Goal: Task Accomplishment & Management: Complete application form

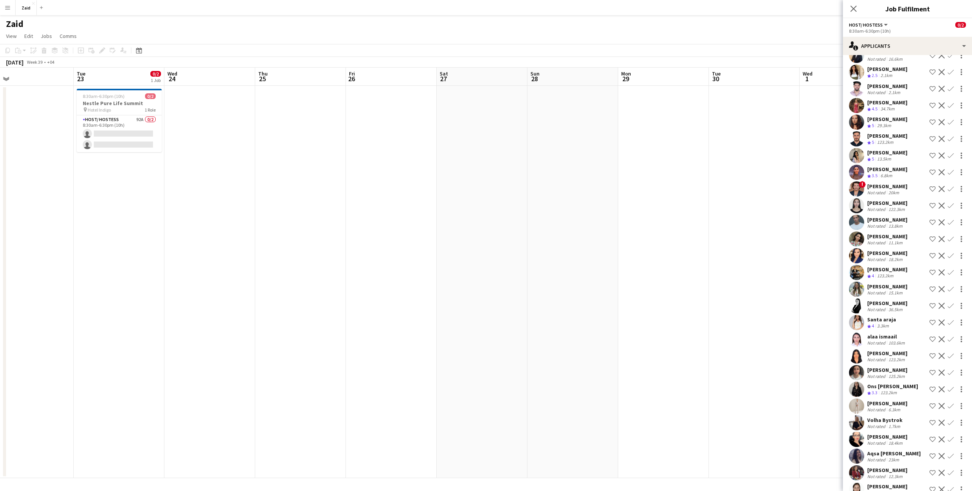
scroll to position [1148, 0]
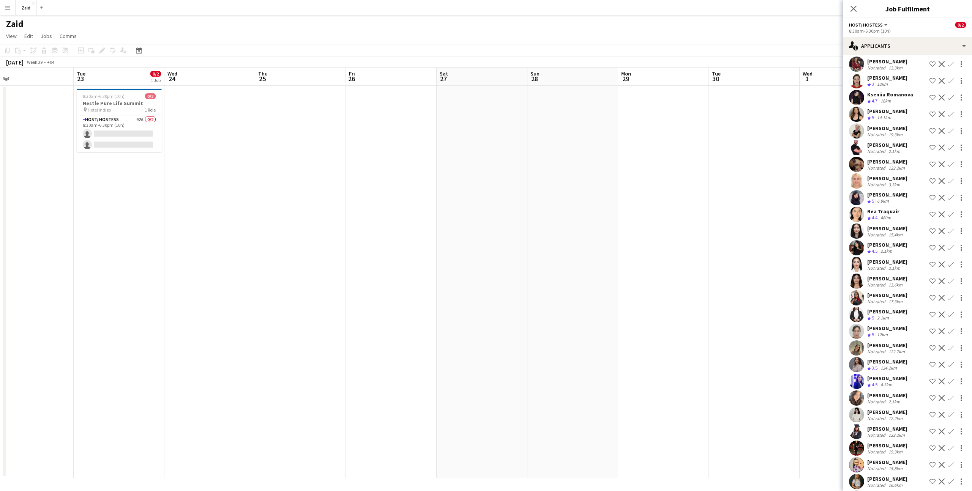
click at [798, 404] on app-date-cell at bounding box center [754, 282] width 91 height 392
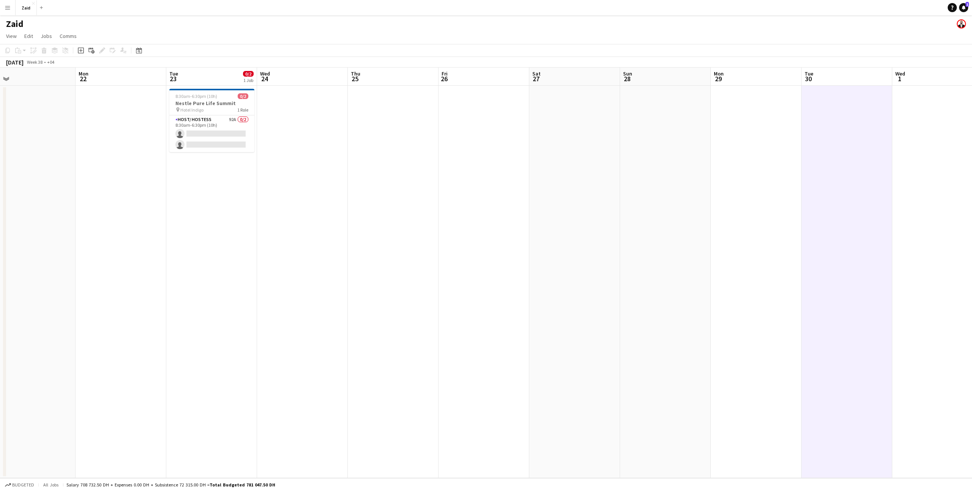
scroll to position [0, 232]
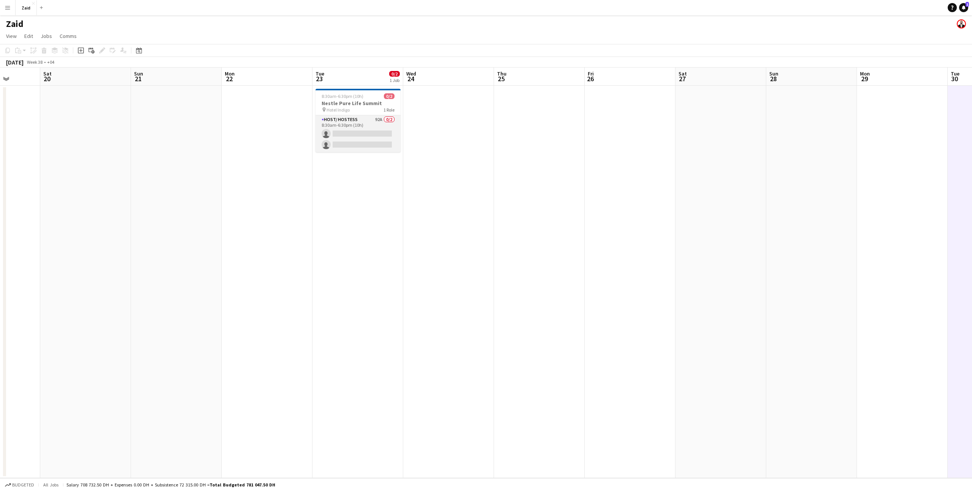
click at [350, 118] on app-card-role "Host/ Hostess 92A 0/2 8:30am-6:30pm (10h) single-neutral-actions single-neutral…" at bounding box center [357, 133] width 85 height 37
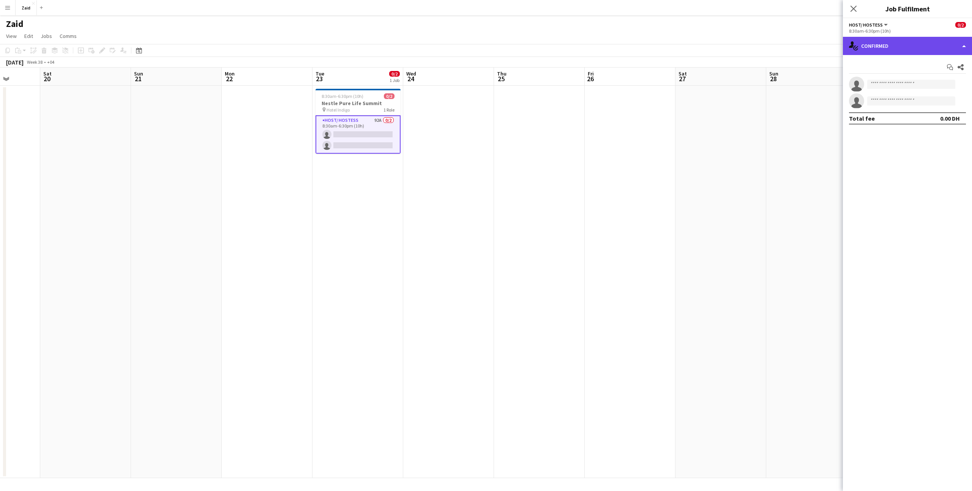
click at [944, 52] on div "single-neutral-actions-check-2 Confirmed" at bounding box center [907, 46] width 129 height 18
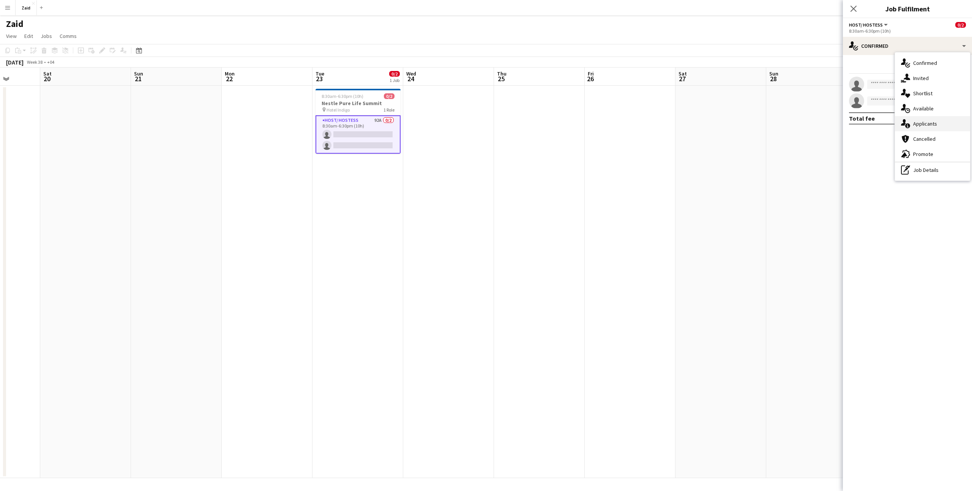
click at [944, 128] on div "single-neutral-actions-information Applicants" at bounding box center [932, 123] width 75 height 15
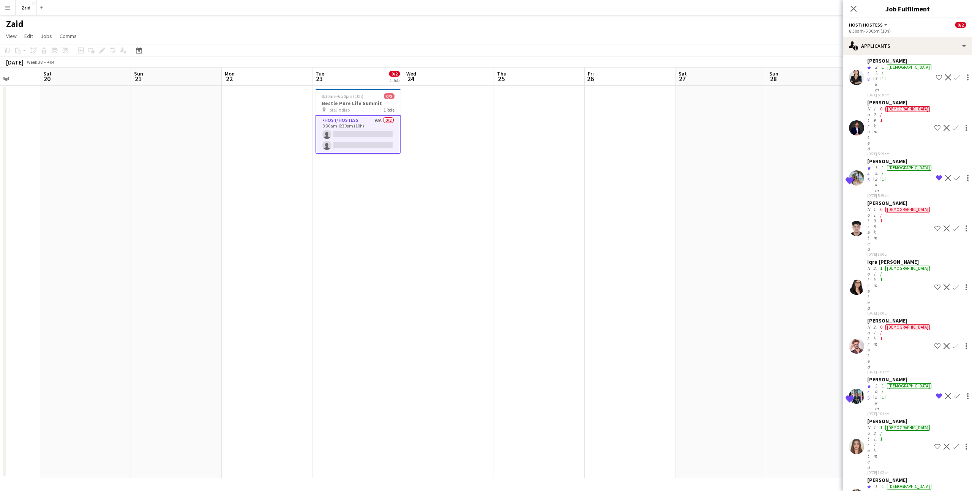
scroll to position [1720, 0]
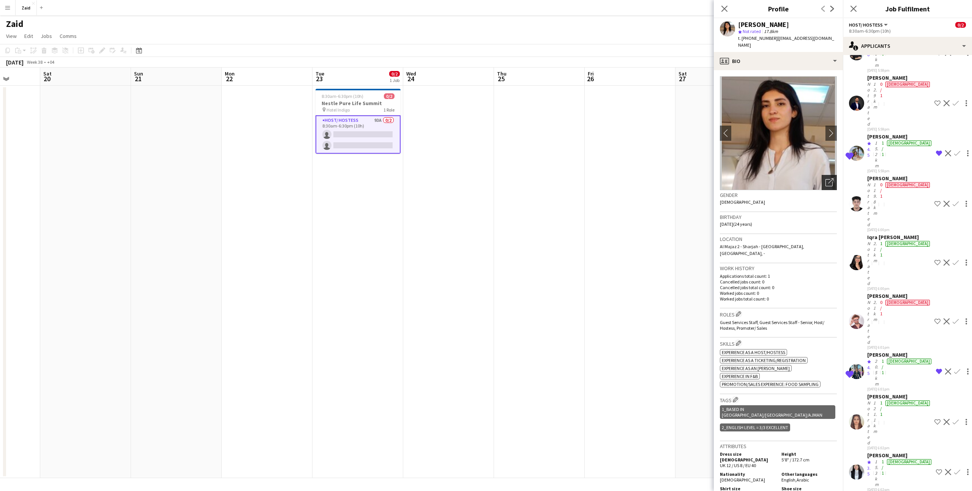
click at [828, 179] on icon at bounding box center [828, 182] width 7 height 7
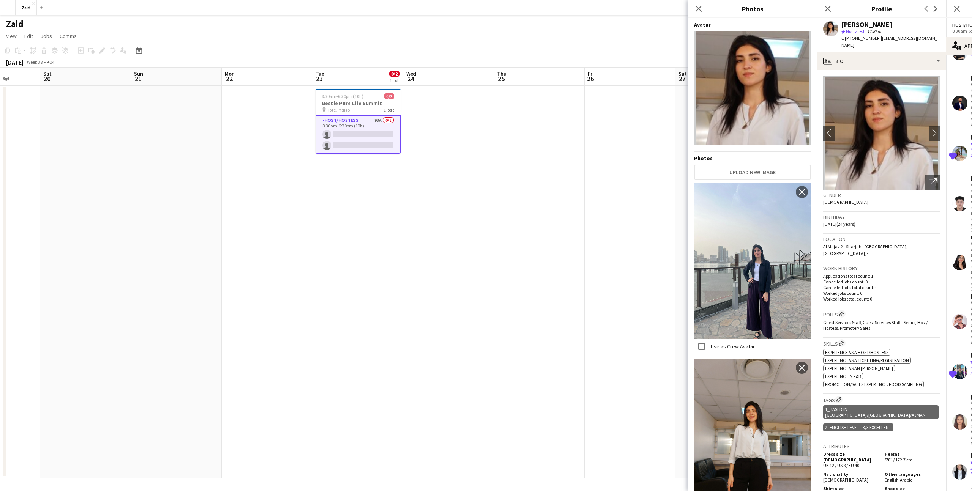
scroll to position [205, 0]
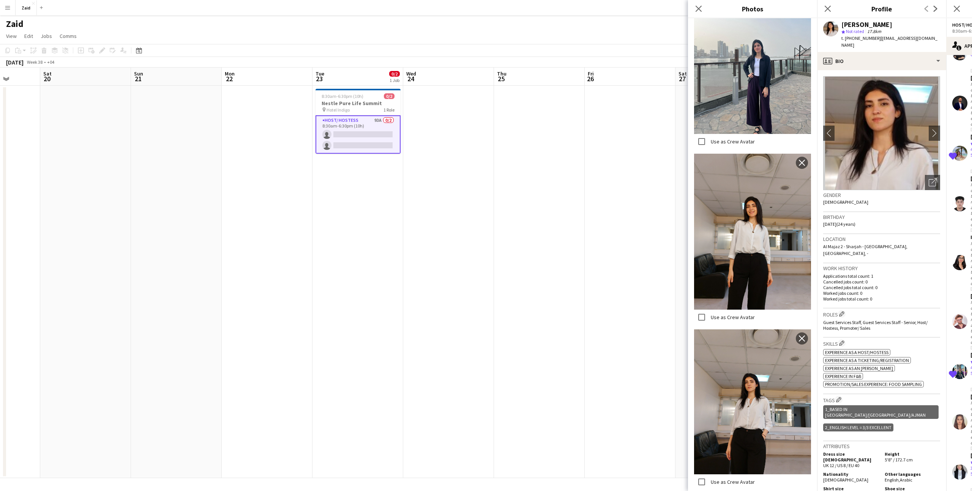
click at [897, 348] on div "ok-circled2 background Layer 1 cross-circle-red background Layer 1 Experience a…" at bounding box center [881, 368] width 117 height 40
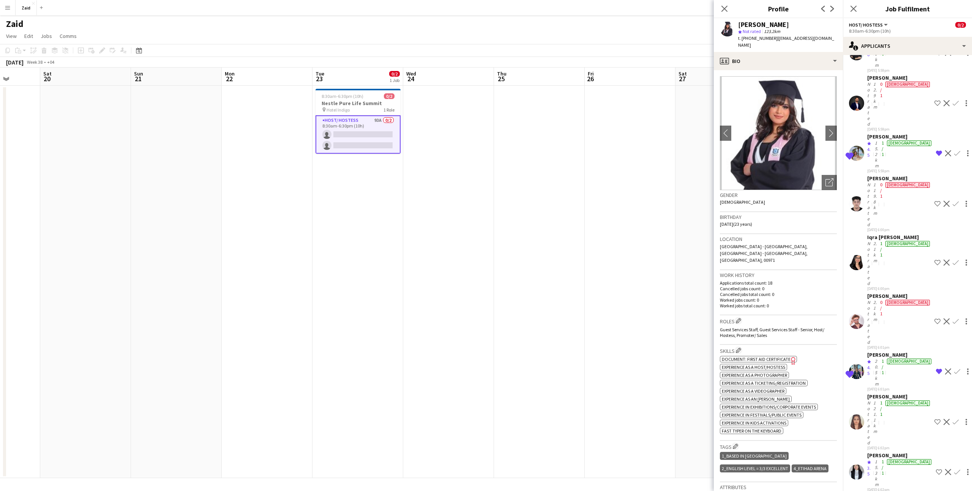
click at [571, 226] on app-date-cell at bounding box center [539, 282] width 91 height 392
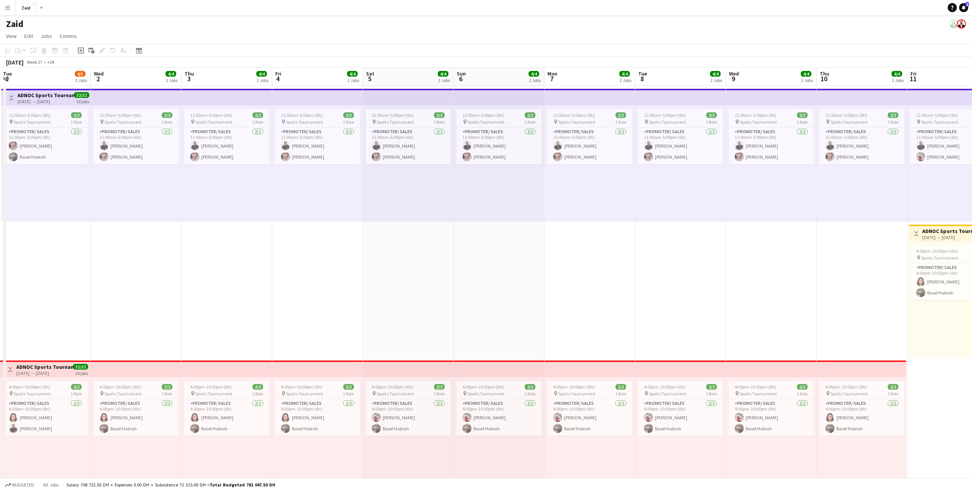
scroll to position [22, 0]
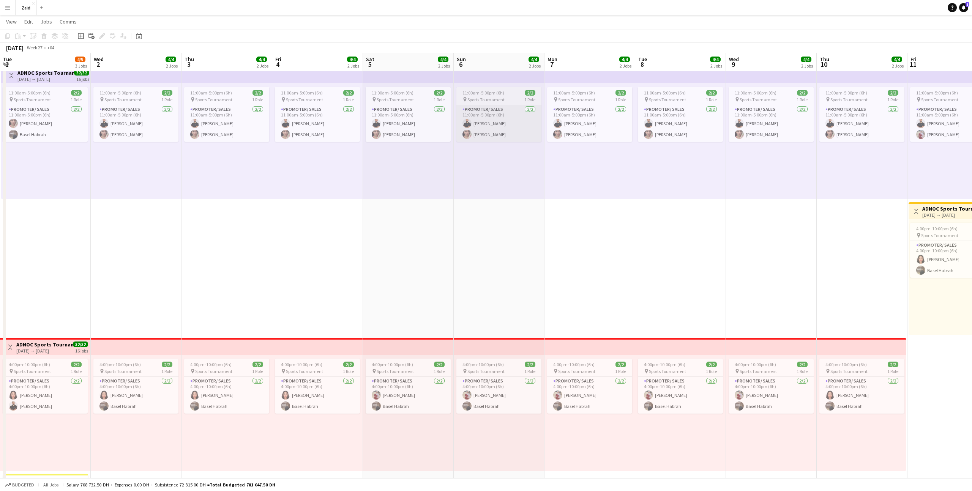
click at [518, 131] on app-card-role "Promoter/ Sales 2/2 11:00am-5:00pm (6h) Abdulrahman Atri Maryam maher ali" at bounding box center [498, 123] width 85 height 37
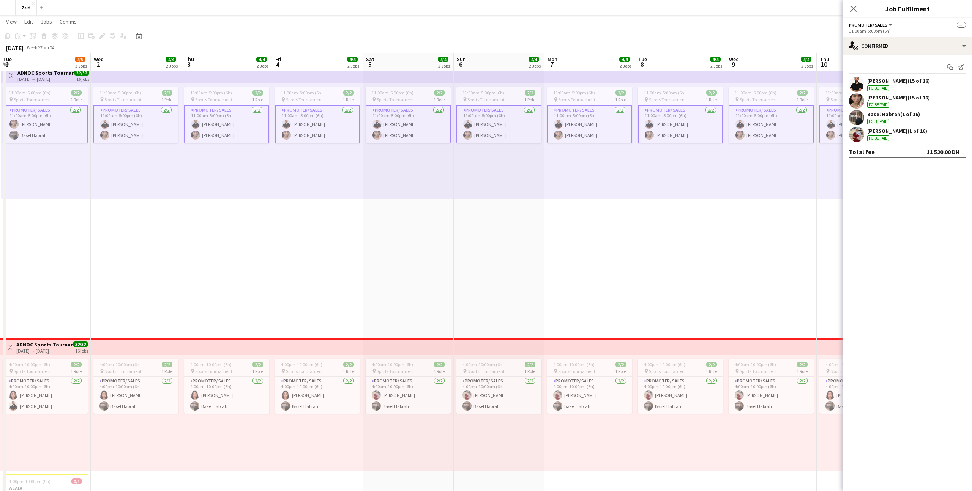
click at [883, 99] on div "Maryam maher ali (15 of 16)" at bounding box center [898, 97] width 63 height 7
click at [862, 106] on div at bounding box center [856, 100] width 15 height 15
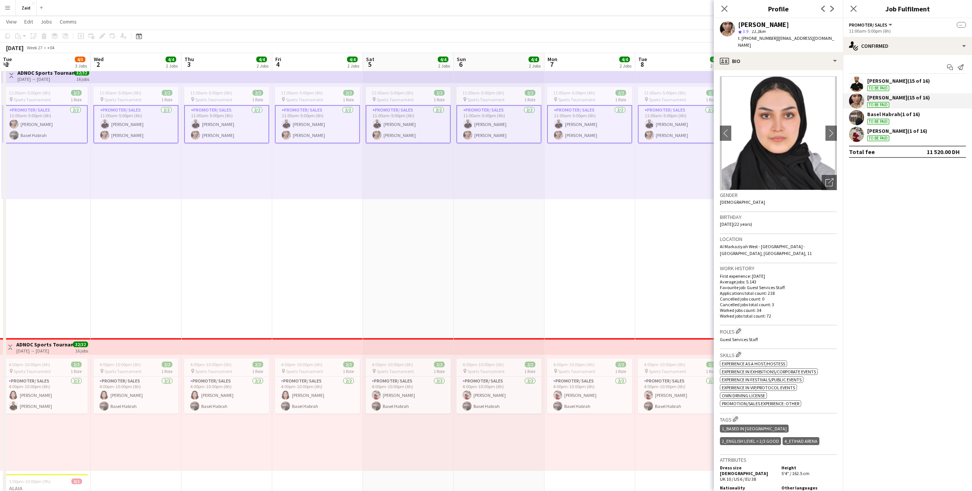
click at [678, 218] on app-date-cell "11:00am-5:00pm (6h) 2/2 pin Sports Tournament 1 Role Promoter/ Sales 2/2 11:00a…" at bounding box center [680, 458] width 91 height 791
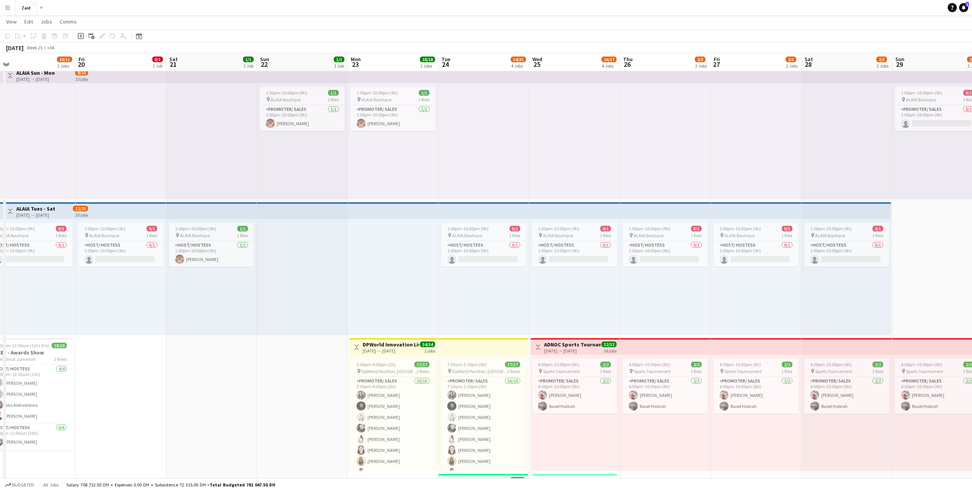
scroll to position [0, 200]
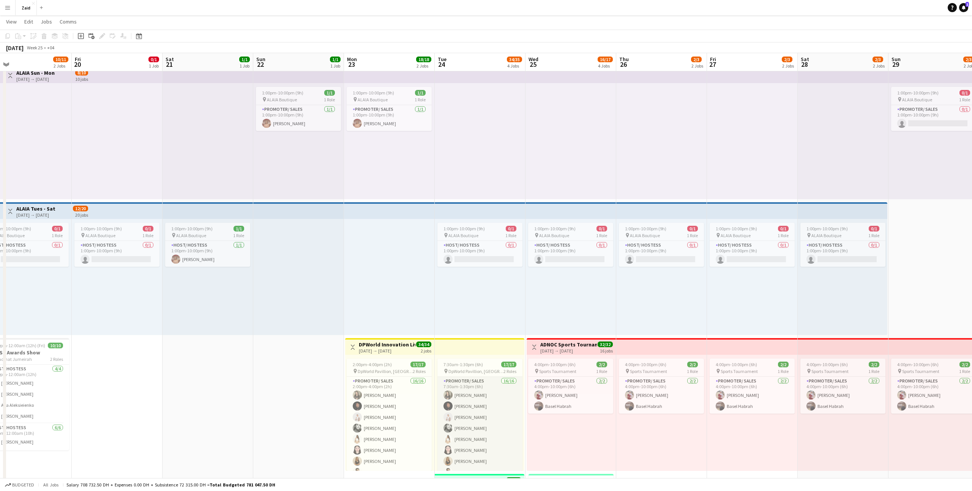
click at [465, 402] on app-card-role "Promoter/ Sales 16/16 7:30am-1:30pm (6h) alina inam Abdullah Hachem amal mohamm…" at bounding box center [479, 473] width 85 height 193
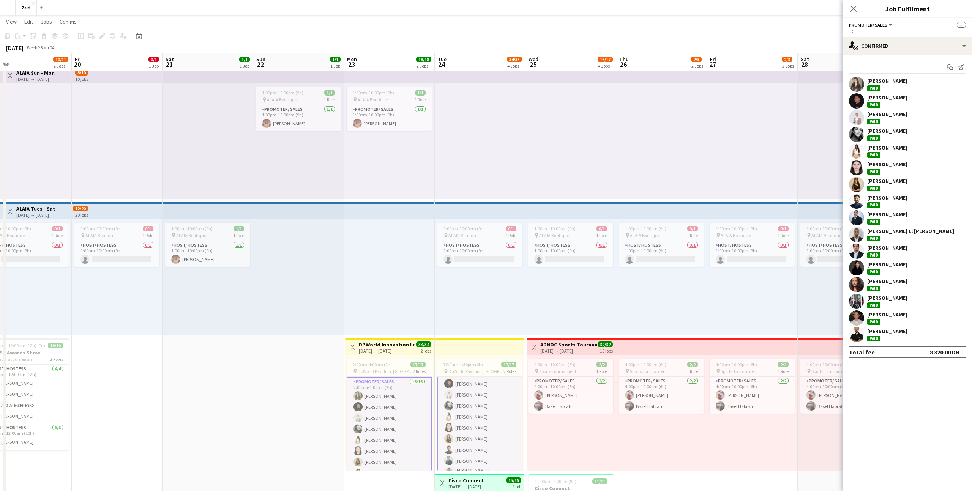
scroll to position [5, 0]
click at [881, 280] on div "[PERSON_NAME]" at bounding box center [887, 281] width 40 height 7
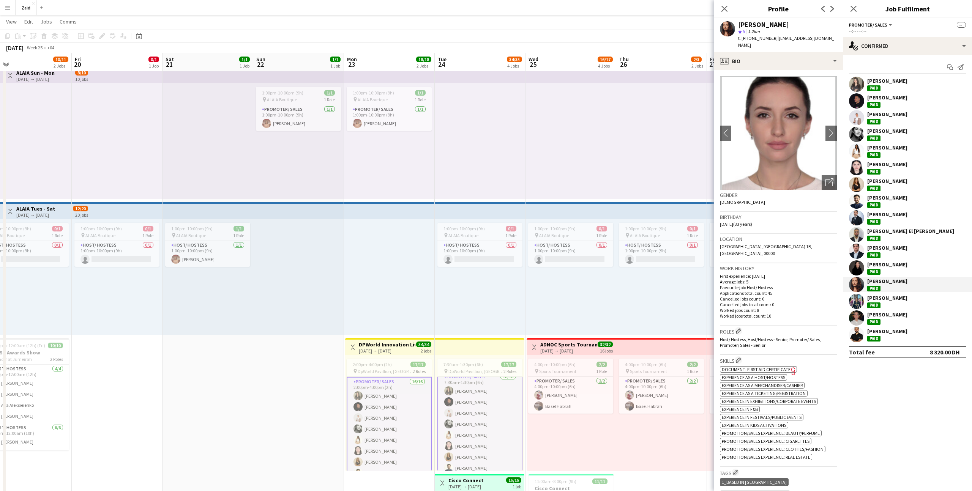
click at [888, 181] on div "Mehri Sadeghi" at bounding box center [887, 181] width 40 height 7
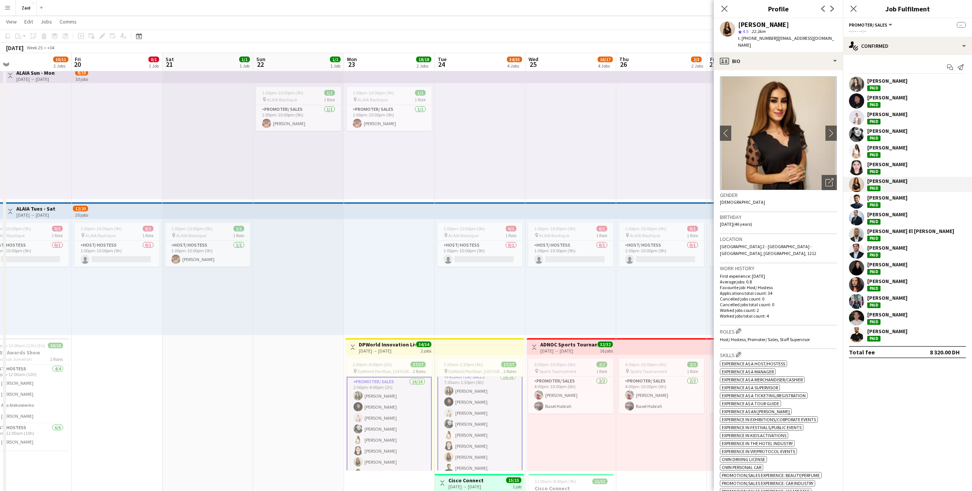
click at [875, 152] on div "Paid" at bounding box center [873, 155] width 13 height 6
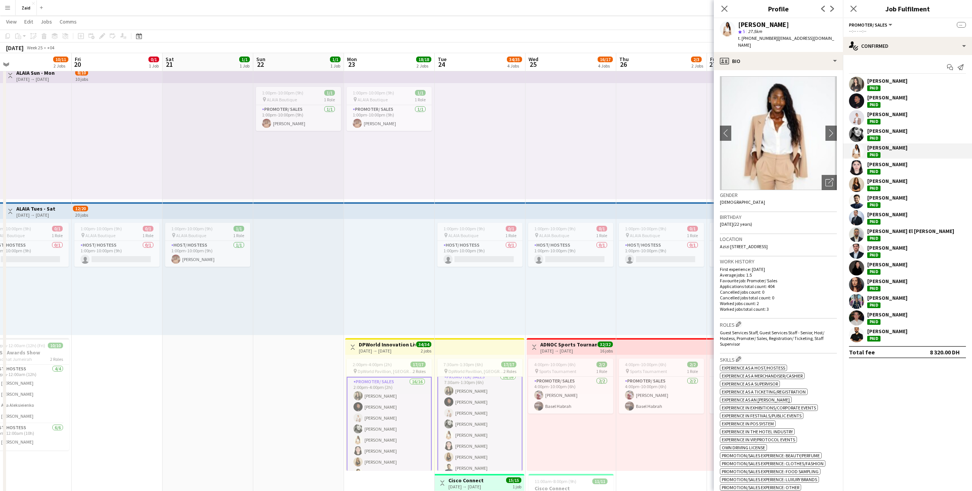
click at [871, 78] on div "alina inam" at bounding box center [887, 80] width 40 height 7
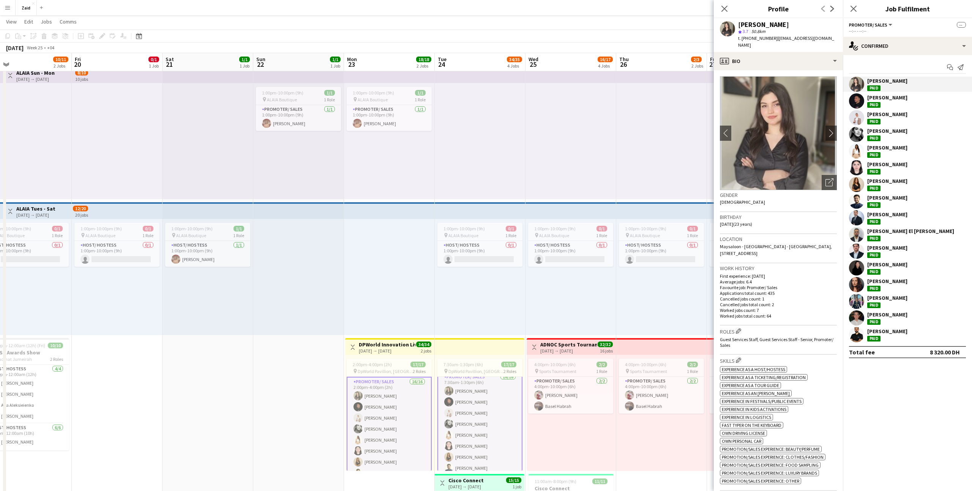
click at [876, 98] on div "Abdullah Hachem" at bounding box center [887, 97] width 40 height 7
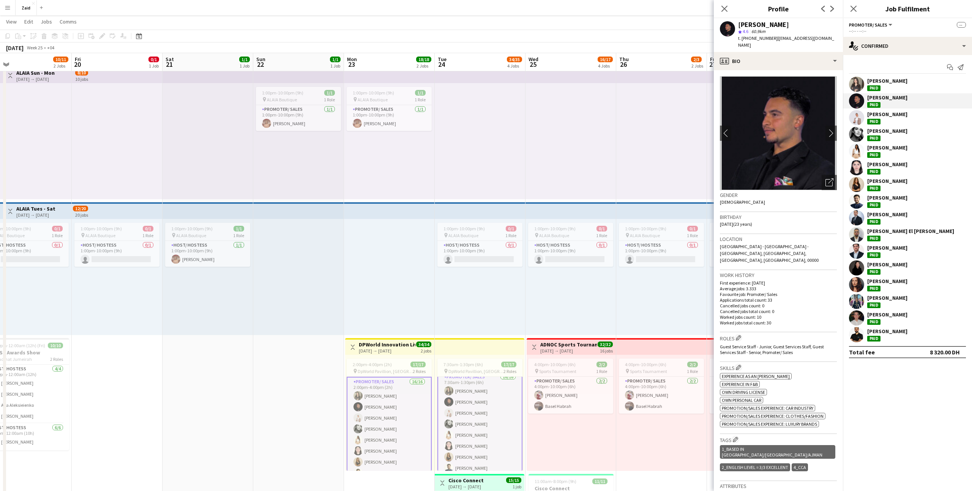
click at [896, 121] on div "amal mohammad Paid" at bounding box center [887, 118] width 40 height 14
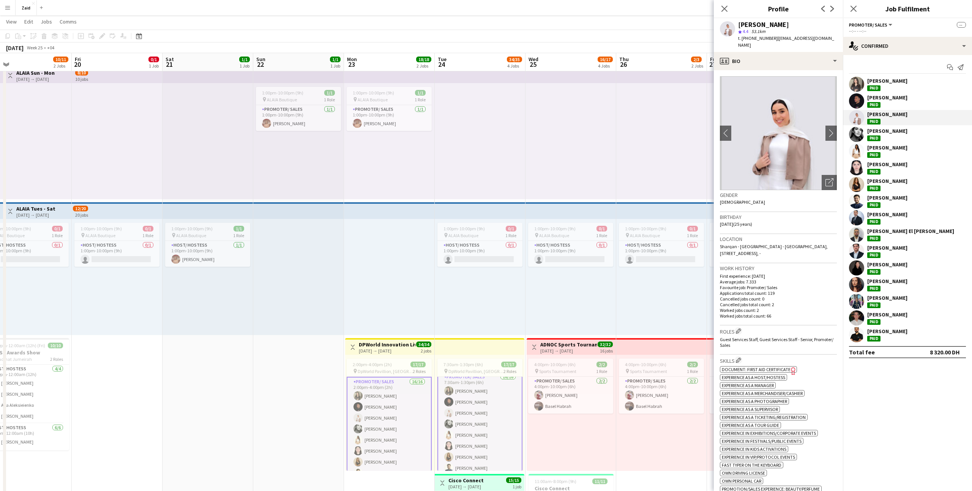
click at [895, 282] on div "[PERSON_NAME]" at bounding box center [887, 281] width 40 height 7
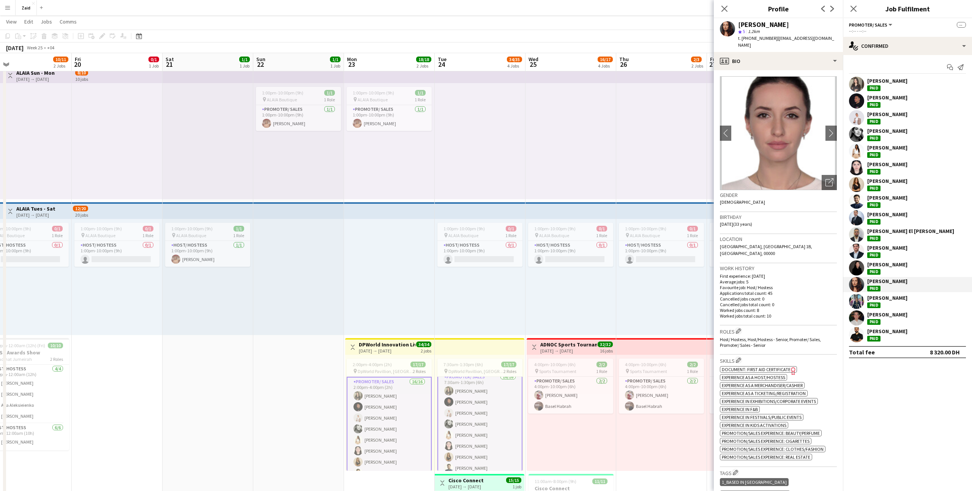
click at [673, 310] on div "1:00pm-10:00pm (9h) 0/1 pin ALAIA Boutique 1 Role Host/ Hostess 0/1 1:00pm-10:0…" at bounding box center [661, 277] width 91 height 116
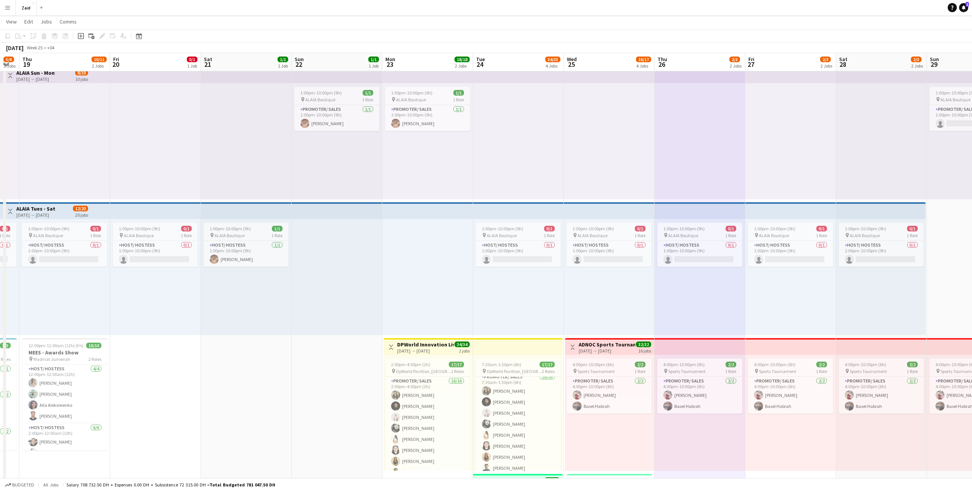
scroll to position [0, 165]
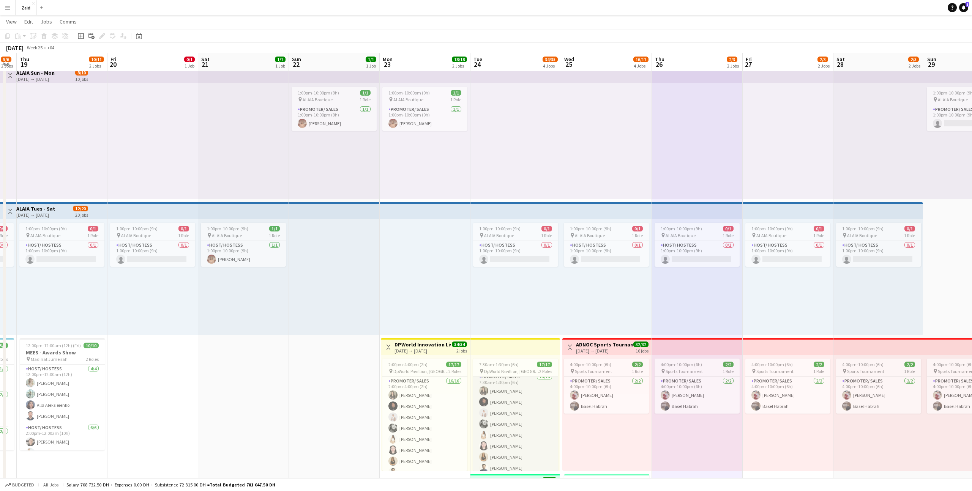
click at [499, 384] on app-card-role "Promoter/ Sales 16/16 7:30am-1:30pm (6h) alina inam Abdullah Hachem amal mohamm…" at bounding box center [515, 469] width 85 height 193
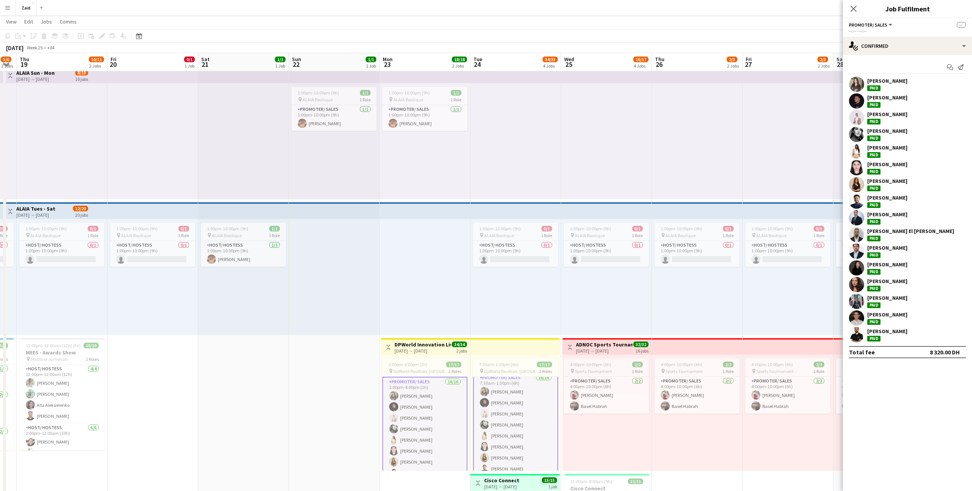
scroll to position [5, 0]
click at [901, 50] on div "single-neutral-actions-check-2 Confirmed" at bounding box center [907, 46] width 129 height 18
click at [933, 133] on div "pen-write Job Details" at bounding box center [932, 139] width 75 height 15
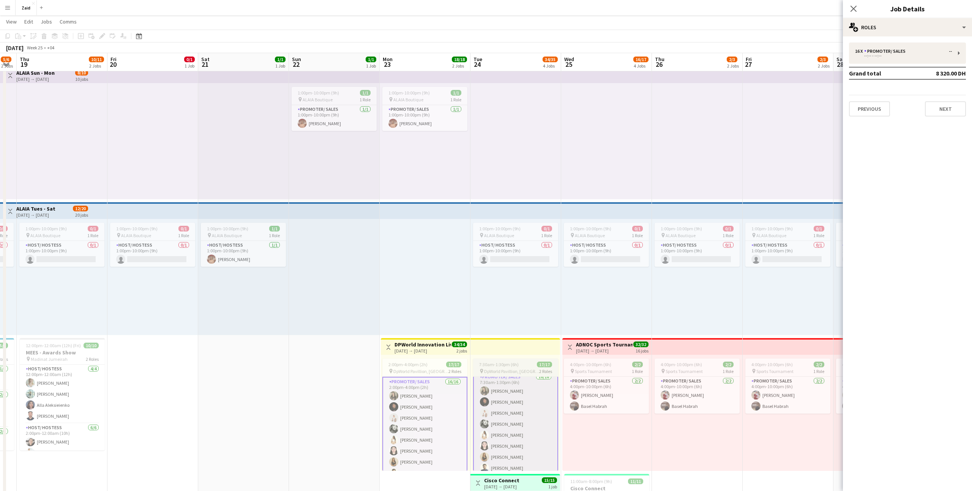
click at [524, 371] on span "DpWorld Pavillion, Expo City" at bounding box center [511, 372] width 55 height 6
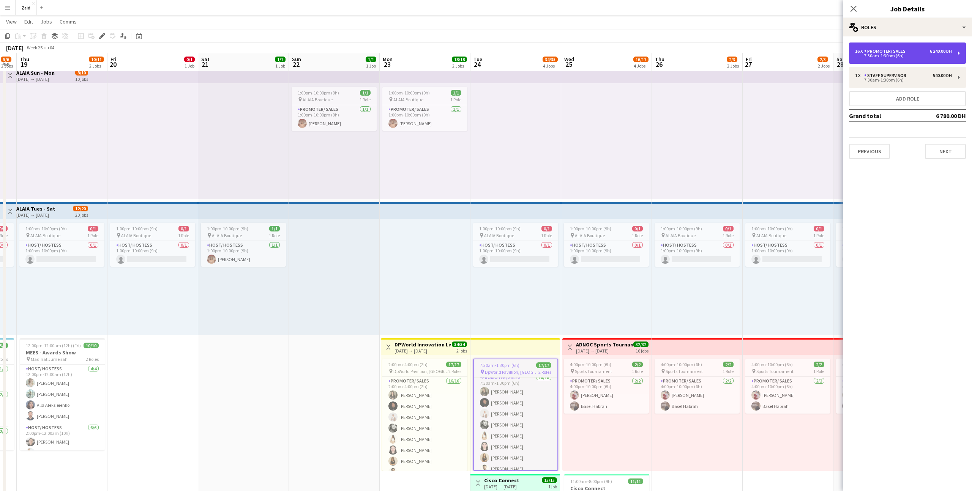
click at [907, 58] on div "16 x Promoter/ Sales 6 240.00 DH 7:30am-1:30pm (6h)" at bounding box center [907, 53] width 117 height 21
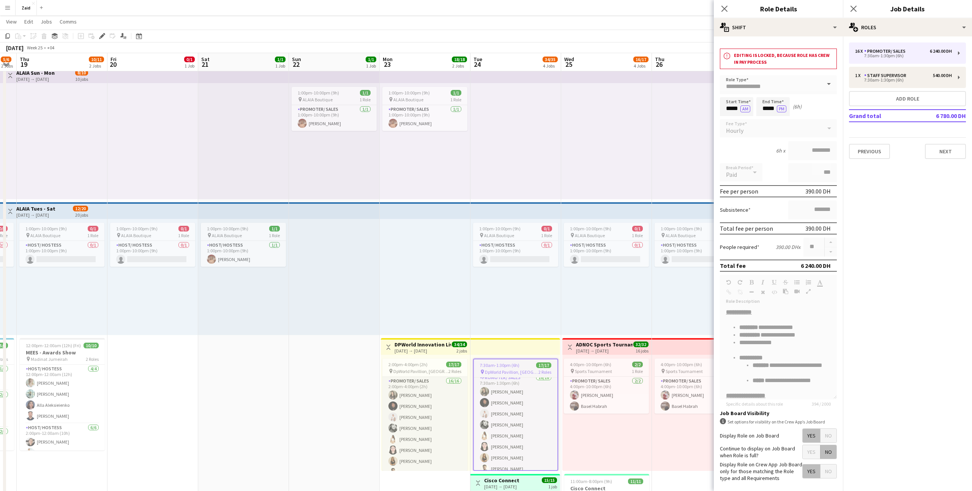
click at [438, 407] on app-card-role "Promoter/ Sales 16/16 2:00pm-4:00pm (2h) alina inam Abdullah Hachem amal mohamm…" at bounding box center [424, 473] width 85 height 193
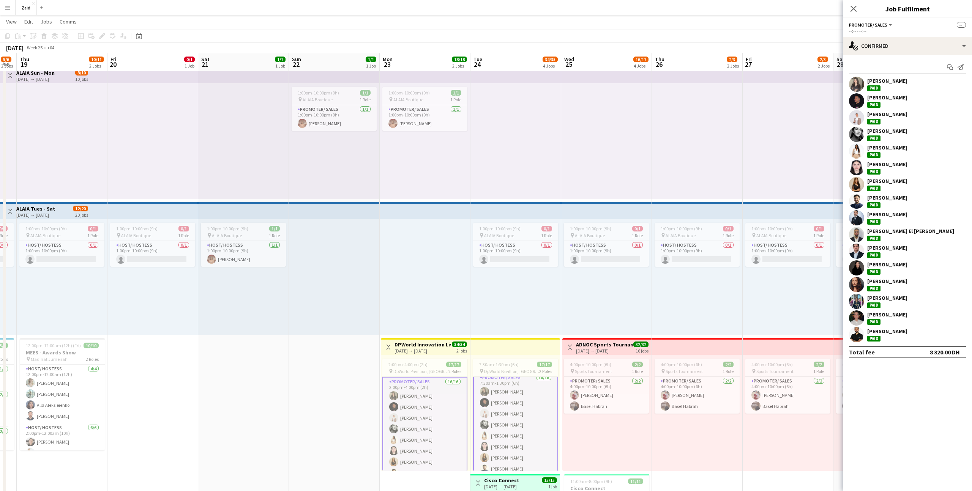
scroll to position [5, 0]
click at [474, 389] on app-card-role "Promoter/ Sales 16/16 7:30am-1:30pm (6h) alina inam Abdullah Hachem amal mohamm…" at bounding box center [515, 469] width 85 height 195
click at [501, 249] on app-card-role "Host/ Hostess 0/1 1:00pm-10:00pm (9h) single-neutral-actions" at bounding box center [515, 254] width 85 height 26
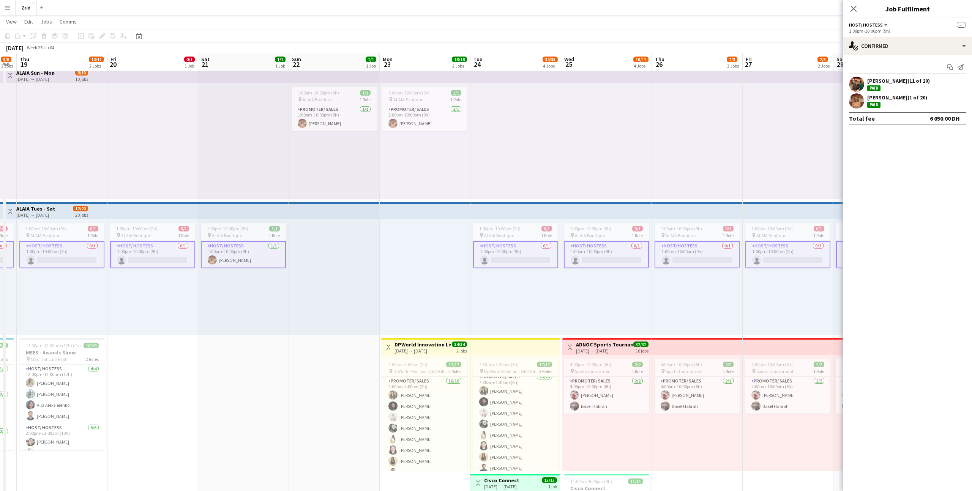
click at [492, 277] on div "1:00pm-10:00pm (9h) 0/1 pin ALAIA Boutique 1 Role Host/ Hostess 0/1 1:00pm-10:0…" at bounding box center [515, 277] width 91 height 116
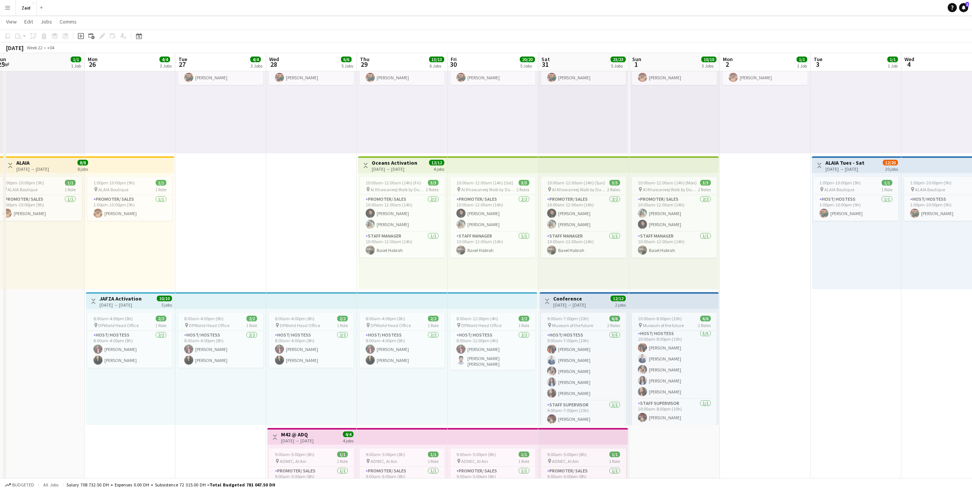
scroll to position [0, 167]
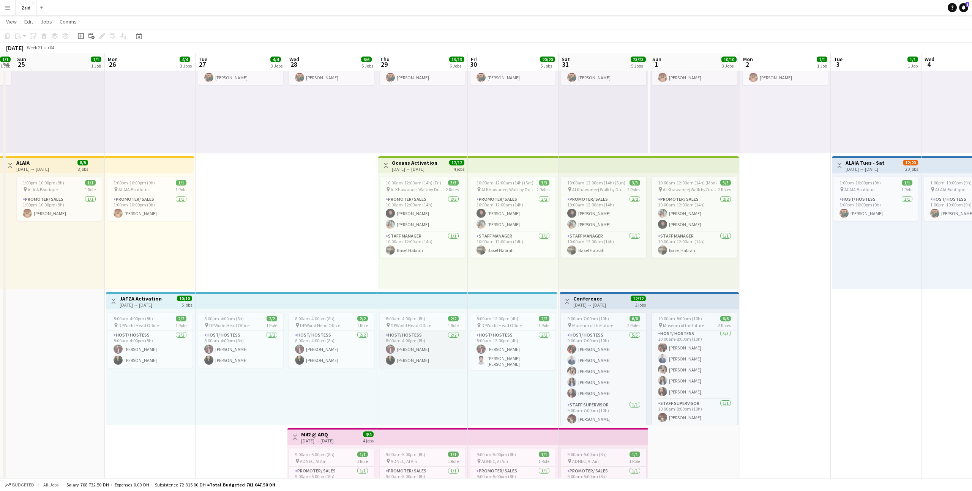
click at [441, 351] on app-card-role "Host/ Hostess 2/2 8:00am-4:00pm (8h) zaid AlAbed Victoria Neagu" at bounding box center [422, 349] width 85 height 37
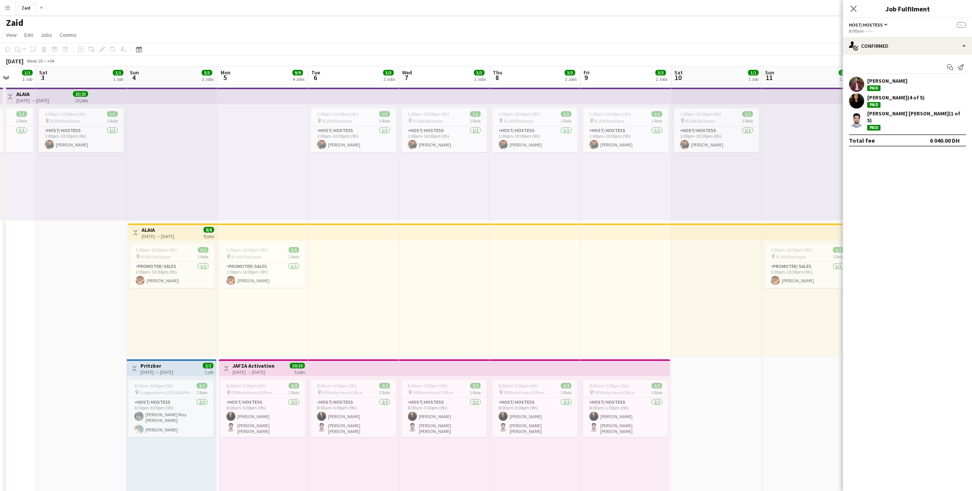
scroll to position [0, 194]
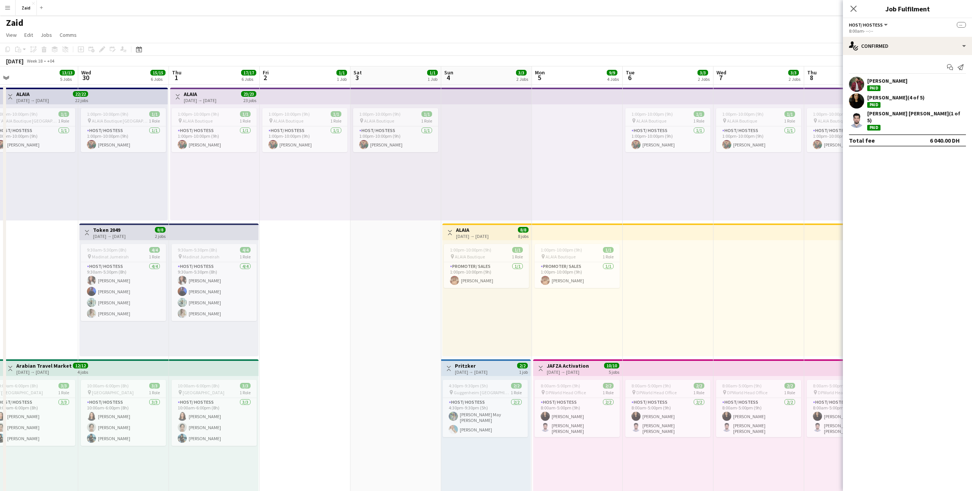
click at [519, 312] on div "1:00pm-10:00pm (9h) 1/1 pin ALAIA Boutique 1 Role Promoter/ Sales 1/1 1:00pm-10…" at bounding box center [486, 298] width 89 height 116
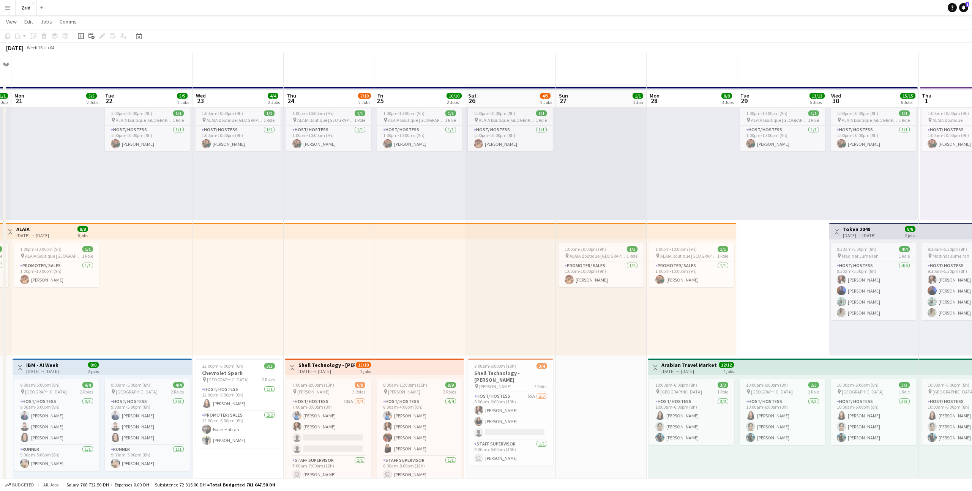
scroll to position [46, 0]
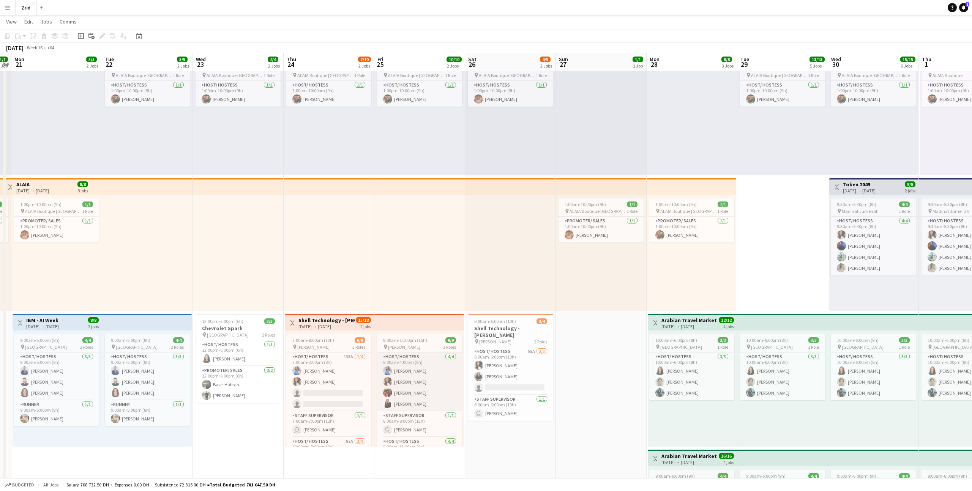
click at [436, 381] on app-card-role "Host/ Hostess 4/4 8:00am-4:00pm (8h) Anna Lymar Jodie Lake Jumaa Shami Ana Blaz…" at bounding box center [419, 382] width 85 height 59
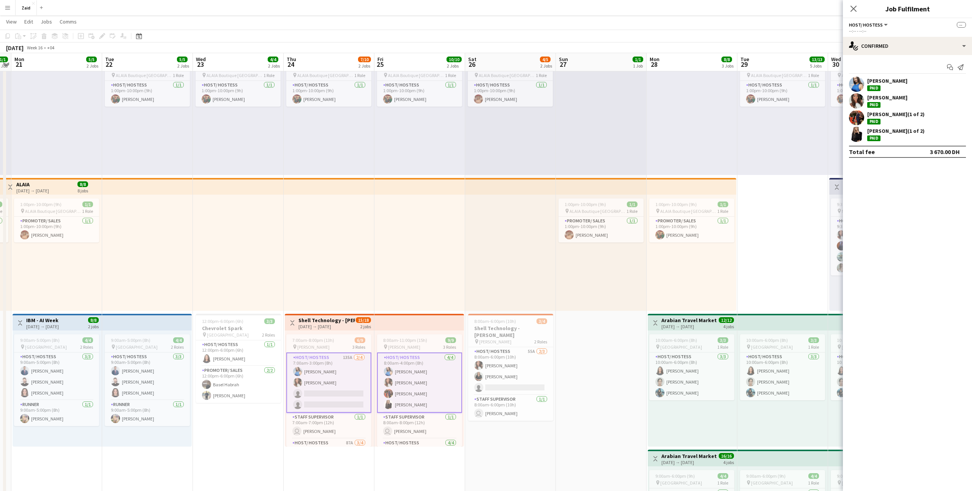
click at [425, 271] on div at bounding box center [419, 253] width 91 height 116
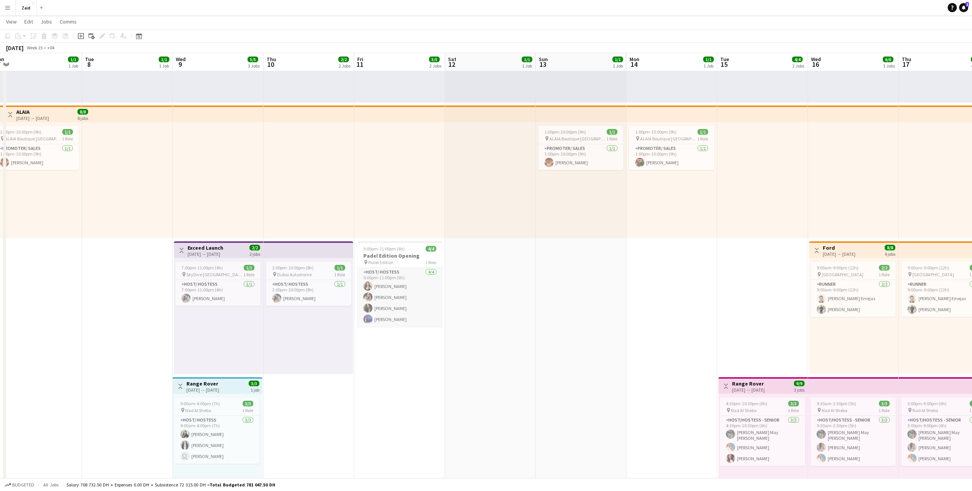
scroll to position [0, 239]
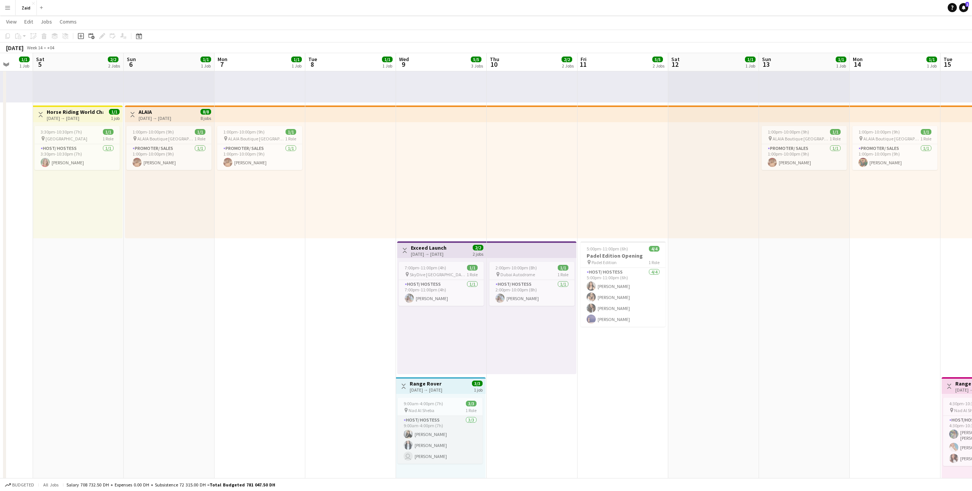
click at [457, 433] on app-card-role "Host/ Hostess 3/3 9:00am-4:00pm (7h) Alaa Hinawi Amina Mahdani user Shima Abdel…" at bounding box center [439, 440] width 85 height 48
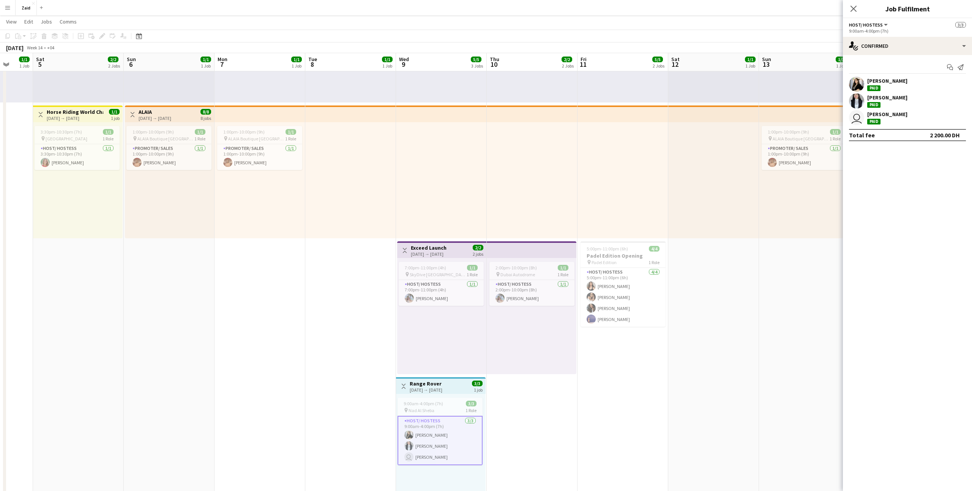
click at [507, 450] on app-date-cell "1:00pm-10:00pm (9h) 1/1 pin ALAIA Boutique Dubai Mall 1 Role Host/ Hostess 1/1 …" at bounding box center [532, 362] width 91 height 791
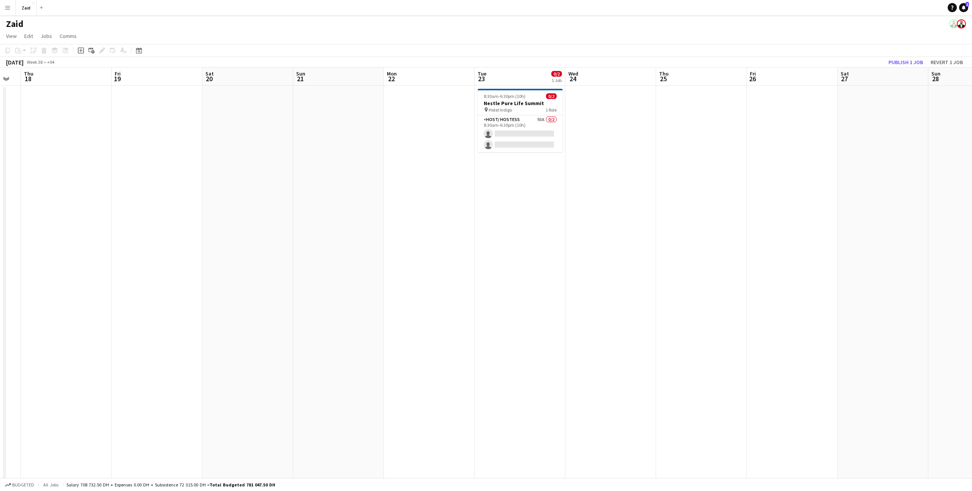
scroll to position [0, 243]
click at [545, 128] on app-card-role "Host/ Hostess 93A 0/2 8:30am-6:30pm (10h) single-neutral-actions single-neutral…" at bounding box center [528, 133] width 85 height 37
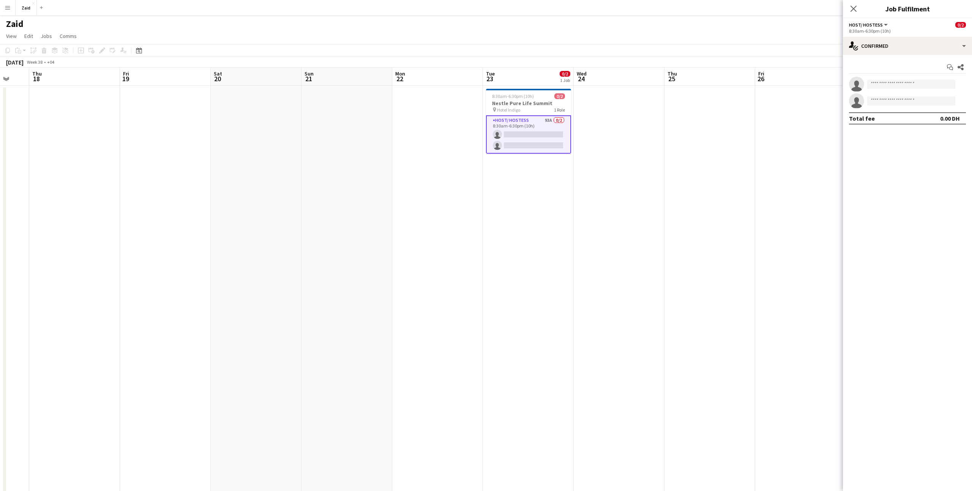
click at [664, 167] on app-date-cell at bounding box center [709, 481] width 91 height 791
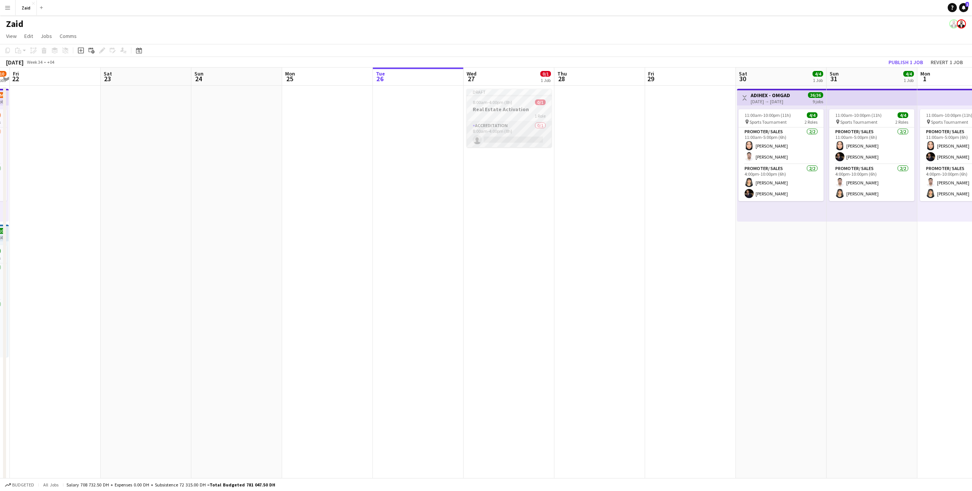
click at [526, 123] on app-card-role "Accreditation 0/1 8:00am-4:00pm (8h) single-neutral-actions" at bounding box center [508, 134] width 85 height 26
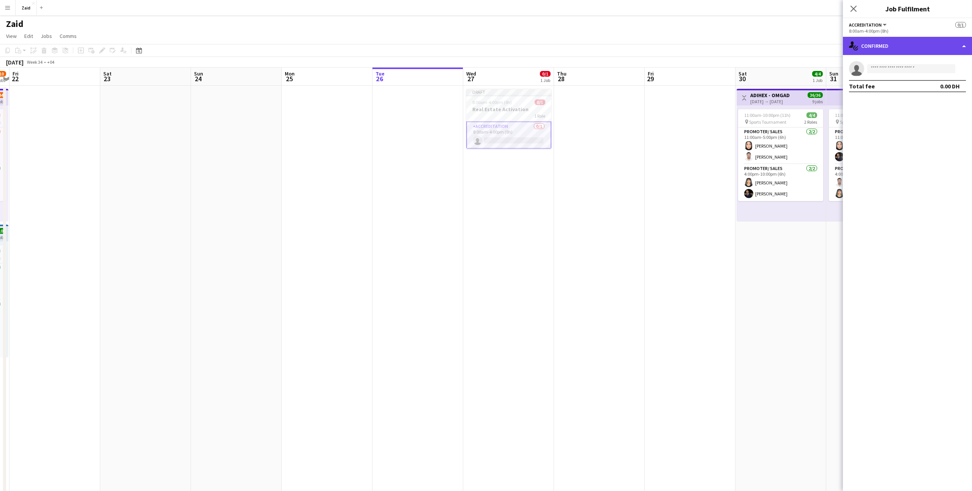
click at [867, 50] on div "single-neutral-actions-check-2 Confirmed" at bounding box center [907, 46] width 129 height 18
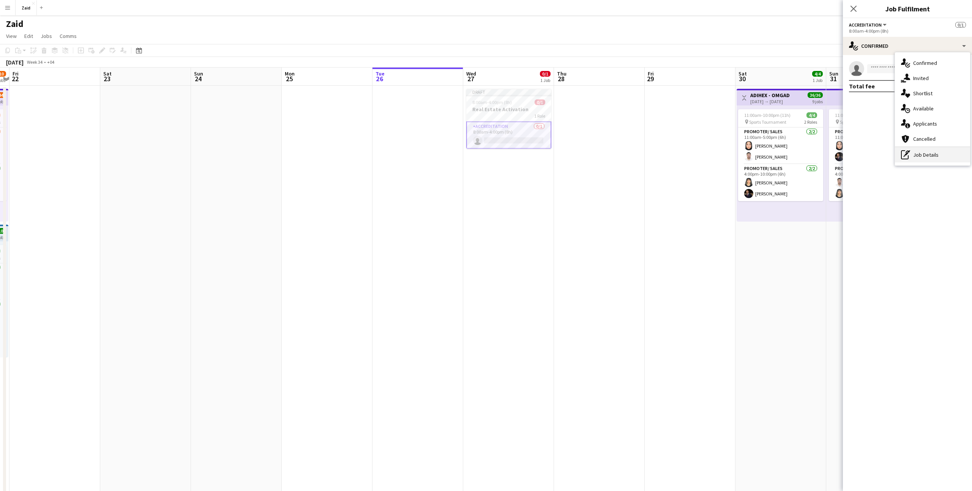
click at [925, 150] on div "pen-write Job Details" at bounding box center [932, 154] width 75 height 15
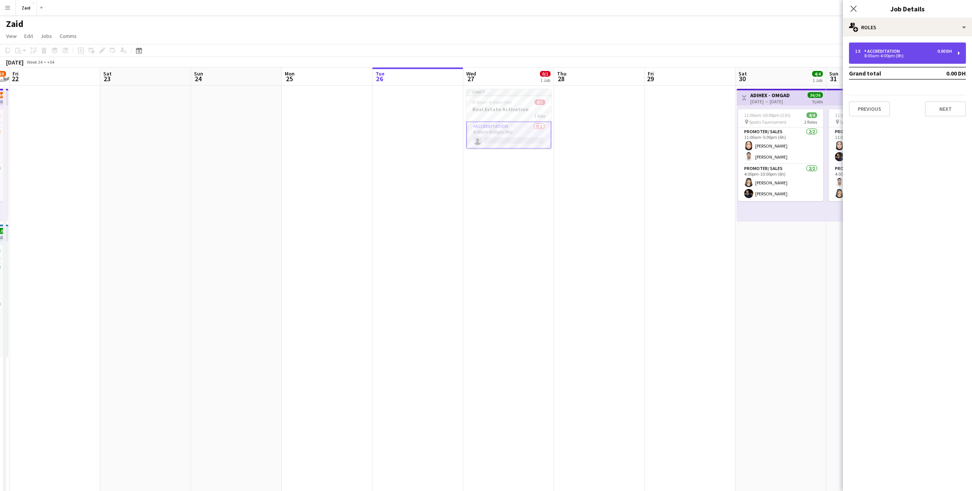
click at [906, 51] on div "1 x Accreditation 0.00 DH" at bounding box center [903, 51] width 97 height 5
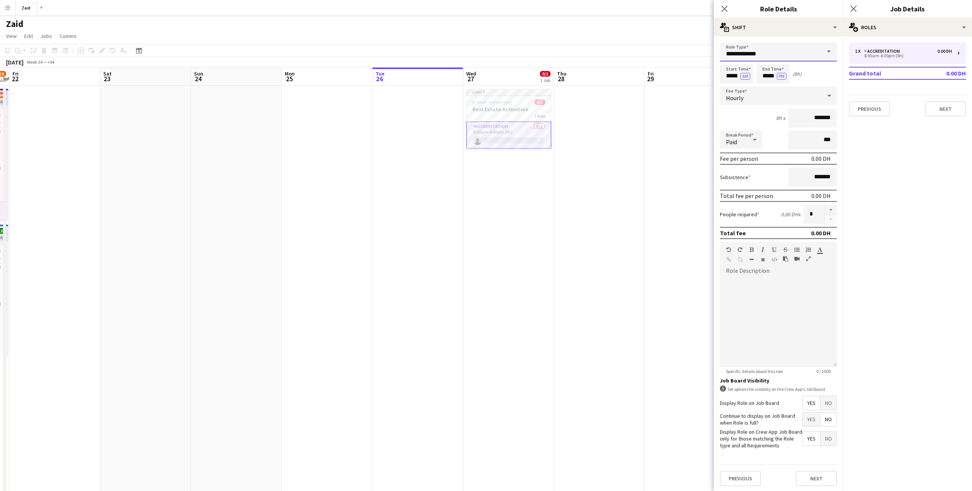
click at [769, 58] on input "**********" at bounding box center [778, 52] width 117 height 19
click at [767, 101] on span "Promoter/ Sales" at bounding box center [778, 103] width 105 height 7
type input "**********"
click at [771, 263] on div at bounding box center [765, 261] width 11 height 9
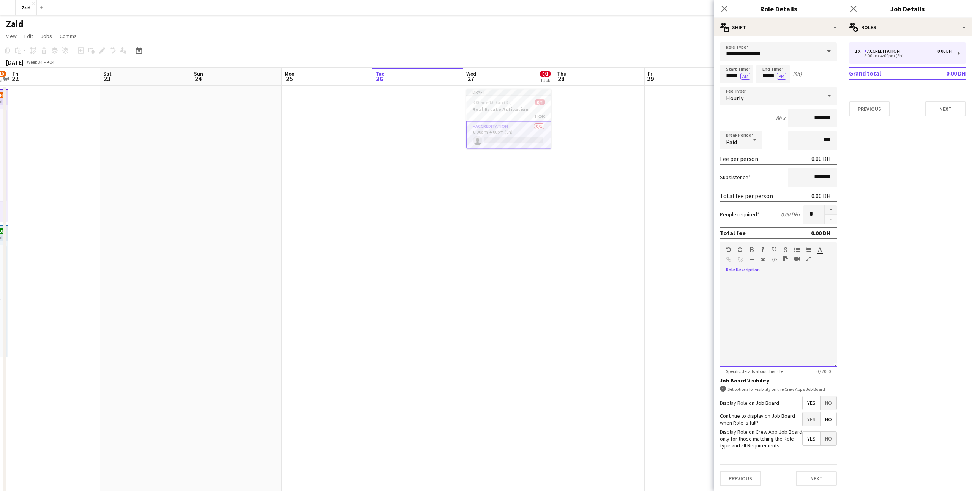
paste div
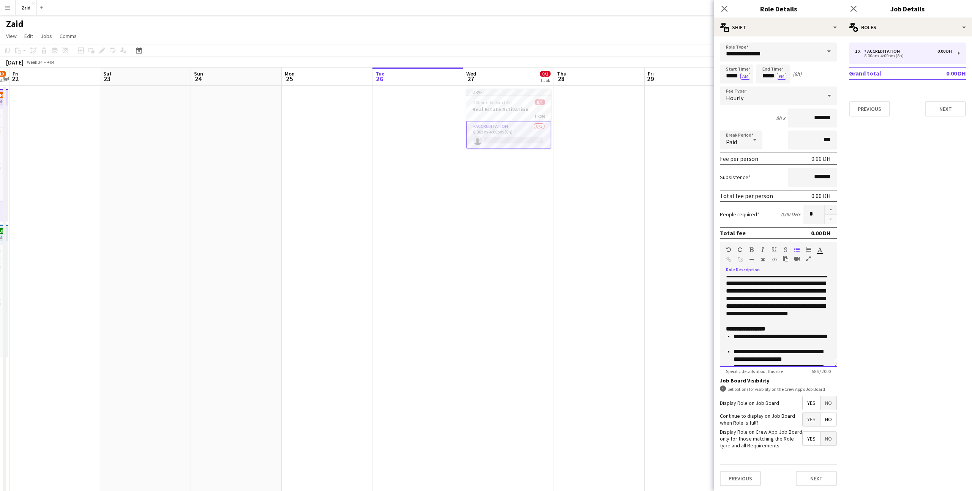
scroll to position [0, 0]
click at [788, 324] on p "**********" at bounding box center [778, 302] width 105 height 53
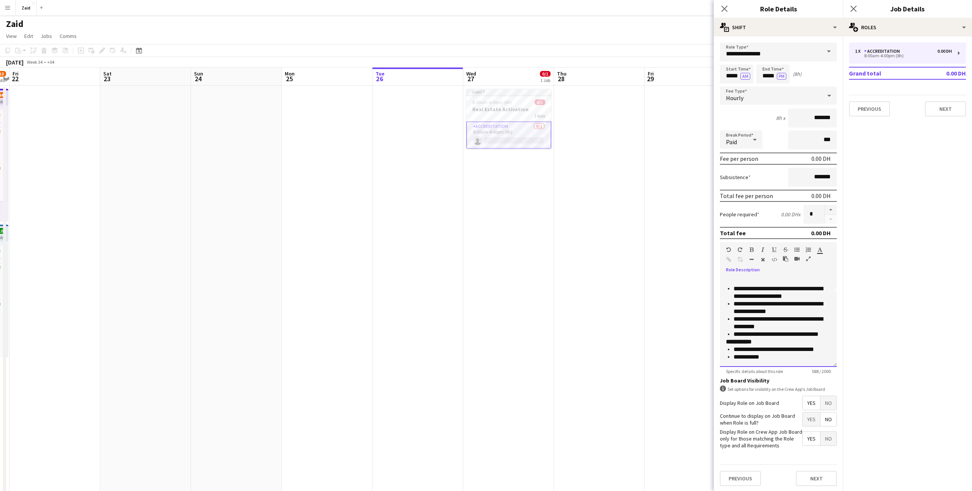
scroll to position [1, 0]
click at [771, 345] on p "**********" at bounding box center [781, 349] width 97 height 8
click at [827, 332] on p "**********" at bounding box center [781, 333] width 97 height 8
drag, startPoint x: 826, startPoint y: 357, endPoint x: 762, endPoint y: 358, distance: 63.4
click at [762, 358] on p "**********" at bounding box center [781, 356] width 97 height 8
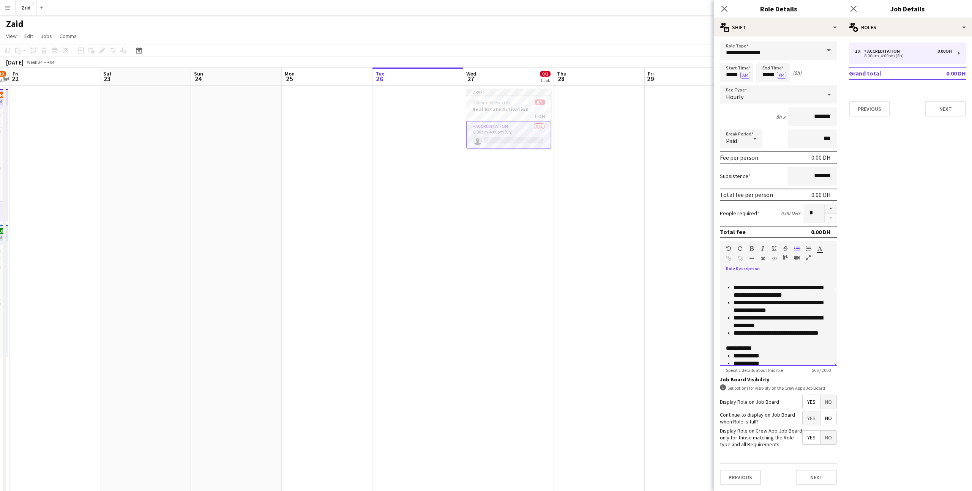
click at [777, 350] on p "**********" at bounding box center [778, 349] width 105 height 8
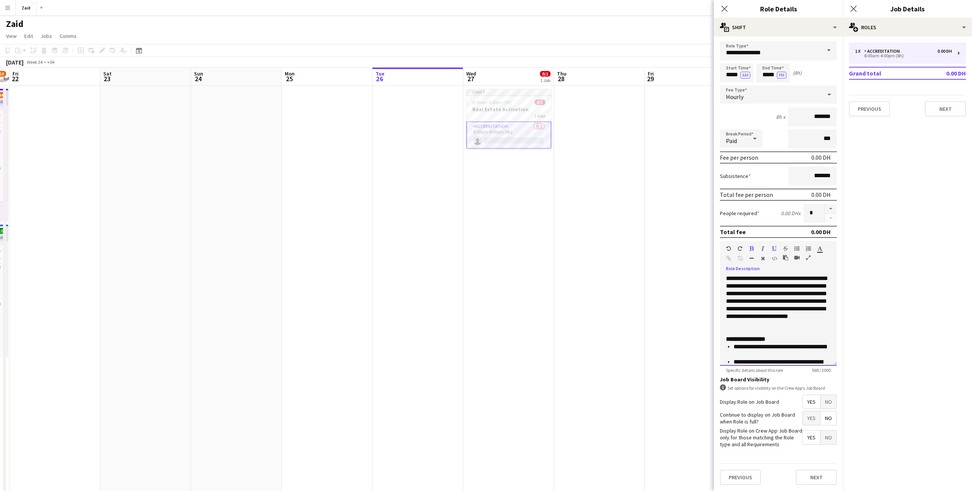
click at [781, 332] on p "**********" at bounding box center [778, 305] width 105 height 61
click at [781, 339] on p "**********" at bounding box center [778, 340] width 105 height 8
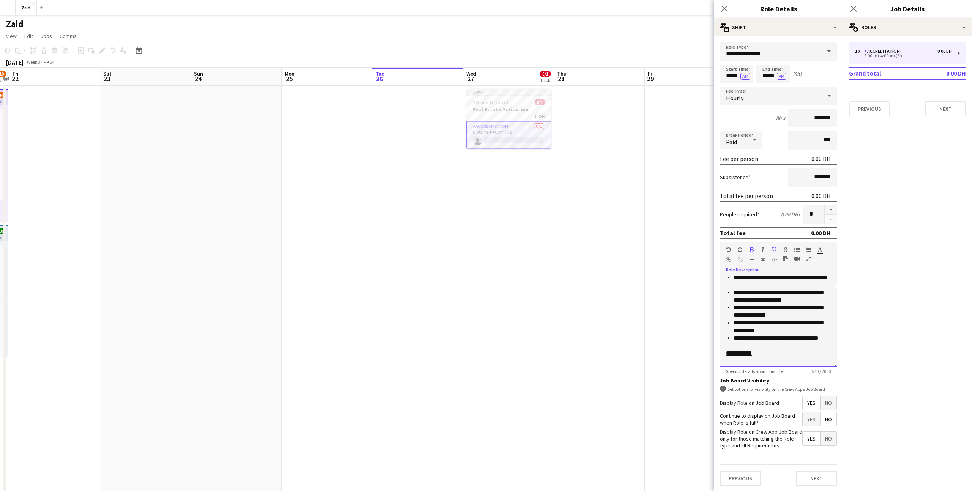
scroll to position [97, 0]
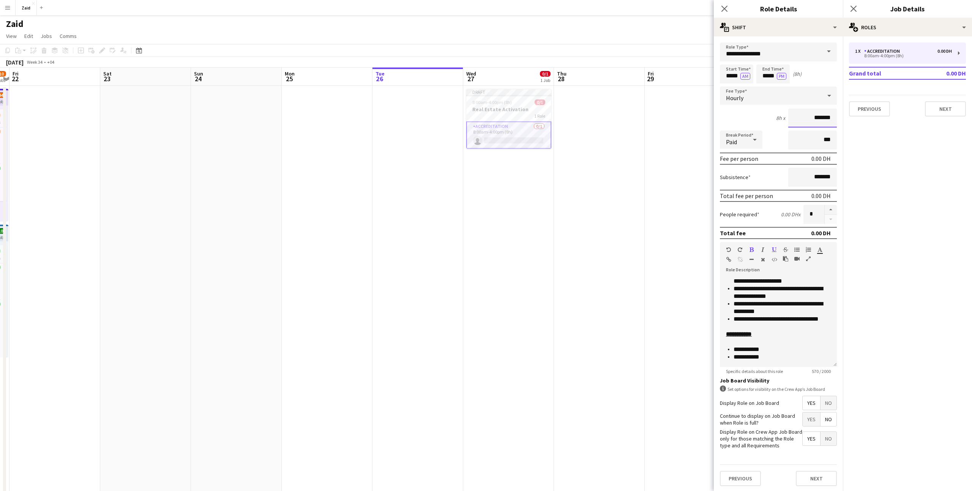
click at [800, 120] on input "*******" at bounding box center [812, 118] width 49 height 19
type input "********"
click at [733, 68] on input "*****" at bounding box center [736, 74] width 33 height 19
click at [730, 86] on div at bounding box center [728, 88] width 15 height 8
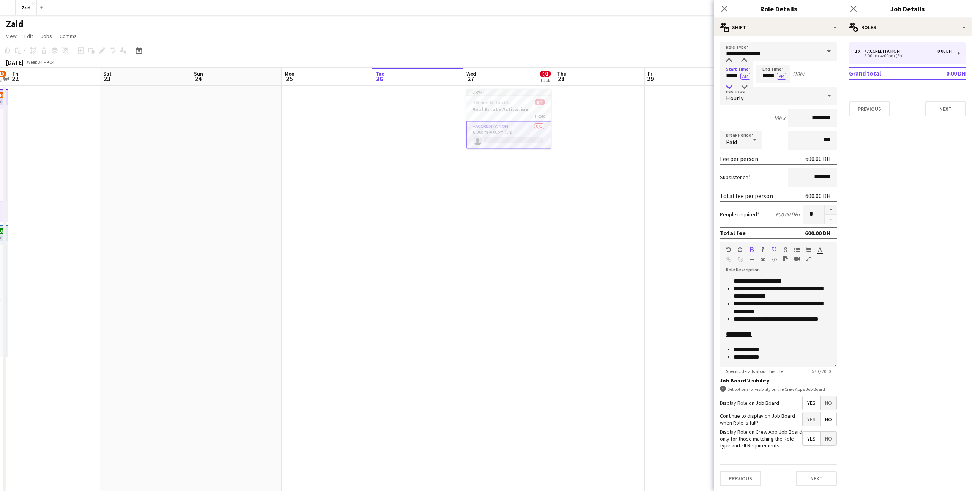
type input "*****"
click at [730, 86] on div at bounding box center [728, 88] width 15 height 8
click at [772, 77] on input "*****" at bounding box center [772, 74] width 33 height 19
click at [767, 61] on div at bounding box center [765, 61] width 15 height 8
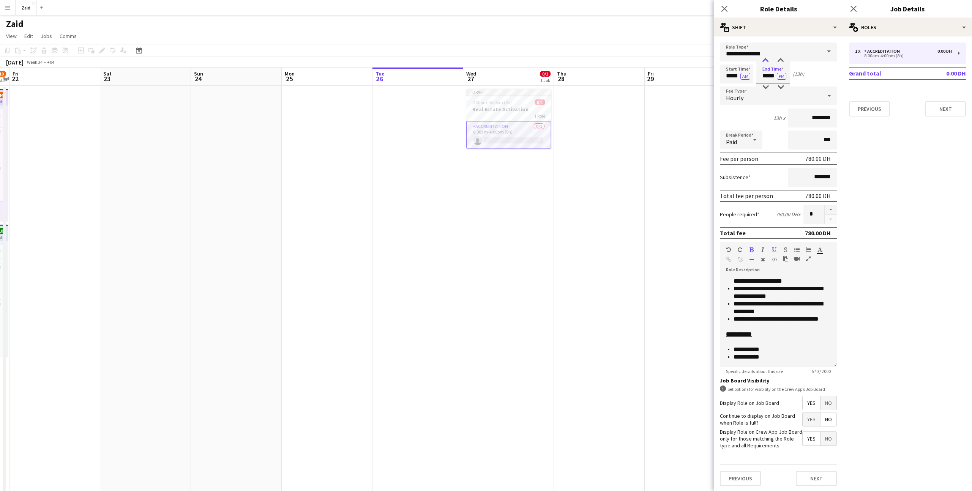
click at [767, 61] on div at bounding box center [765, 61] width 15 height 8
type input "*****"
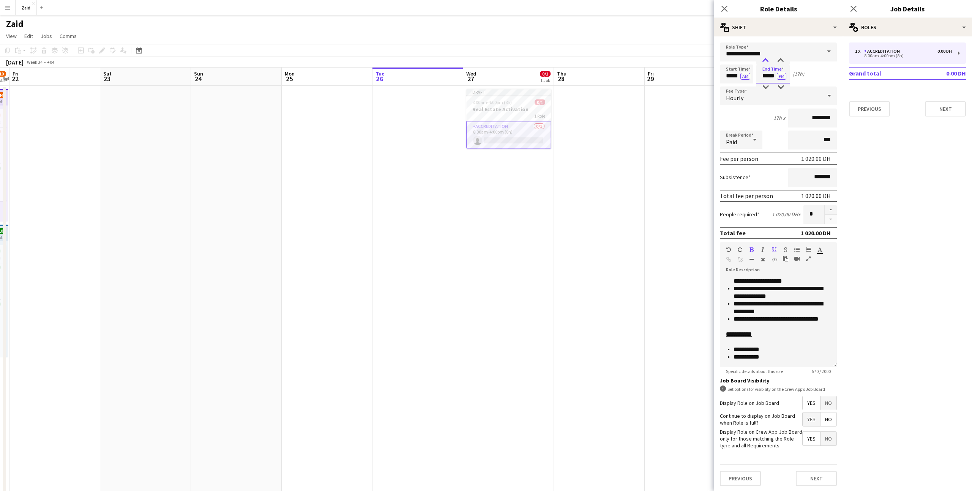
click at [764, 61] on div at bounding box center [765, 61] width 15 height 8
click at [743, 77] on button "AM" at bounding box center [745, 76] width 10 height 7
click at [817, 480] on button "Next" at bounding box center [816, 477] width 41 height 15
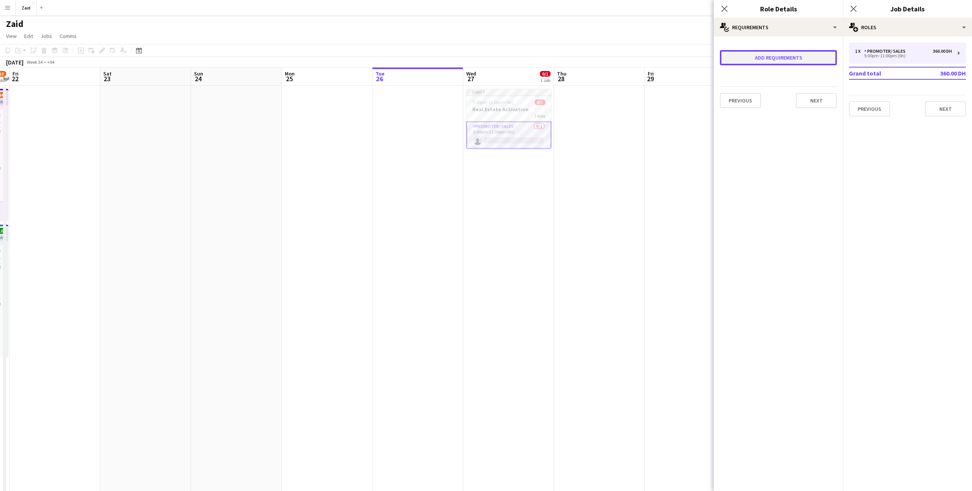
click at [786, 59] on button "Add requirements" at bounding box center [778, 57] width 117 height 15
click at [776, 65] on div "Please select" at bounding box center [770, 65] width 93 height 18
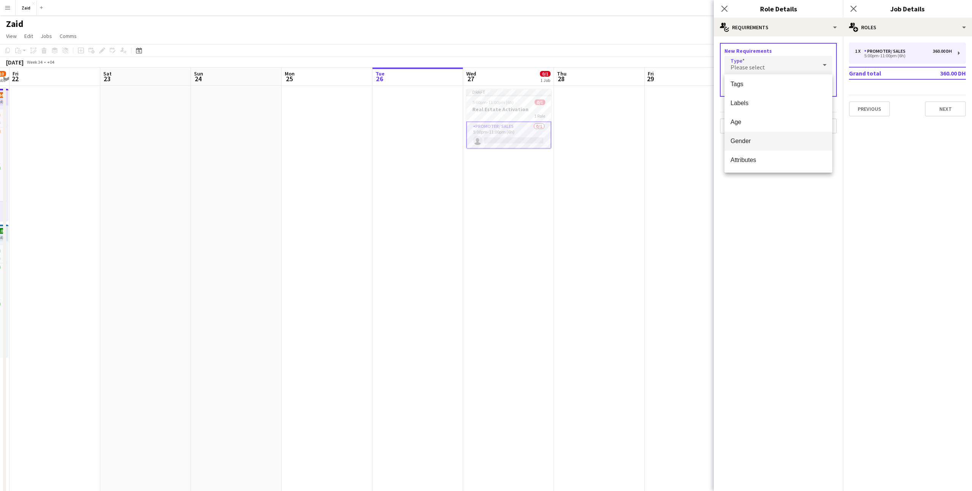
scroll to position [20, 0]
click at [780, 148] on mat-option "Gender" at bounding box center [778, 142] width 108 height 19
click at [775, 80] on div at bounding box center [772, 86] width 15 height 15
click at [756, 98] on div "Female Male Other" at bounding box center [751, 127] width 54 height 63
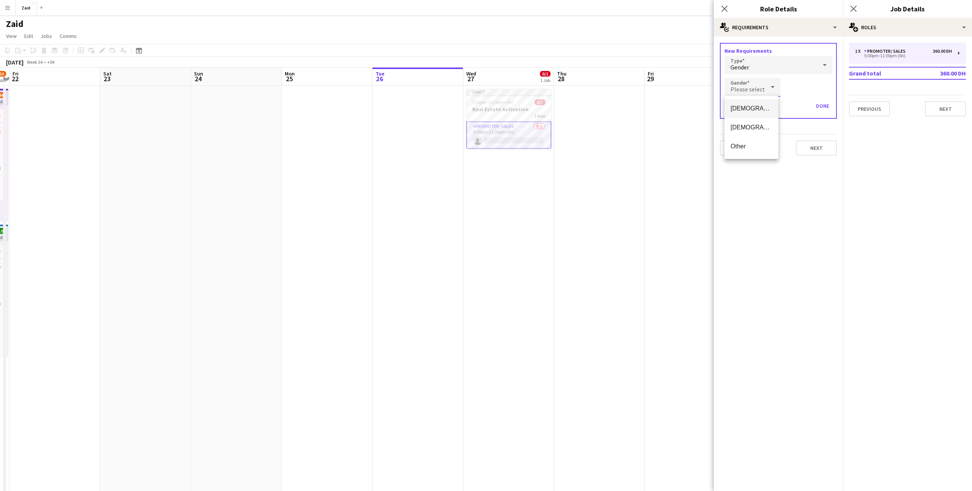
click at [756, 108] on span "[DEMOGRAPHIC_DATA]" at bounding box center [751, 108] width 42 height 7
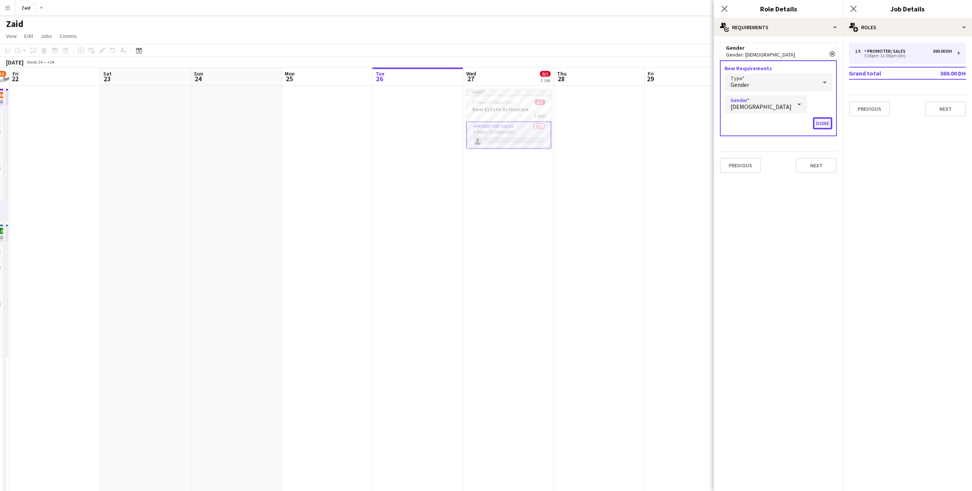
click at [817, 123] on button "Done" at bounding box center [822, 123] width 19 height 12
click at [793, 76] on button "Add requirements" at bounding box center [778, 75] width 117 height 15
click at [774, 87] on div "Please select" at bounding box center [770, 82] width 93 height 18
click at [760, 124] on span "Tags" at bounding box center [778, 123] width 96 height 7
click at [760, 109] on input "text" at bounding box center [778, 104] width 108 height 19
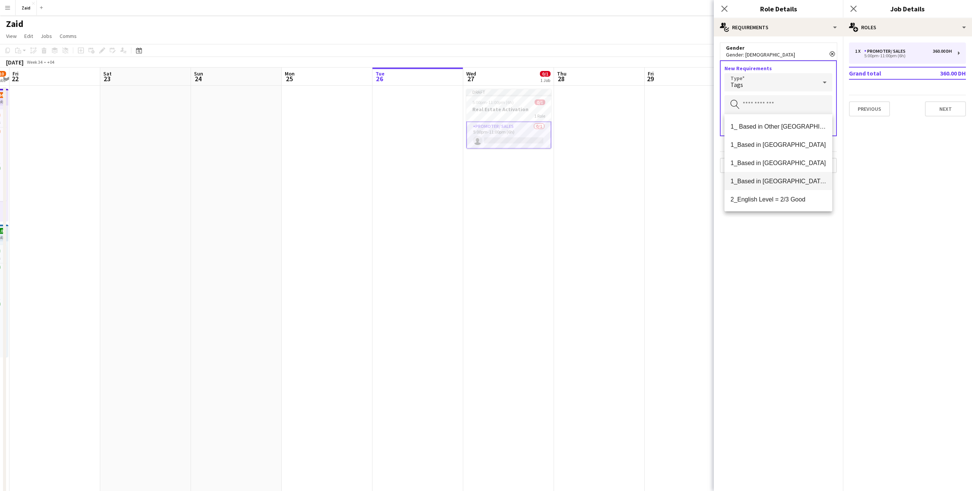
click at [788, 182] on span "1_Based in [GEOGRAPHIC_DATA]/[GEOGRAPHIC_DATA]/Ajman" at bounding box center [778, 181] width 96 height 7
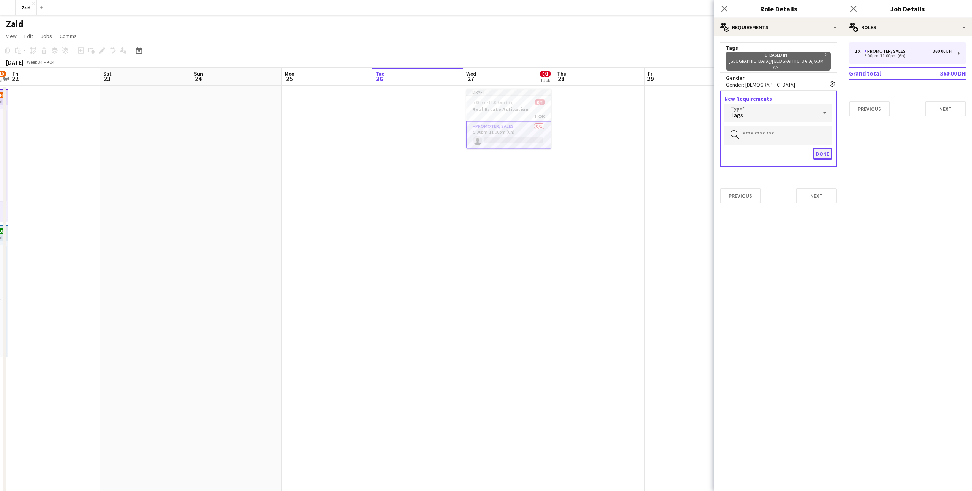
click at [817, 148] on button "Done" at bounding box center [822, 154] width 19 height 12
click at [819, 134] on div "Previous Next" at bounding box center [778, 148] width 117 height 28
click at [819, 141] on button "Next" at bounding box center [816, 148] width 41 height 15
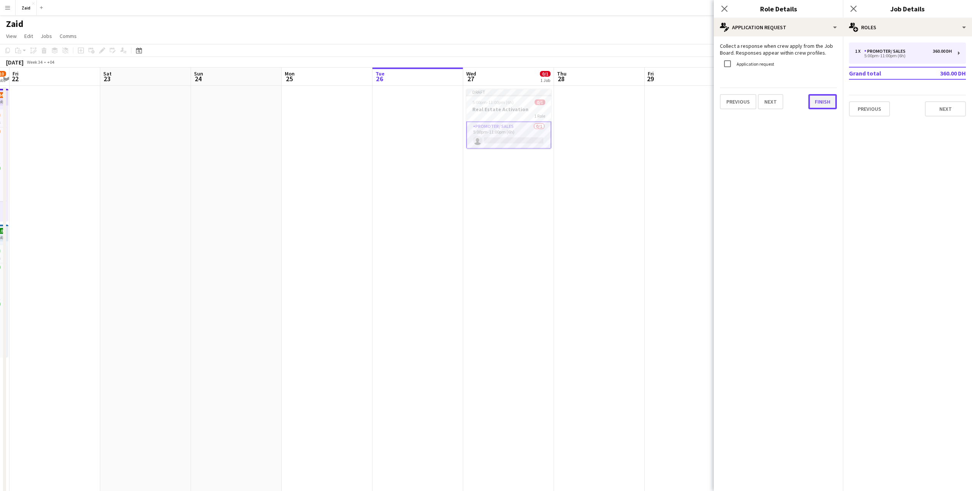
click at [818, 108] on button "Finish" at bounding box center [822, 101] width 28 height 15
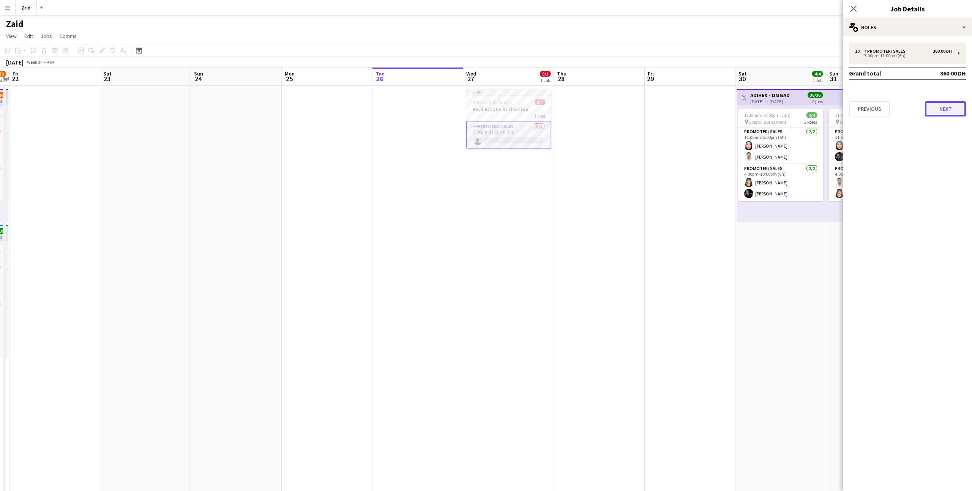
click at [944, 106] on button "Next" at bounding box center [945, 108] width 41 height 15
click at [544, 99] on div "0/1" at bounding box center [539, 102] width 11 height 6
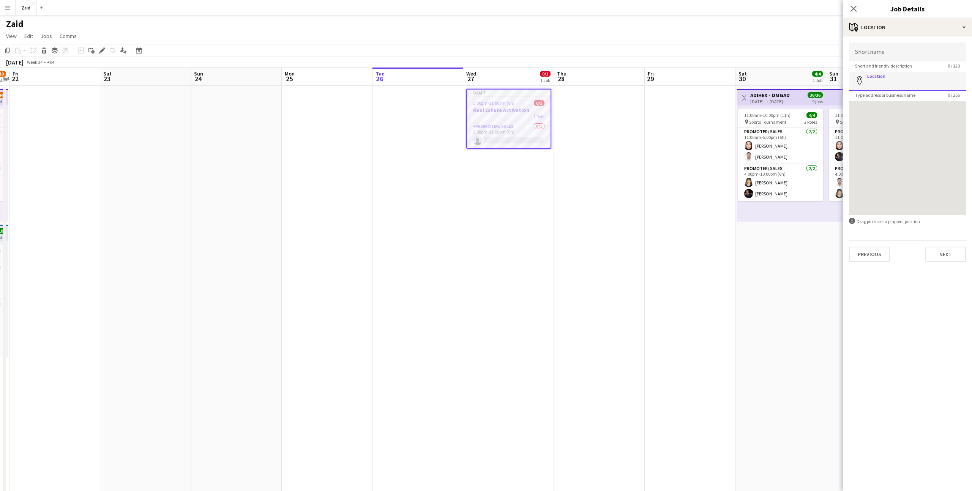
click at [885, 85] on input "Location" at bounding box center [907, 81] width 117 height 19
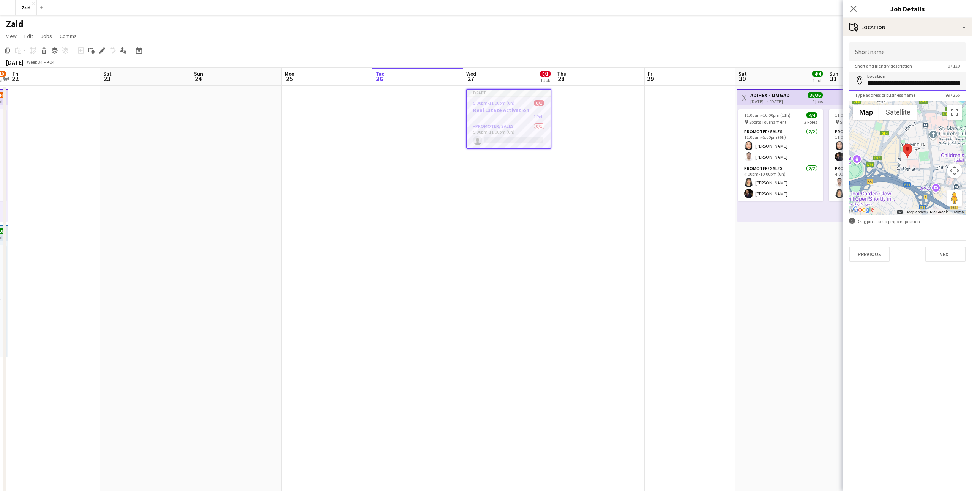
click at [922, 84] on input "**********" at bounding box center [907, 81] width 117 height 19
click at [906, 84] on input "**********" at bounding box center [907, 81] width 117 height 19
click at [906, 81] on input "**********" at bounding box center [907, 81] width 117 height 19
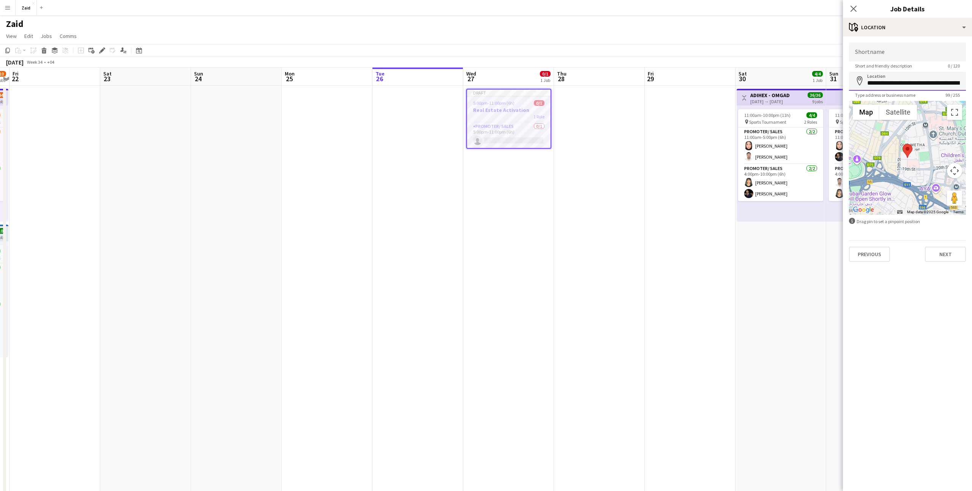
click at [903, 84] on input "**********" at bounding box center [907, 81] width 117 height 19
type input "**********"
drag, startPoint x: 916, startPoint y: 85, endPoint x: 859, endPoint y: 85, distance: 57.7
click at [859, 85] on input "**********" at bounding box center [907, 81] width 117 height 19
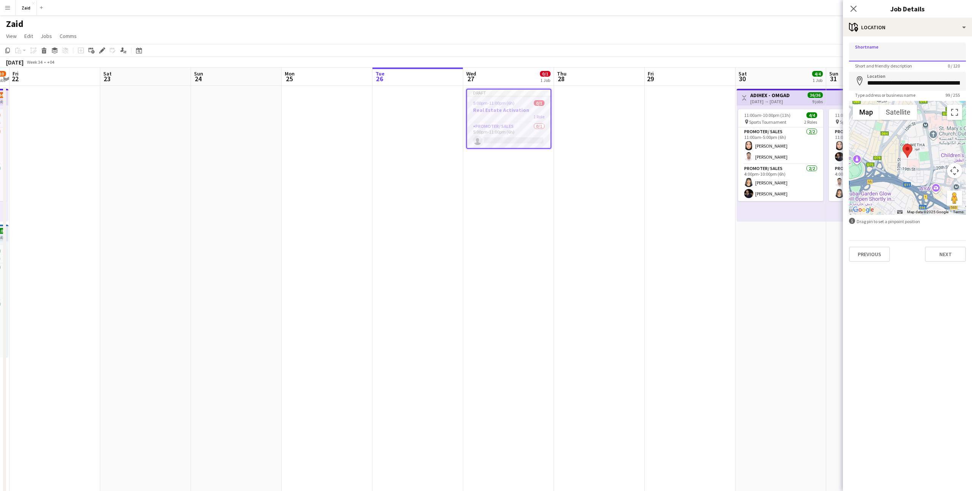
click at [878, 60] on input "Shortname" at bounding box center [907, 52] width 117 height 19
paste input "**********"
click at [911, 58] on input "**********" at bounding box center [907, 52] width 117 height 19
click at [909, 55] on input "**********" at bounding box center [907, 52] width 117 height 19
type input "**********"
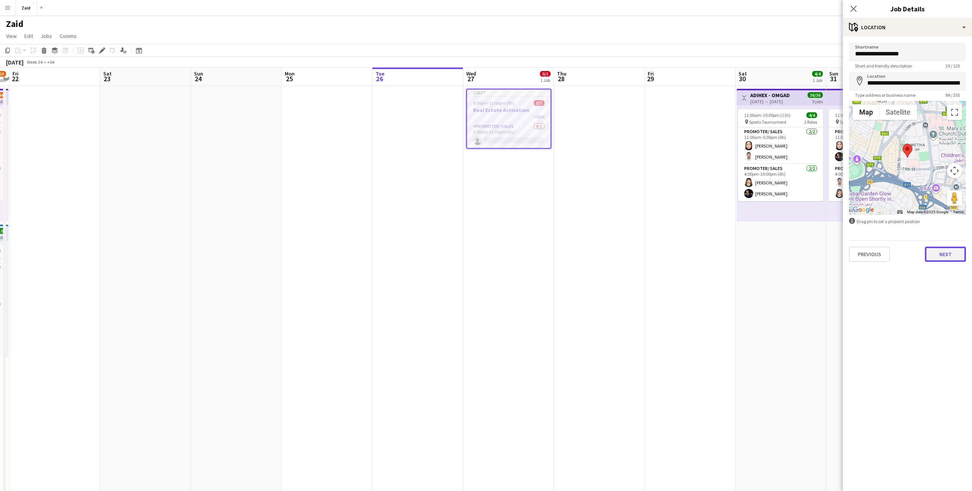
click at [947, 250] on button "Next" at bounding box center [945, 254] width 41 height 15
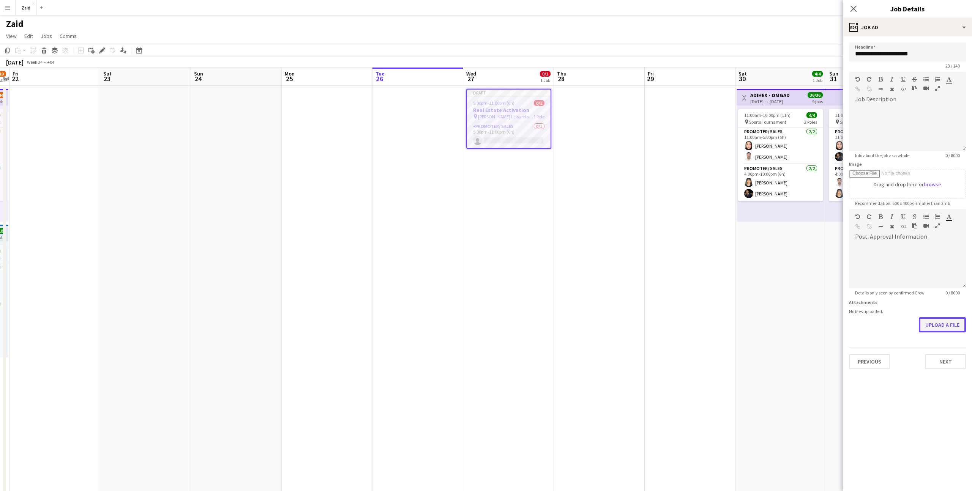
click at [935, 324] on button "Upload a file" at bounding box center [942, 324] width 47 height 15
click at [946, 370] on button "Next" at bounding box center [945, 367] width 41 height 15
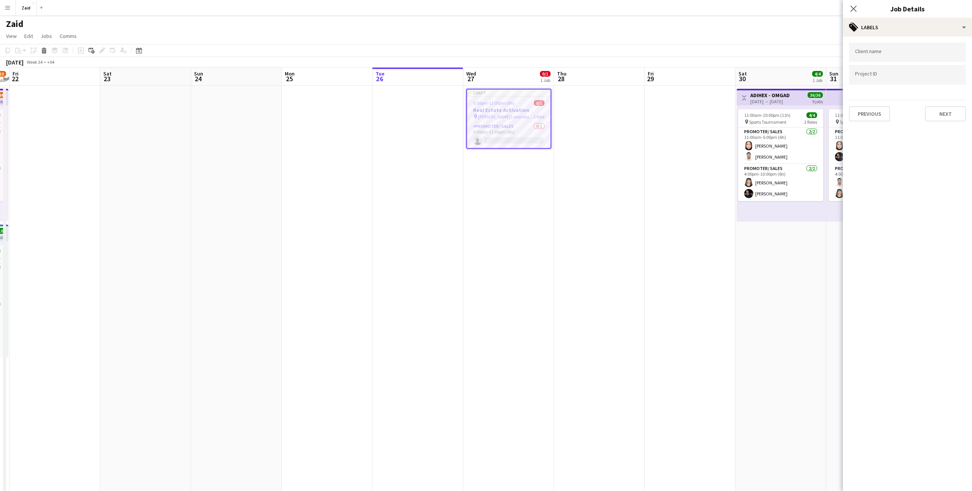
click at [891, 60] on div at bounding box center [907, 52] width 117 height 19
type input "**********"
click at [909, 79] on div at bounding box center [907, 74] width 117 height 19
click at [914, 61] on div "**********" at bounding box center [907, 52] width 117 height 19
click at [909, 75] on input "Type to search project ID labels..." at bounding box center [907, 77] width 105 height 7
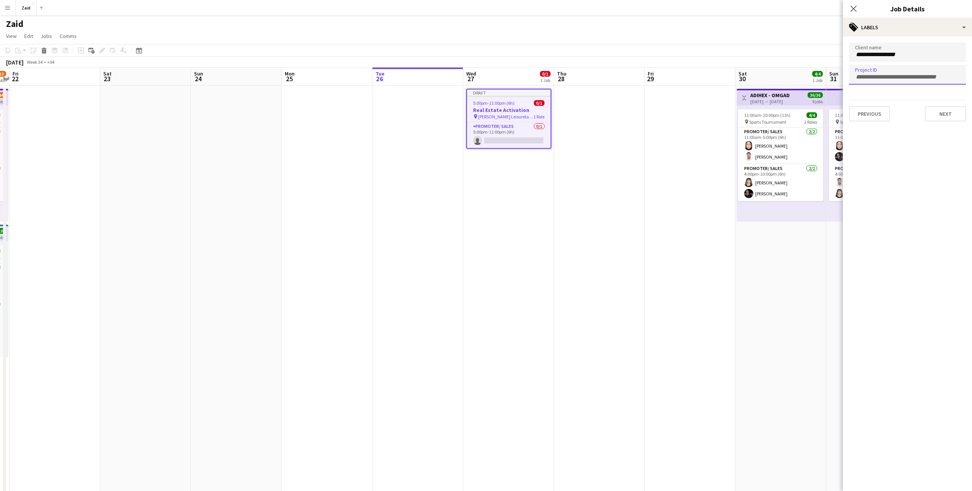
click at [913, 87] on div at bounding box center [907, 87] width 117 height 5
click at [910, 73] on form at bounding box center [907, 74] width 105 height 8
paste input "*"
type input "**********"
click at [935, 111] on button "Next" at bounding box center [945, 113] width 41 height 15
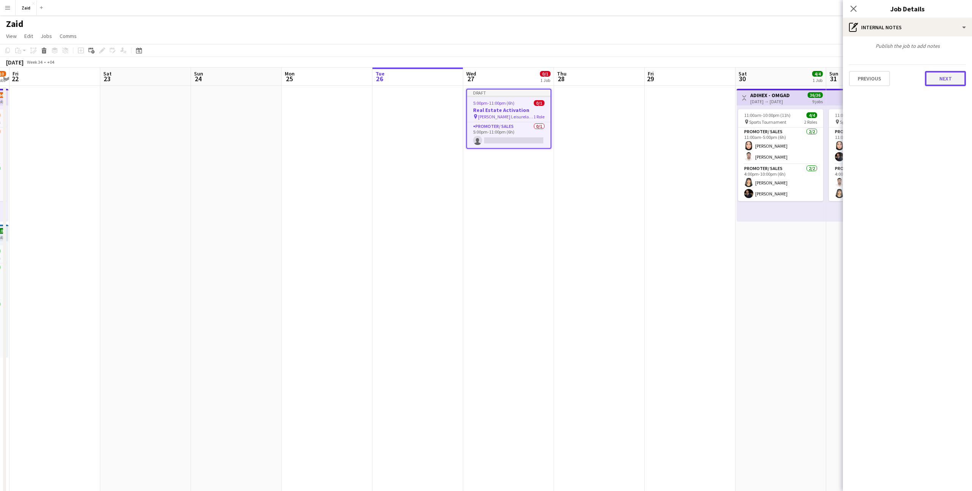
click at [945, 72] on button "Next" at bounding box center [945, 78] width 41 height 15
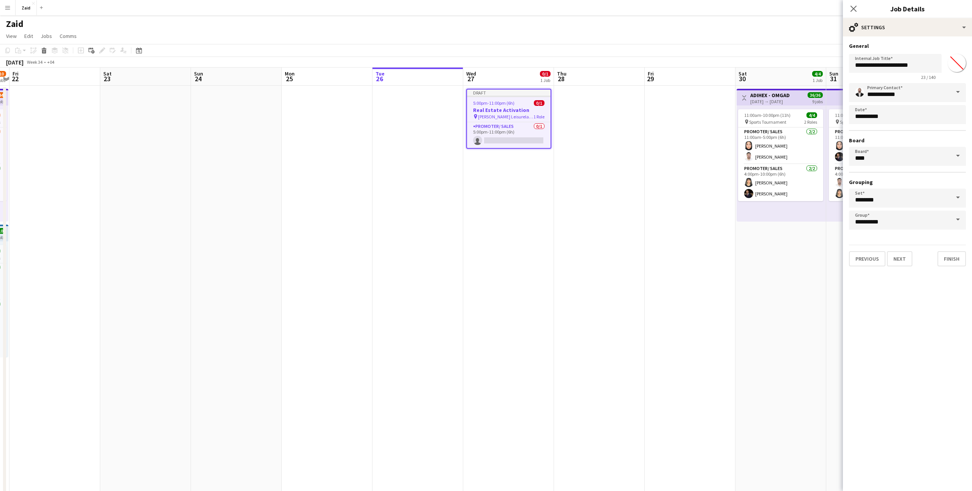
click at [705, 162] on app-date-cell at bounding box center [689, 481] width 91 height 791
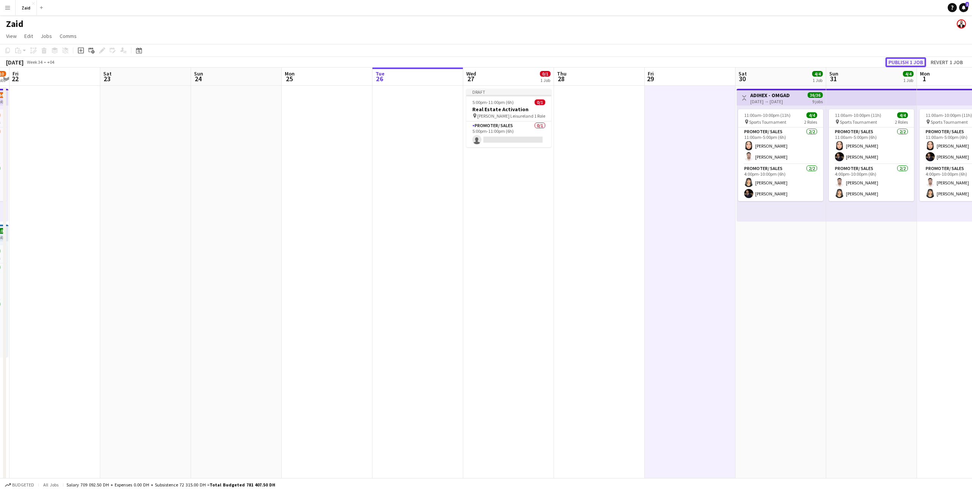
click at [897, 60] on button "Publish 1 job" at bounding box center [905, 62] width 41 height 10
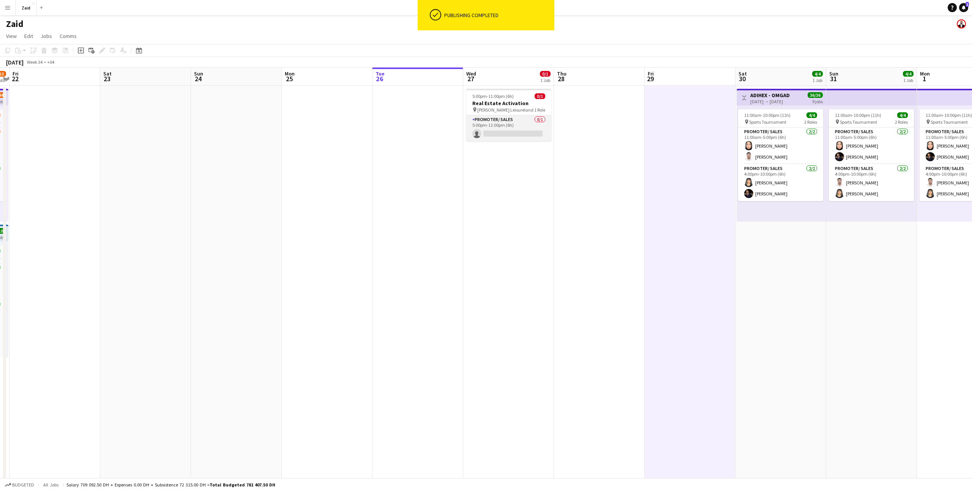
click at [524, 121] on app-card-role "Promoter/ Sales 0/1 5:00pm-11:00pm (6h) single-neutral-actions" at bounding box center [508, 128] width 85 height 26
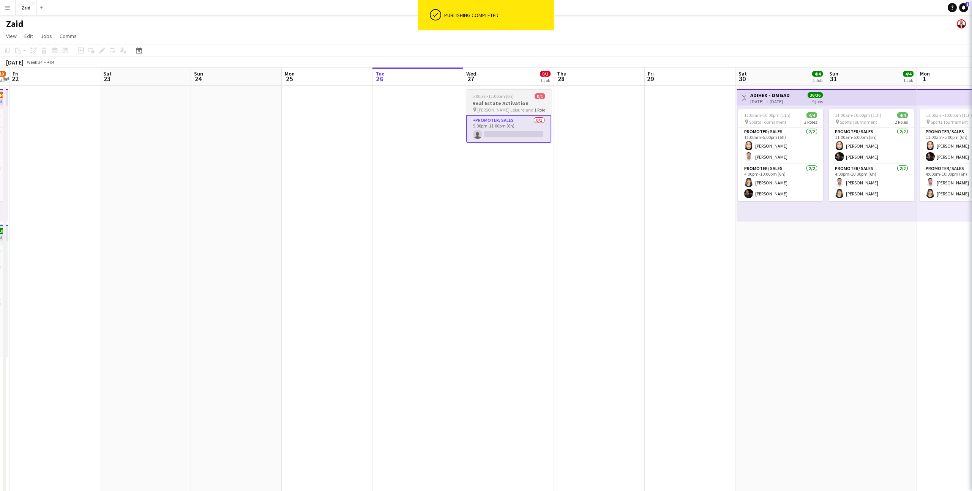
click at [524, 101] on h3 "Real Estate Activation" at bounding box center [508, 103] width 85 height 7
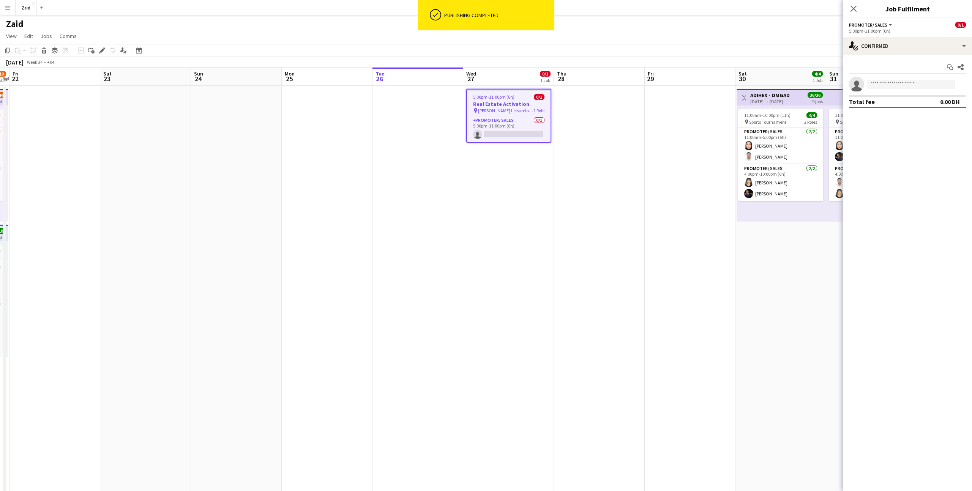
click at [531, 102] on h3 "Real Estate Activation" at bounding box center [509, 104] width 84 height 7
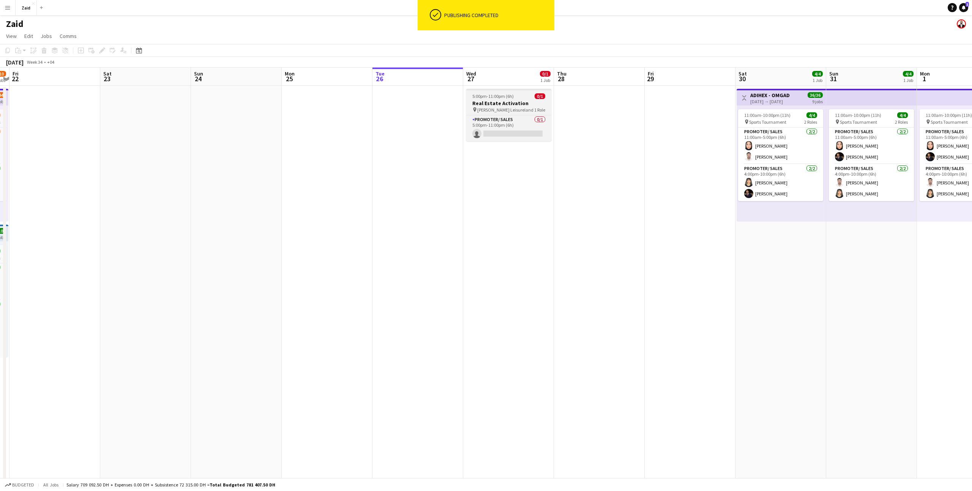
click at [531, 102] on h3 "Real Estate Activation" at bounding box center [508, 103] width 85 height 7
click at [594, 103] on app-date-cell at bounding box center [599, 481] width 91 height 791
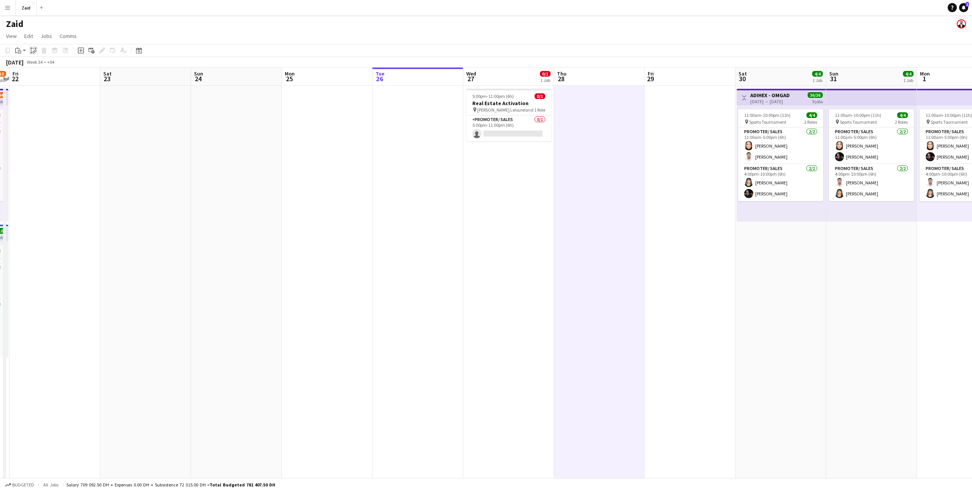
click at [35, 48] on icon at bounding box center [36, 48] width 2 height 2
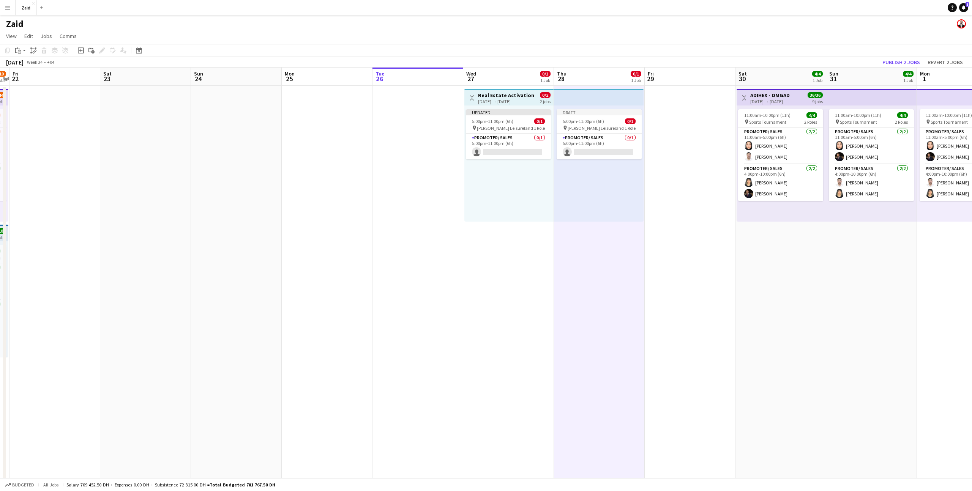
click at [648, 125] on app-date-cell at bounding box center [689, 481] width 91 height 791
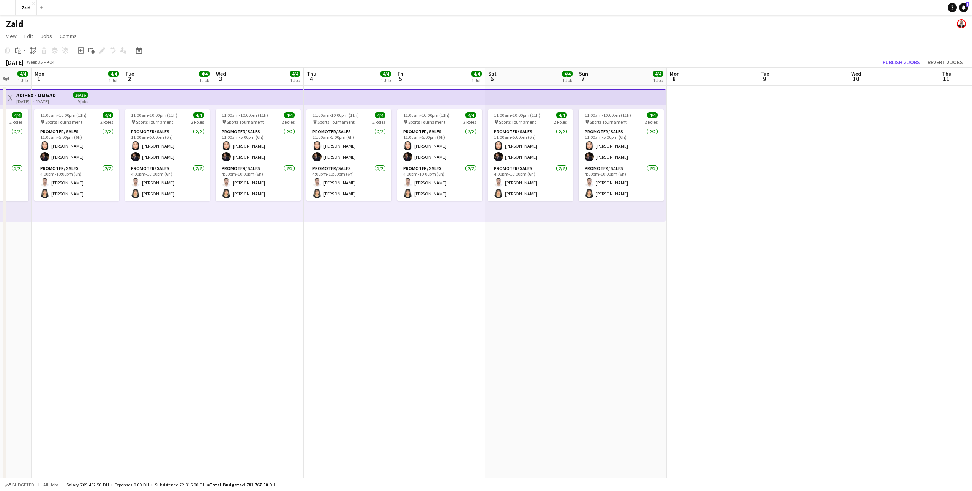
scroll to position [0, 241]
click at [632, 240] on app-date-cell "11:00am-10:00pm (11h) 4/4 pin Sports Tournament 2 Roles Promoter/ Sales 2/2 11:…" at bounding box center [620, 481] width 91 height 791
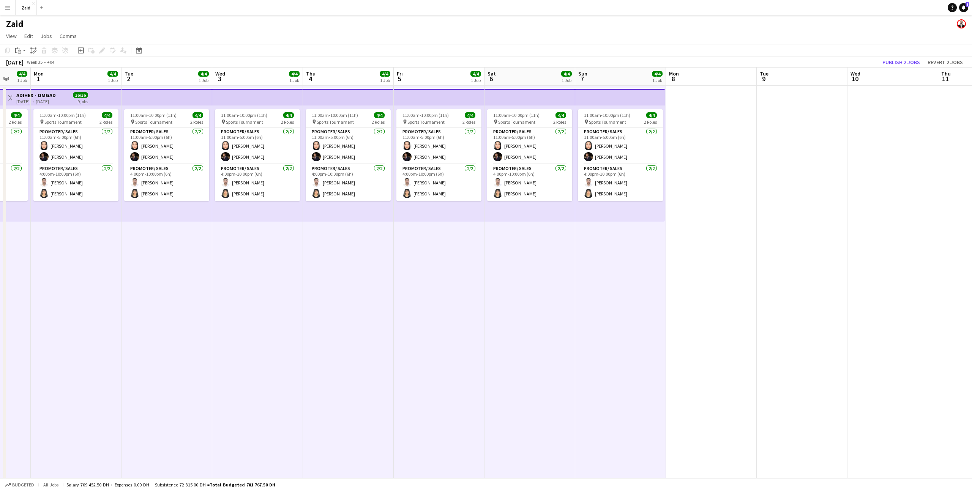
click at [558, 241] on app-date-cell "11:00am-10:00pm (11h) 4/4 pin Sports Tournament 2 Roles Promoter/ Sales 2/2 11:…" at bounding box center [529, 481] width 91 height 791
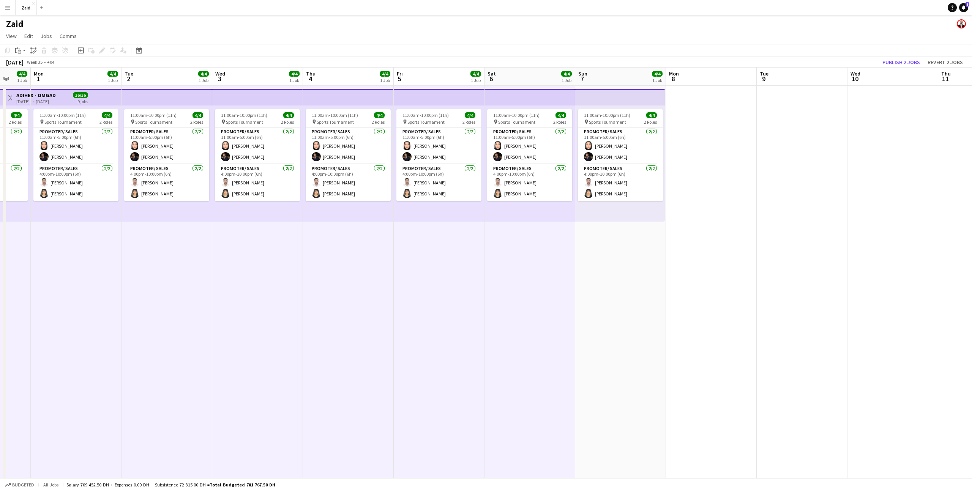
scroll to position [0, 242]
click at [30, 54] on div "Paste linked Job" at bounding box center [33, 50] width 9 height 9
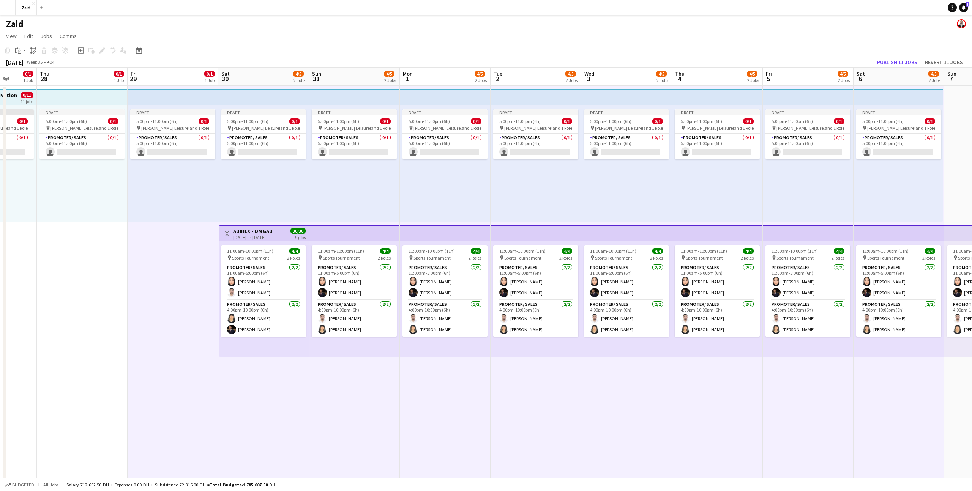
scroll to position [0, 188]
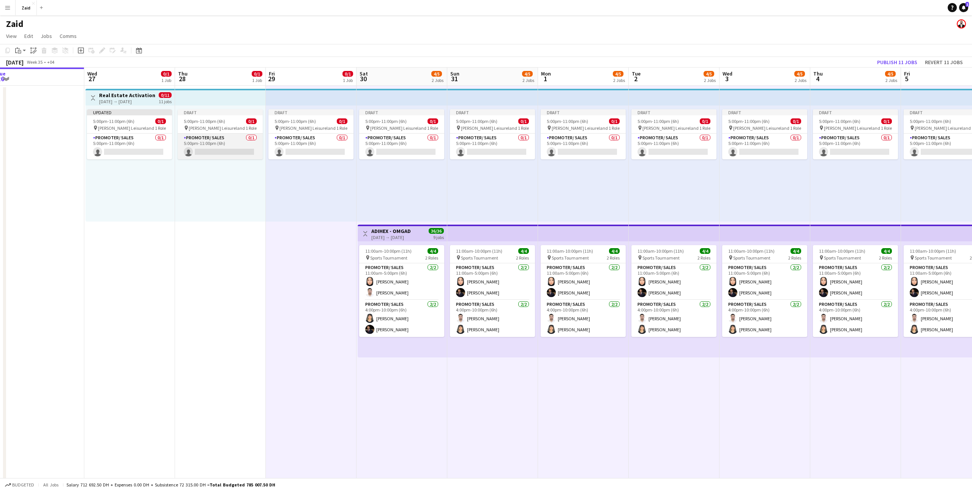
click at [228, 134] on app-card-role "Promoter/ Sales 0/1 5:00pm-11:00pm (6h) single-neutral-actions" at bounding box center [220, 147] width 85 height 26
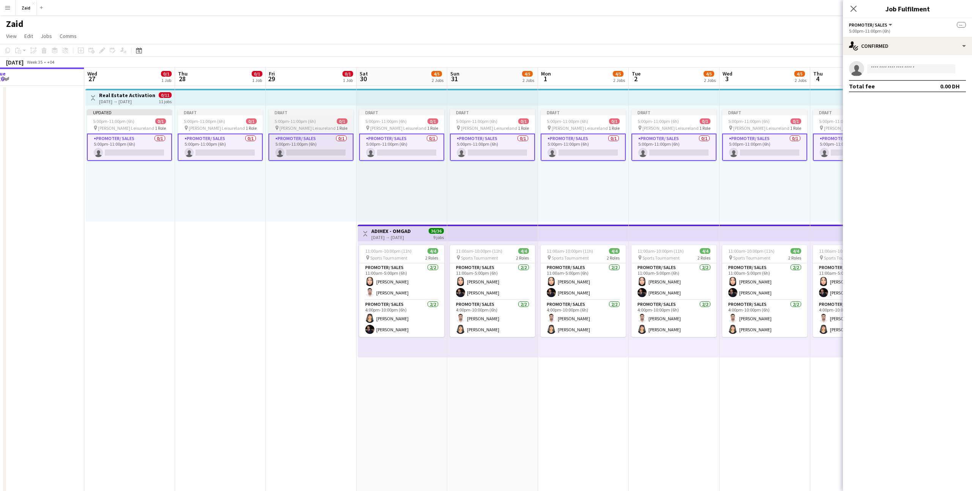
click at [303, 124] on app-job-card "Draft 5:00pm-11:00pm (6h) 0/1 pin Al Nasr Leisureland 1 Role Promoter/ Sales 0/…" at bounding box center [310, 135] width 85 height 52
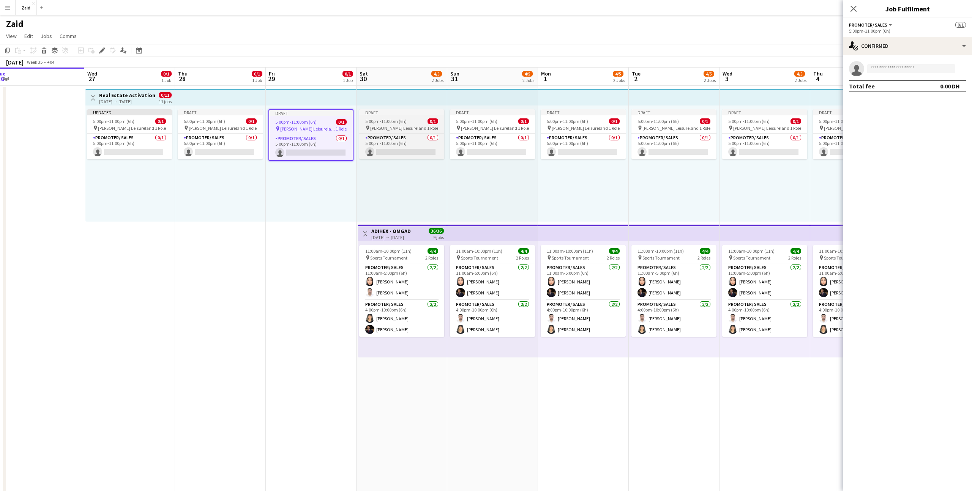
click at [382, 119] on span "5:00pm-11:00pm (6h)" at bounding box center [385, 121] width 41 height 6
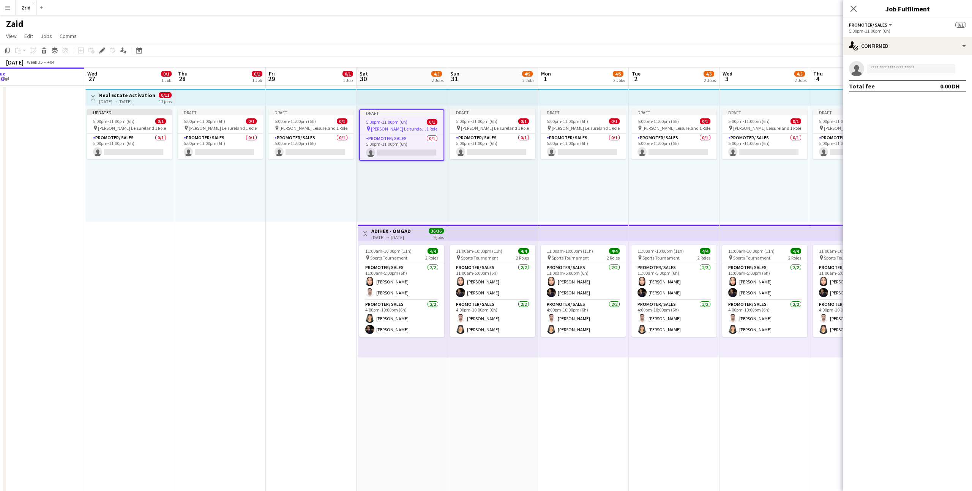
click at [382, 119] on span "5:00pm-11:00pm (6h)" at bounding box center [386, 122] width 41 height 6
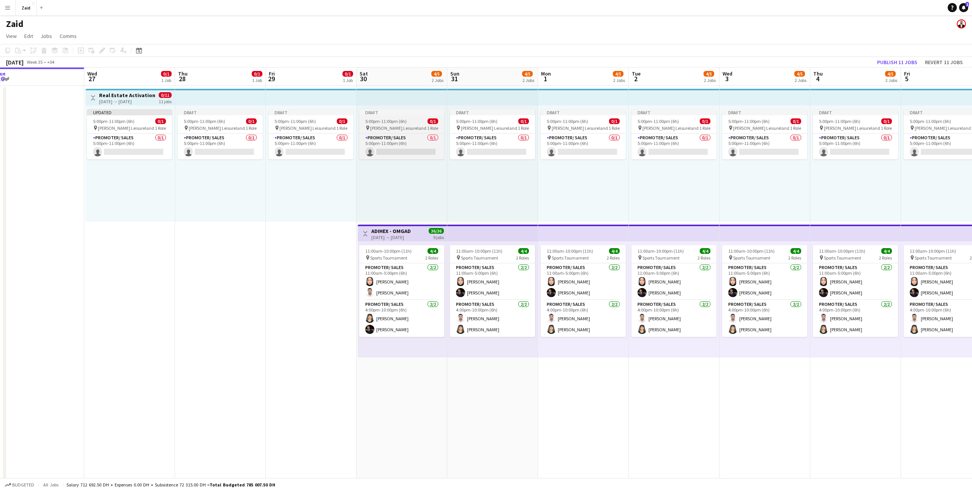
click at [395, 124] on app-job-card "Draft 5:00pm-11:00pm (6h) 0/1 pin Al Nasr Leisureland 1 Role Promoter/ Sales 0/…" at bounding box center [401, 134] width 85 height 50
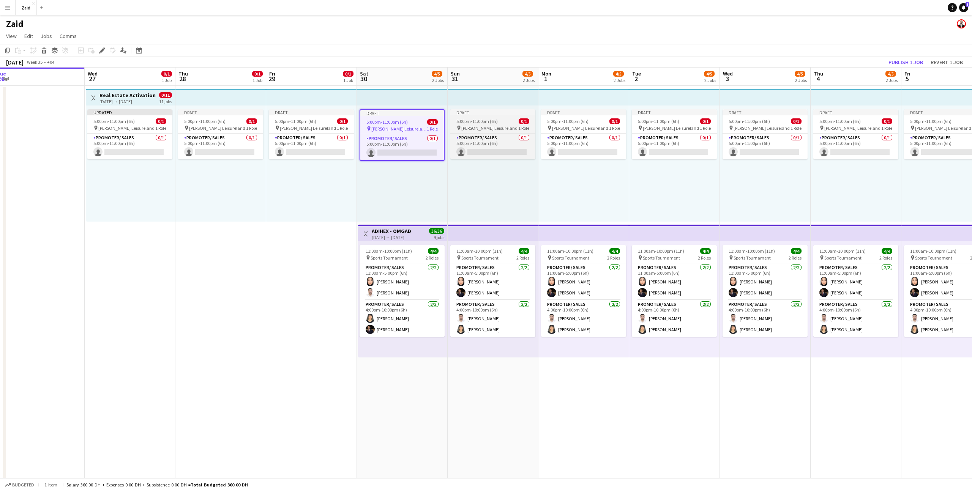
click at [463, 126] on span "[PERSON_NAME] Leisureland" at bounding box center [489, 128] width 56 height 6
click at [102, 51] on icon at bounding box center [102, 51] width 4 height 4
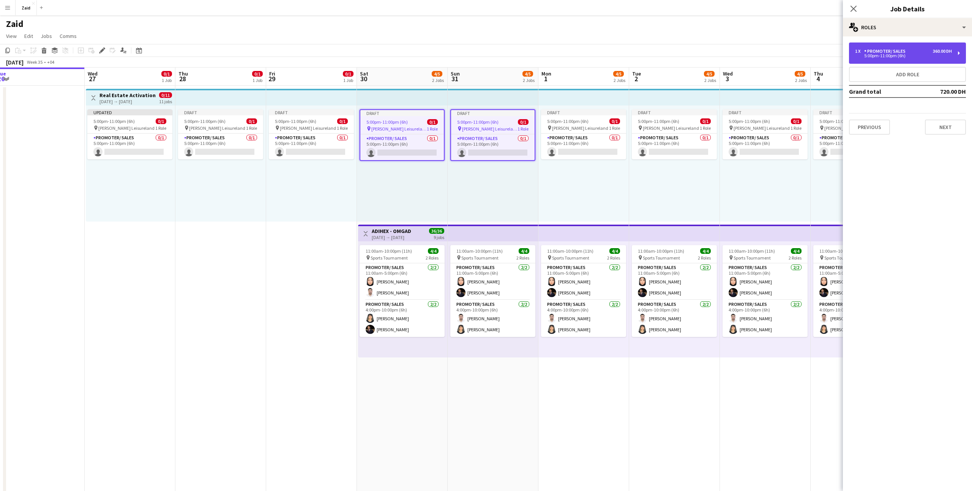
click at [901, 55] on div "5:00pm-11:00pm (6h)" at bounding box center [903, 56] width 97 height 4
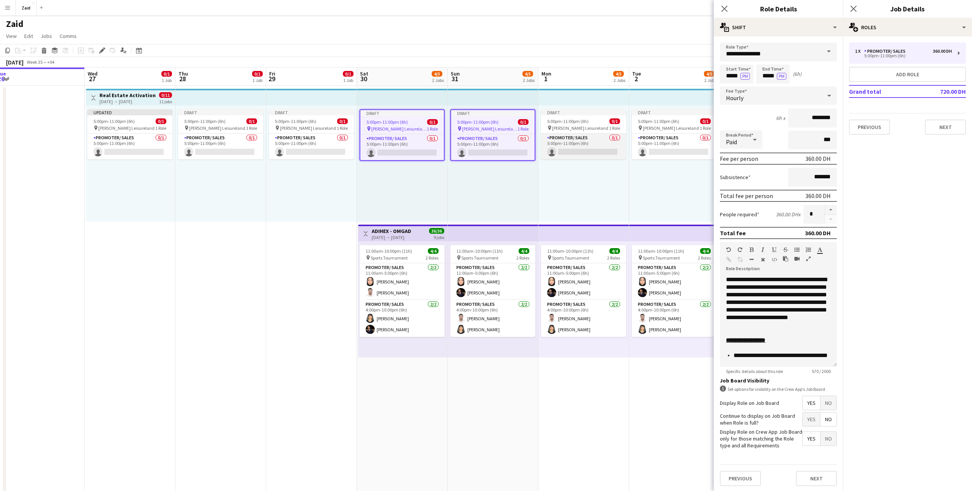
click at [589, 134] on app-card-role "Promoter/ Sales 0/1 5:00pm-11:00pm (6h) single-neutral-actions" at bounding box center [583, 147] width 85 height 26
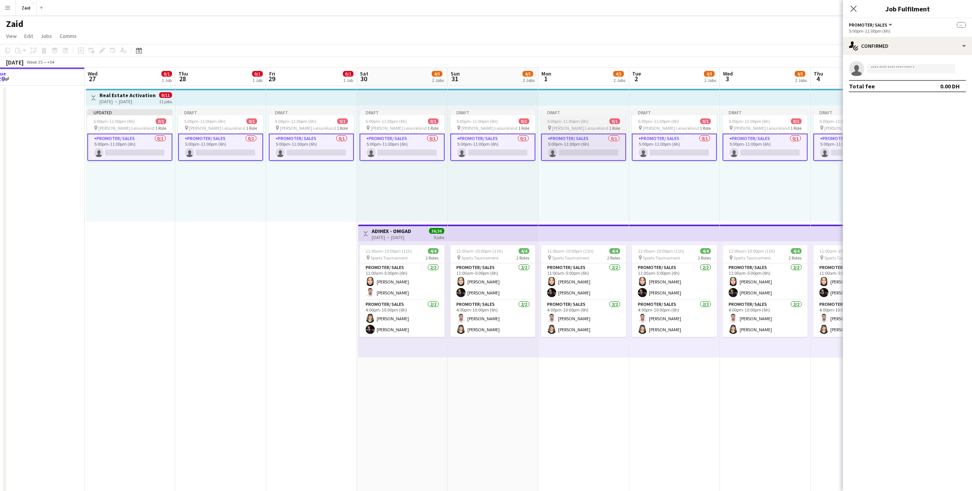
click at [579, 125] on span "[PERSON_NAME] Leisureland" at bounding box center [580, 128] width 56 height 6
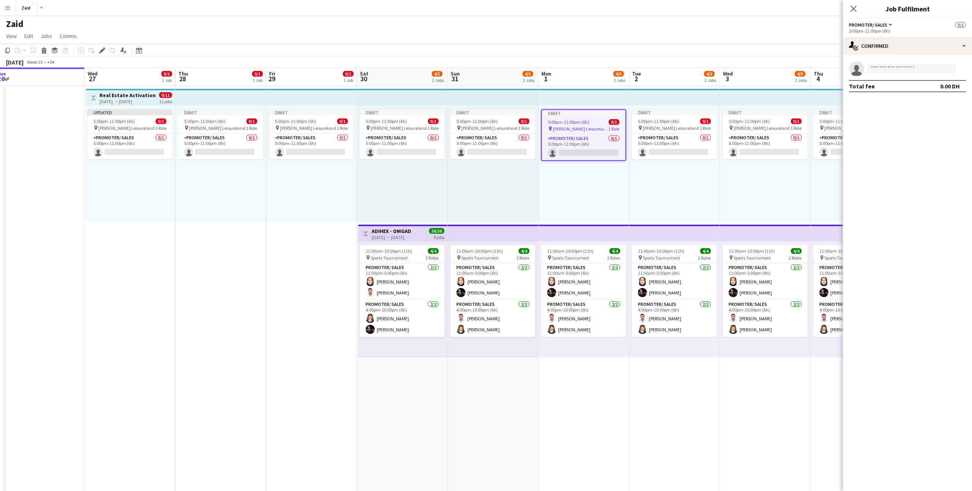
click at [596, 123] on div "5:00pm-11:00pm (6h) 0/1" at bounding box center [584, 122] width 84 height 6
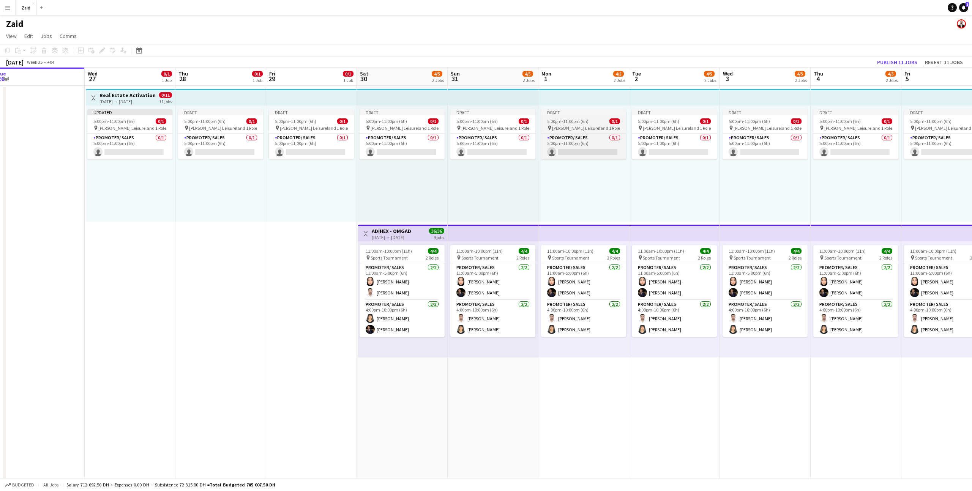
click at [596, 123] on div "5:00pm-11:00pm (6h) 0/1" at bounding box center [583, 121] width 85 height 6
click at [458, 98] on app-top-bar at bounding box center [493, 97] width 91 height 17
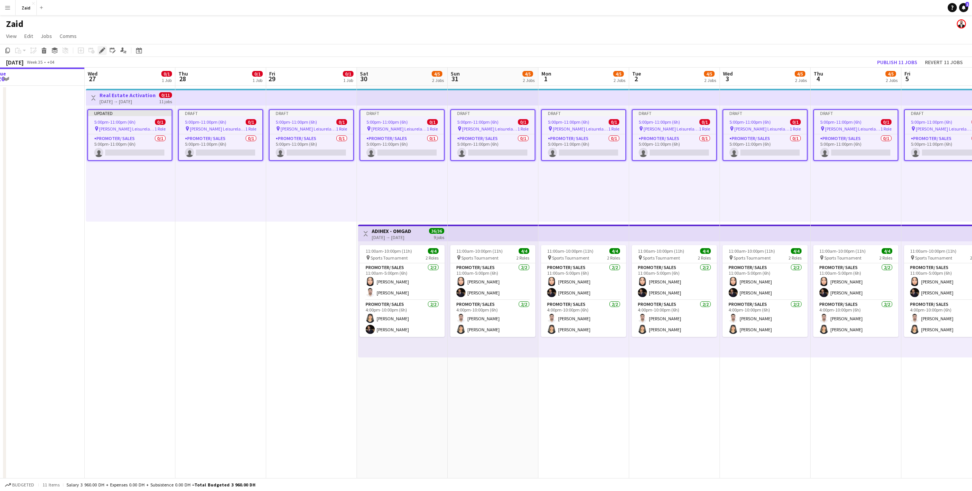
click at [100, 49] on icon "Edit" at bounding box center [102, 50] width 6 height 6
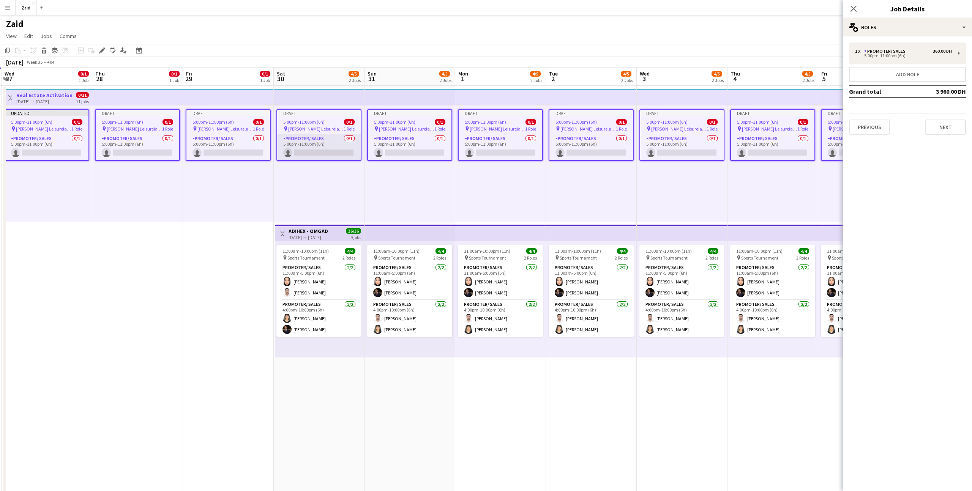
scroll to position [0, 269]
click at [400, 128] on span "[PERSON_NAME] Leisureland" at bounding box center [407, 129] width 55 height 6
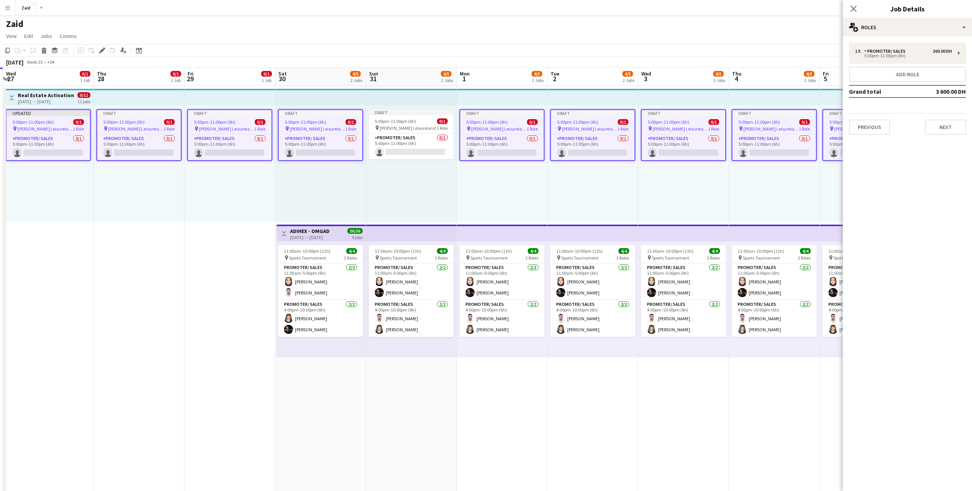
click at [513, 123] on div "5:00pm-11:00pm (6h) 0/1" at bounding box center [502, 122] width 84 height 6
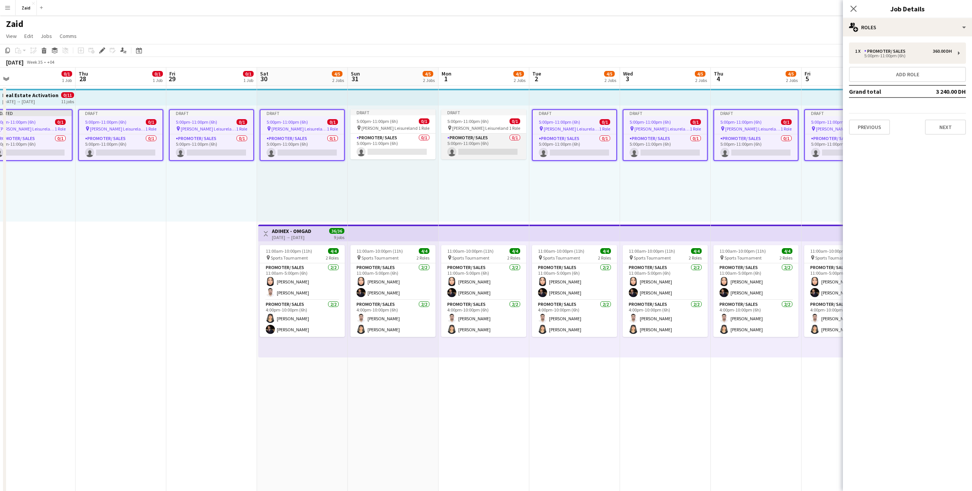
scroll to position [0, 287]
click at [474, 120] on span "5:00pm-11:00pm (6h)" at bounding box center [468, 121] width 41 height 6
click at [329, 125] on app-job-card "Draft 5:00pm-11:00pm (6h) 0/1 pin Al Nasr Leisureland 1 Role Promoter/ Sales 0/…" at bounding box center [302, 135] width 85 height 52
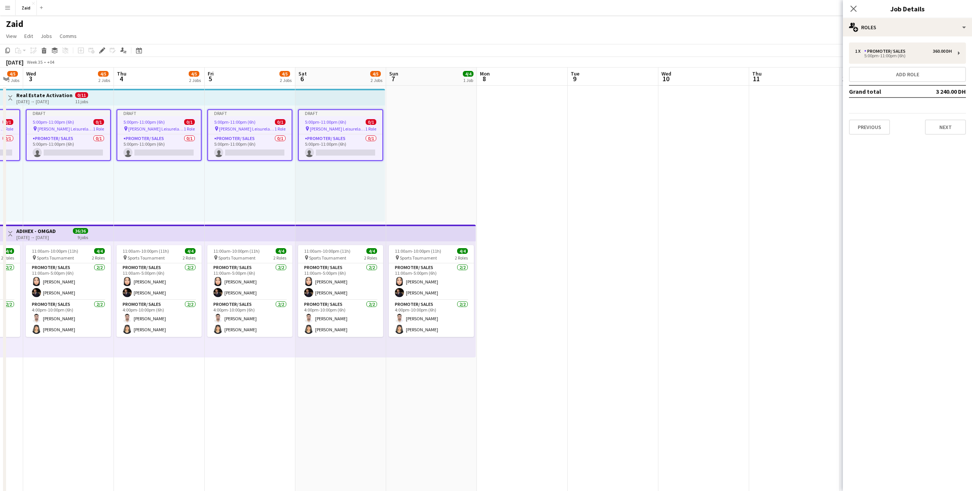
scroll to position [0, 245]
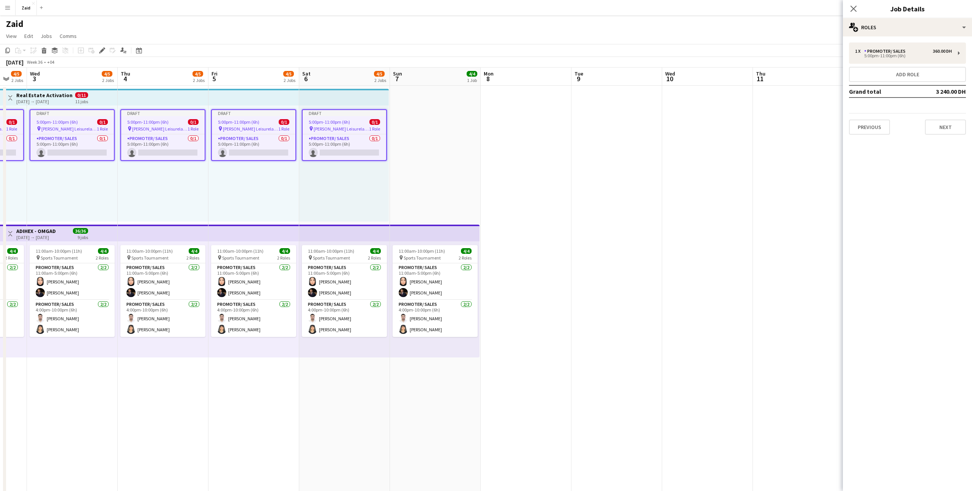
click at [367, 128] on div "pin Al Nasr Leisureland 1 Role" at bounding box center [345, 129] width 84 height 6
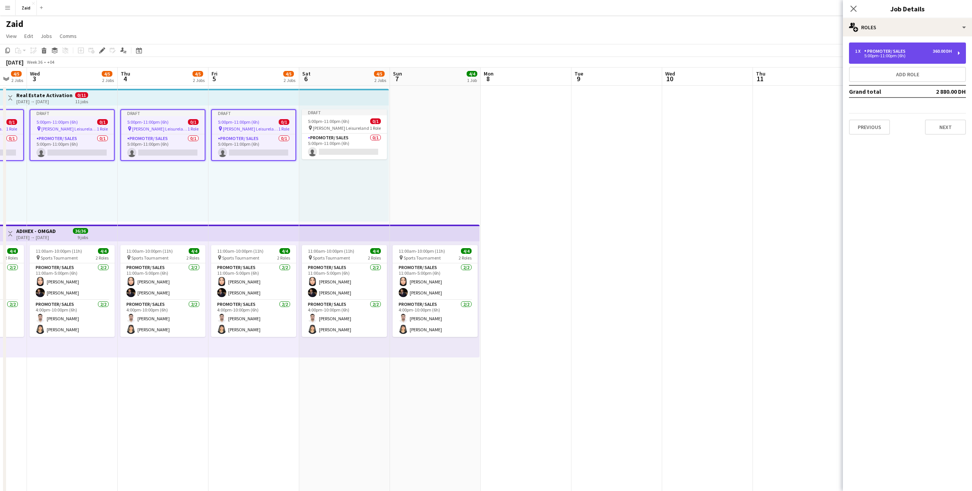
click at [899, 60] on div "1 x Promoter/ Sales 360.00 DH 5:00pm-11:00pm (6h)" at bounding box center [907, 53] width 117 height 21
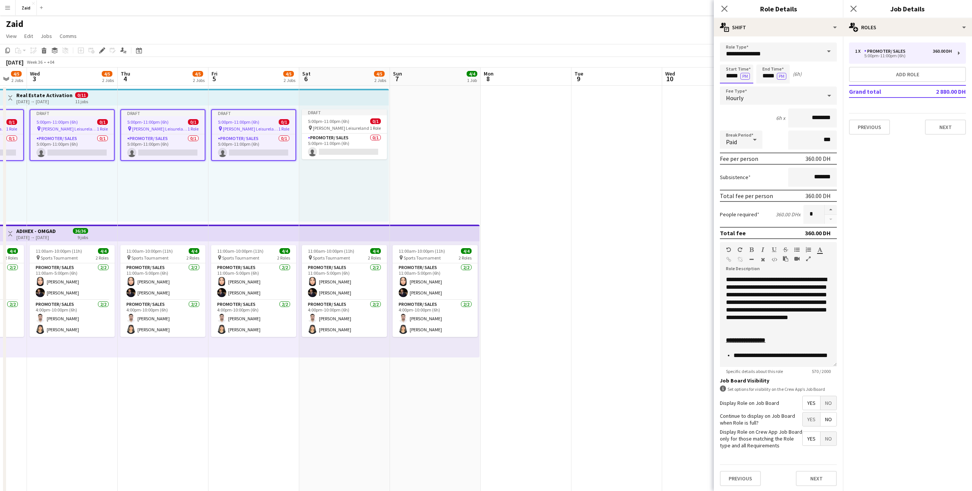
click at [734, 78] on input "*****" at bounding box center [736, 74] width 33 height 19
type input "*****"
click at [729, 63] on div at bounding box center [728, 61] width 15 height 8
click at [662, 145] on app-date-cell at bounding box center [707, 481] width 91 height 791
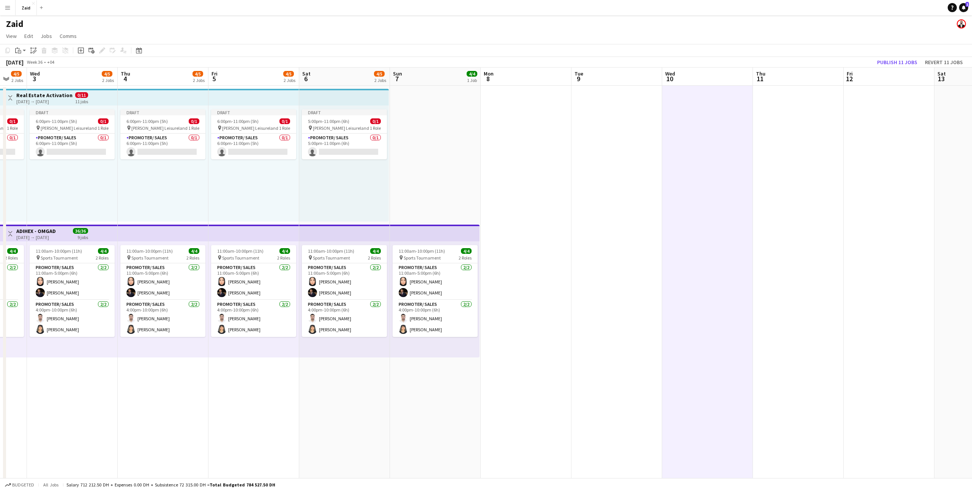
click at [416, 147] on app-date-cell "11:00am-10:00pm (11h) 4/4 pin Sports Tournament 2 Roles Promoter/ Sales 2/2 11:…" at bounding box center [435, 481] width 91 height 791
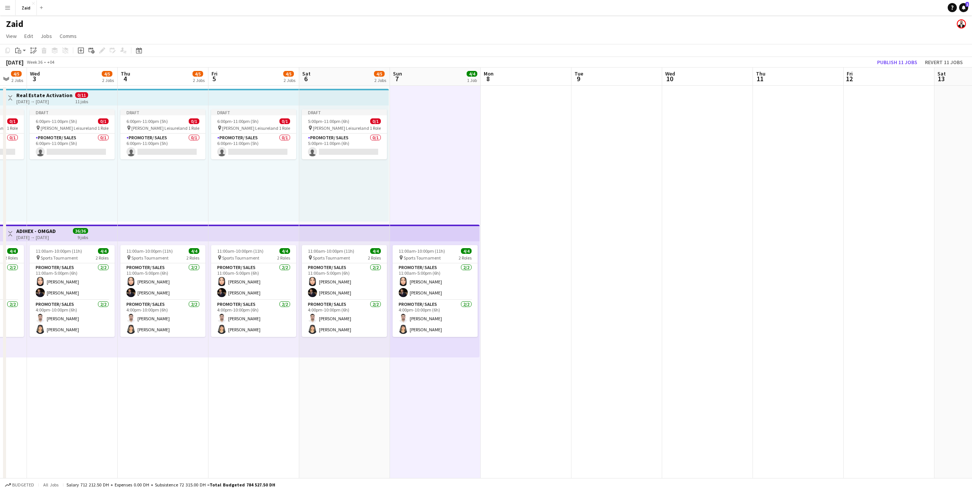
click at [897, 68] on app-board-header-date "Fri 12" at bounding box center [888, 77] width 91 height 18
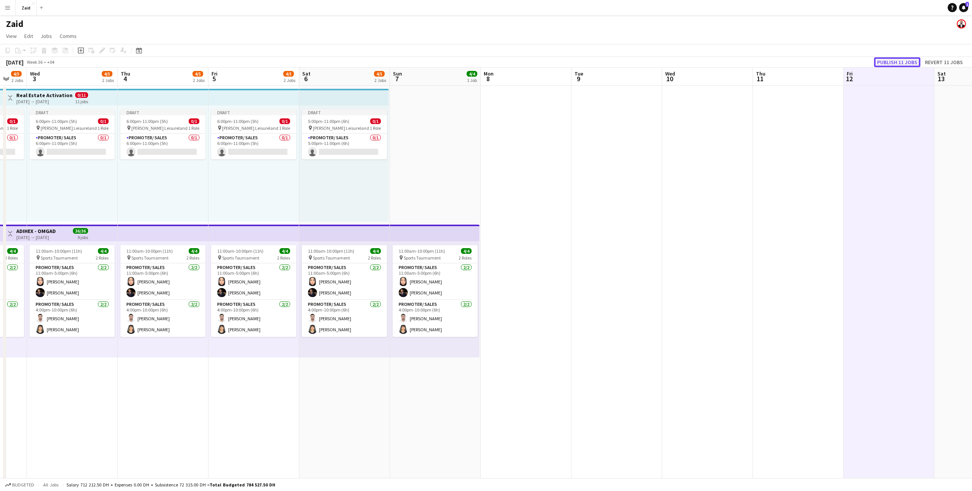
click at [893, 62] on button "Publish 11 jobs" at bounding box center [897, 62] width 46 height 10
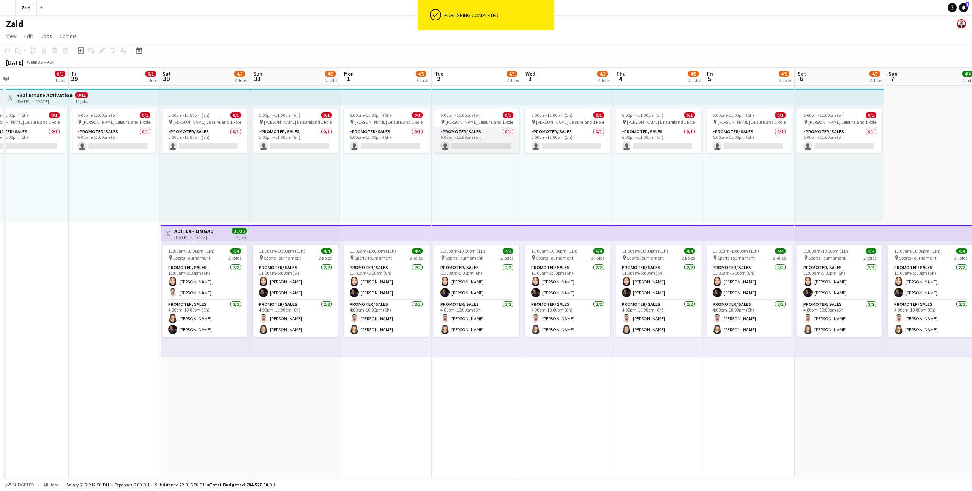
click at [500, 142] on app-card-role "Promoter/ Sales 0/1 6:00pm-11:00pm (5h) single-neutral-actions" at bounding box center [476, 141] width 85 height 26
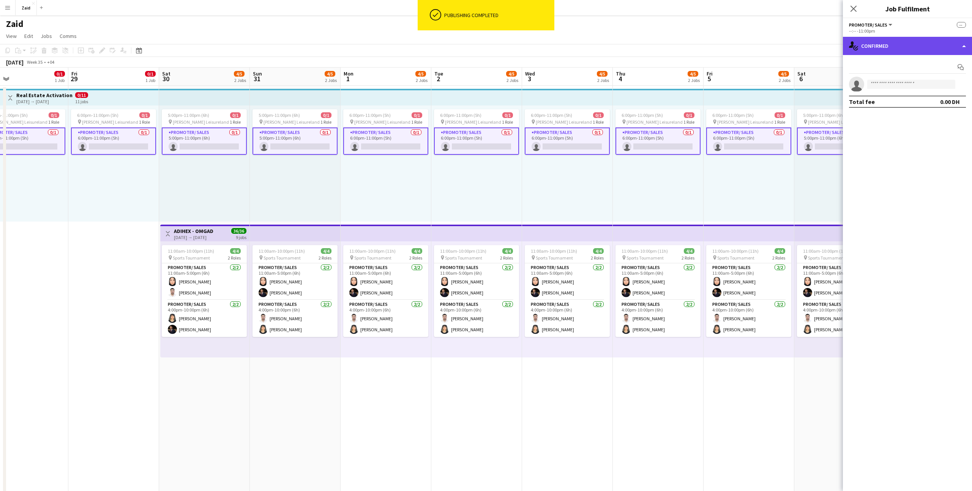
click at [898, 45] on div "single-neutral-actions-check-2 Confirmed" at bounding box center [907, 46] width 129 height 18
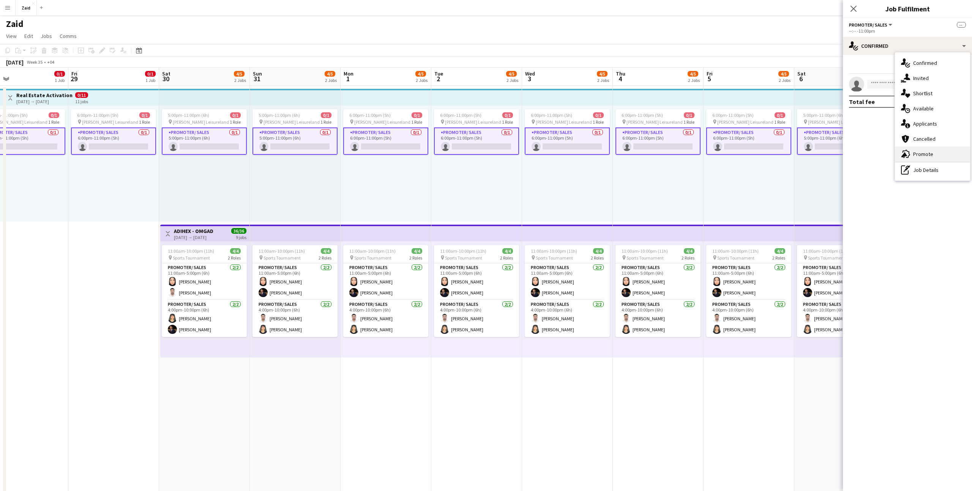
click at [939, 150] on div "advertising-megaphone Promote" at bounding box center [932, 154] width 75 height 15
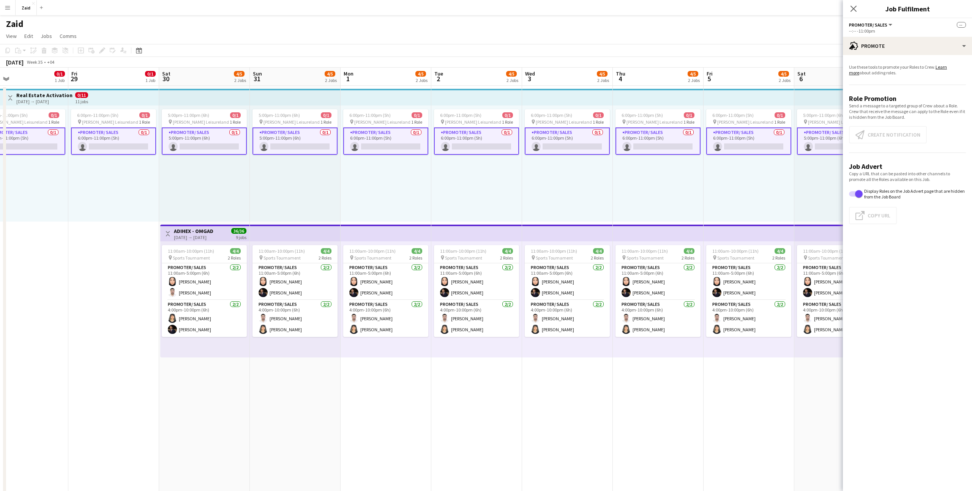
click at [665, 105] on app-top-bar at bounding box center [658, 97] width 91 height 17
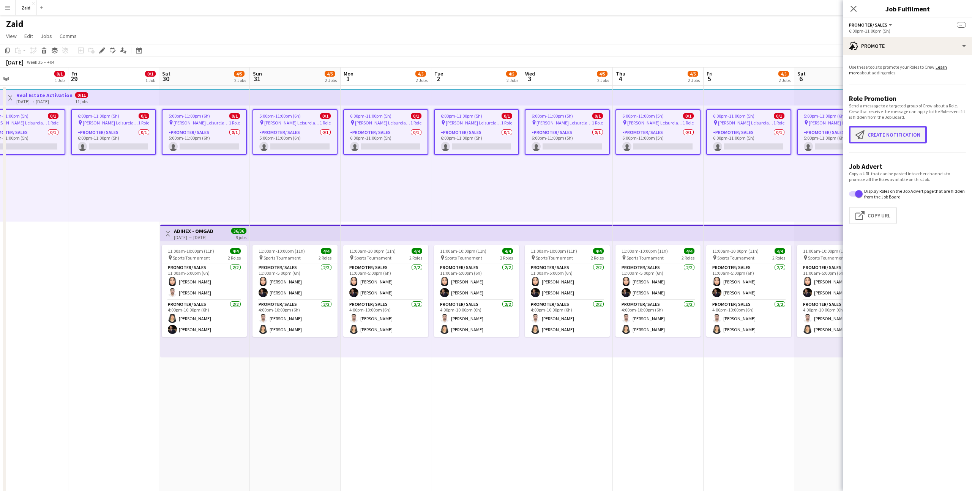
click at [882, 137] on button "Create notification Create notification" at bounding box center [888, 134] width 78 height 17
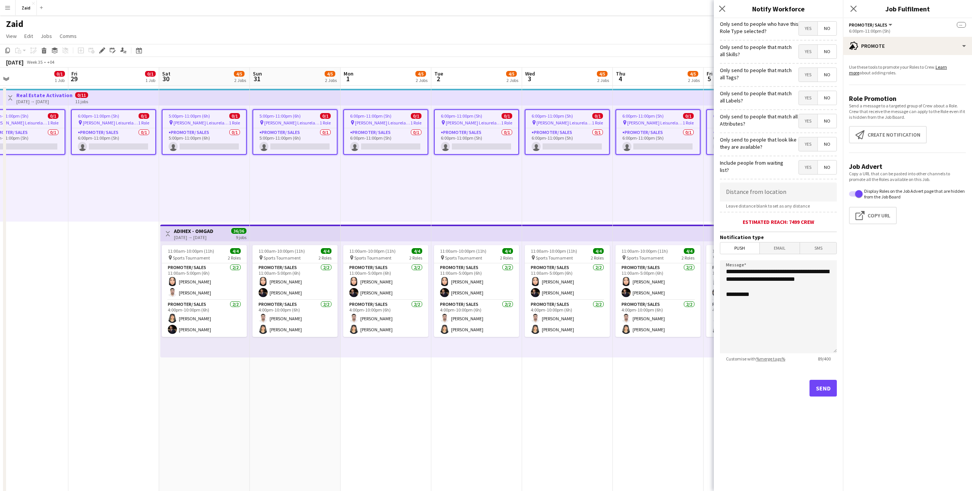
click at [818, 152] on div "Yes No" at bounding box center [817, 145] width 38 height 16
click at [812, 145] on span "Yes" at bounding box center [808, 144] width 19 height 14
click at [814, 121] on span "Yes" at bounding box center [808, 121] width 19 height 14
click at [810, 97] on span "Yes" at bounding box center [808, 98] width 19 height 14
click at [810, 74] on span "Yes" at bounding box center [808, 75] width 19 height 14
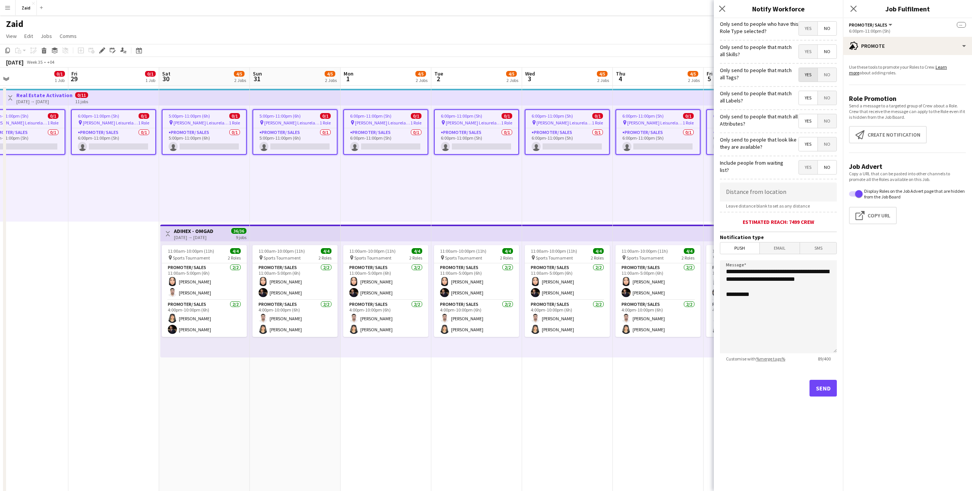
click at [811, 54] on span "Yes" at bounding box center [808, 52] width 19 height 14
click at [809, 33] on span "Yes" at bounding box center [808, 29] width 19 height 14
click at [817, 405] on div "Send" at bounding box center [778, 391] width 117 height 53
click at [817, 394] on button "Send" at bounding box center [822, 388] width 27 height 17
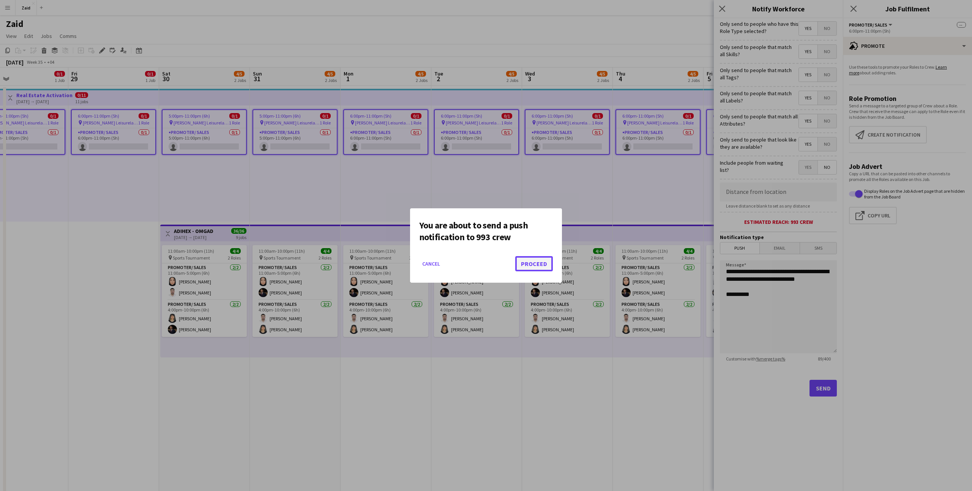
click at [530, 262] on button "Proceed" at bounding box center [534, 263] width 38 height 15
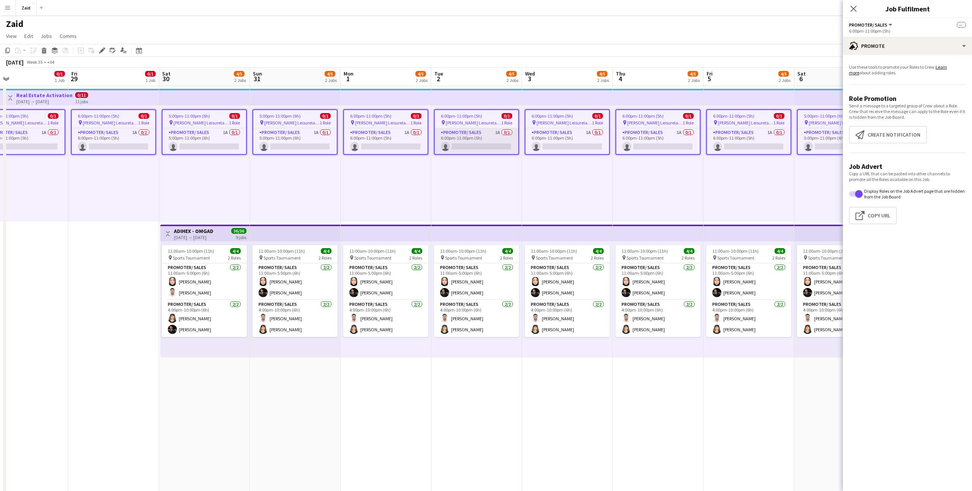
click at [481, 137] on app-card-role "Promoter/ Sales 1A 0/1 6:00pm-11:00pm (5h) single-neutral-actions" at bounding box center [477, 141] width 84 height 26
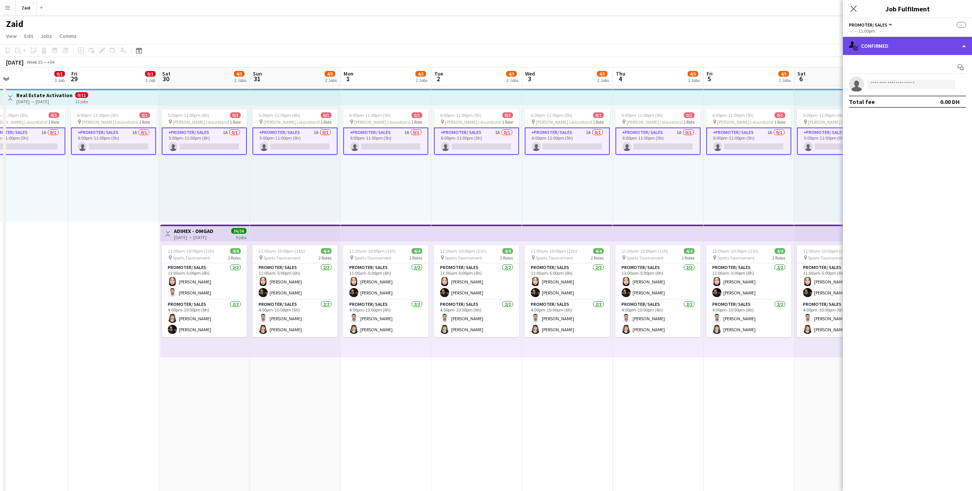
click at [927, 51] on div "single-neutral-actions-check-2 Confirmed" at bounding box center [907, 46] width 129 height 18
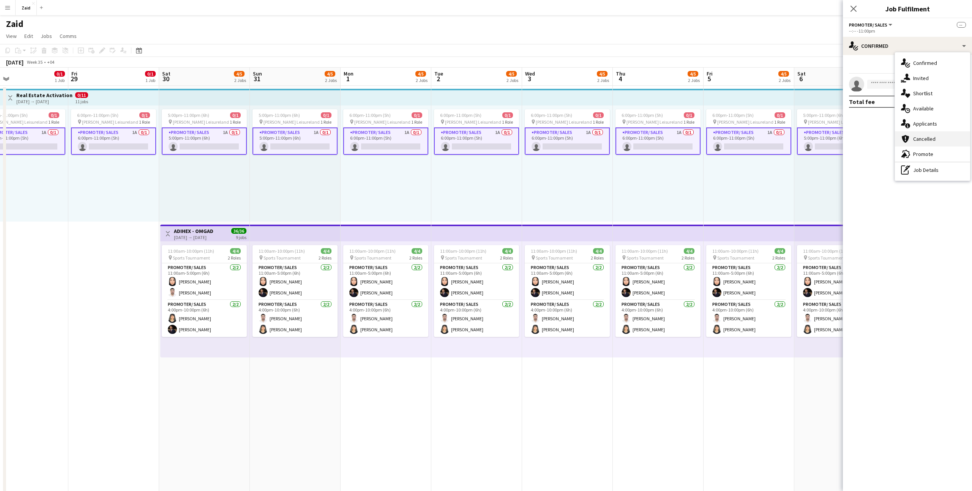
click at [927, 139] on div "cancellation Cancelled" at bounding box center [932, 138] width 75 height 15
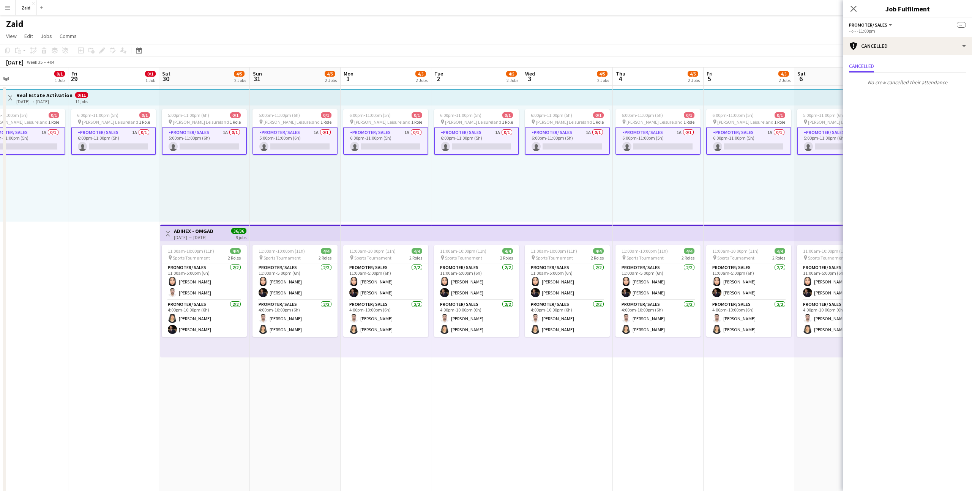
drag, startPoint x: 927, startPoint y: 139, endPoint x: 927, endPoint y: 106, distance: 33.0
click at [927, 138] on mat-expansion-panel "Cancellations Cancellations Cancelled No crew cancelled their attendance" at bounding box center [907, 273] width 129 height 436
click at [923, 48] on div "cancellation Cancelled" at bounding box center [907, 46] width 129 height 18
click at [926, 124] on div "single-neutral-actions-information Applicants" at bounding box center [932, 123] width 75 height 15
click at [697, 160] on div "6:00pm-11:00pm (5h) 0/1 pin Al Nasr Leisureland 1 Role Promoter/ Sales 1A 0/1 6…" at bounding box center [658, 164] width 91 height 116
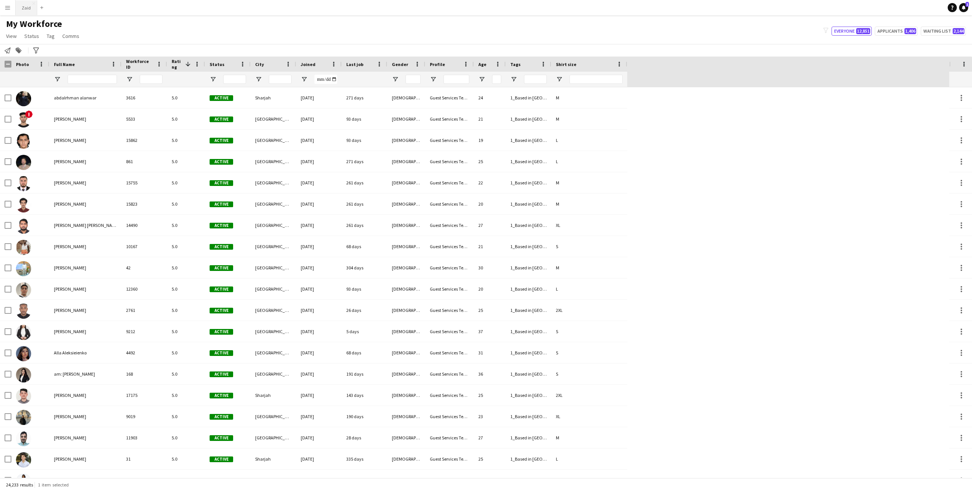
click at [26, 9] on button "Zaid Close" at bounding box center [27, 7] width 22 height 15
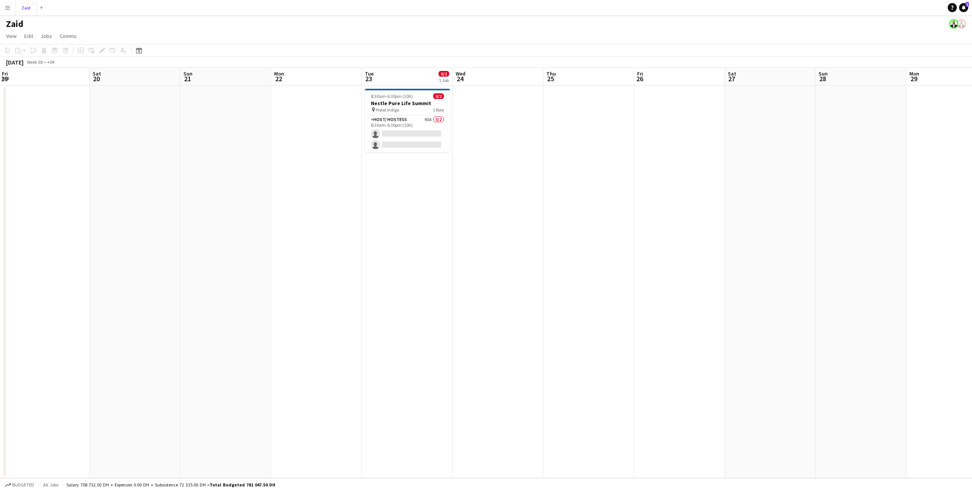
scroll to position [0, 282]
click at [384, 132] on app-card-role "Host/ Hostess 93A 0/2 8:30am-6:30pm (10h) single-neutral-actions single-neutral…" at bounding box center [398, 133] width 85 height 37
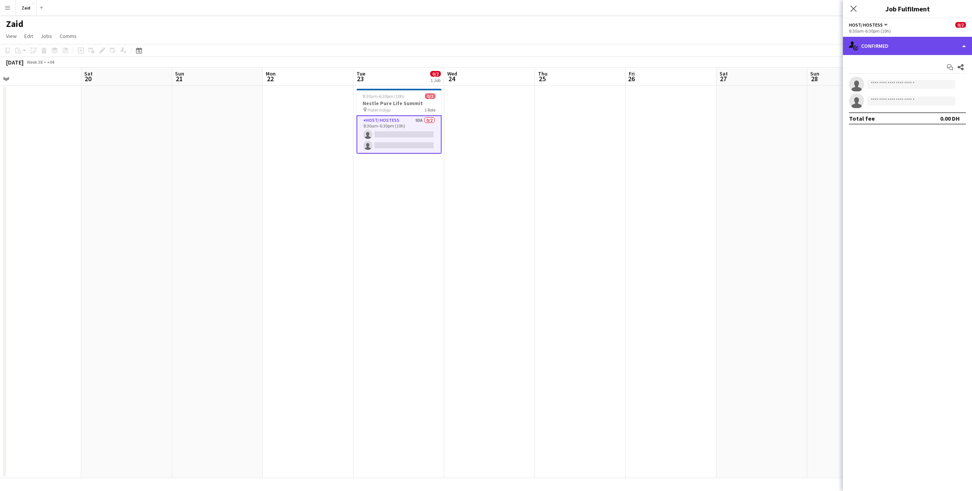
click at [881, 49] on div "single-neutral-actions-check-2 Confirmed" at bounding box center [907, 46] width 129 height 18
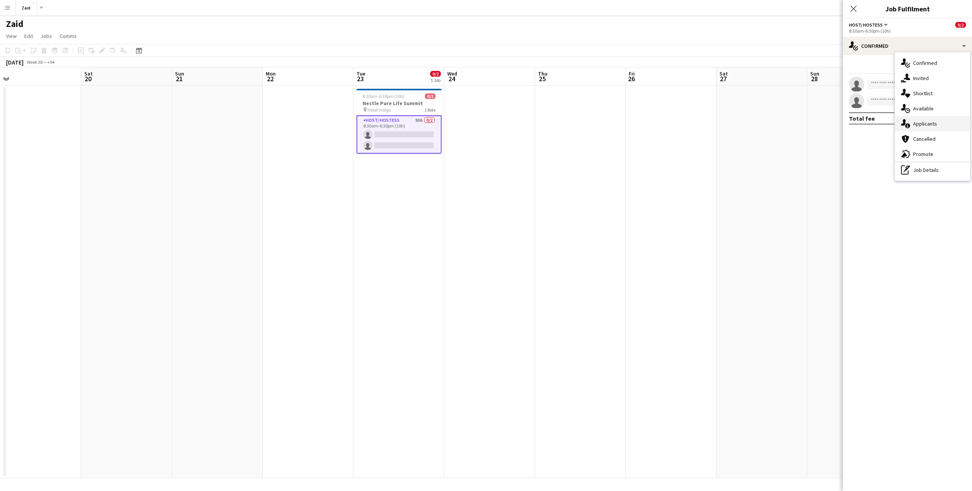
click at [928, 122] on div "single-neutral-actions-information Applicants" at bounding box center [932, 123] width 75 height 15
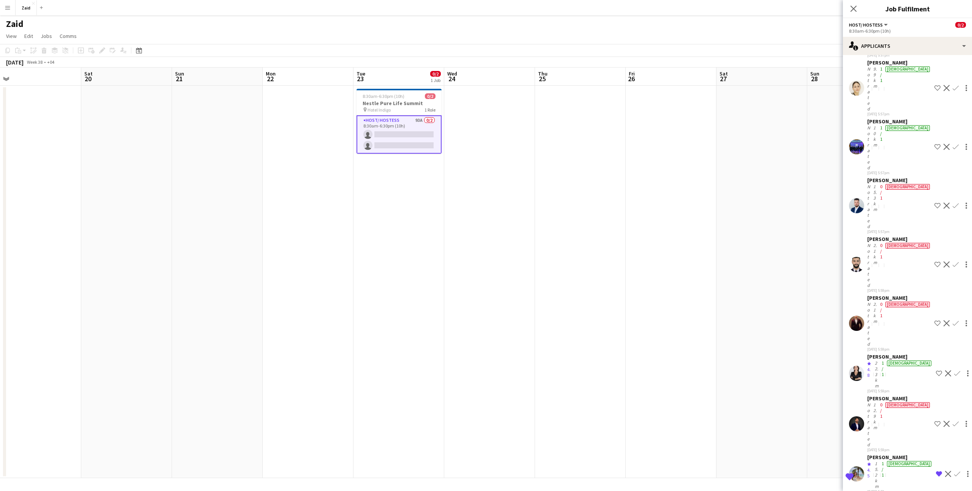
scroll to position [1406, 0]
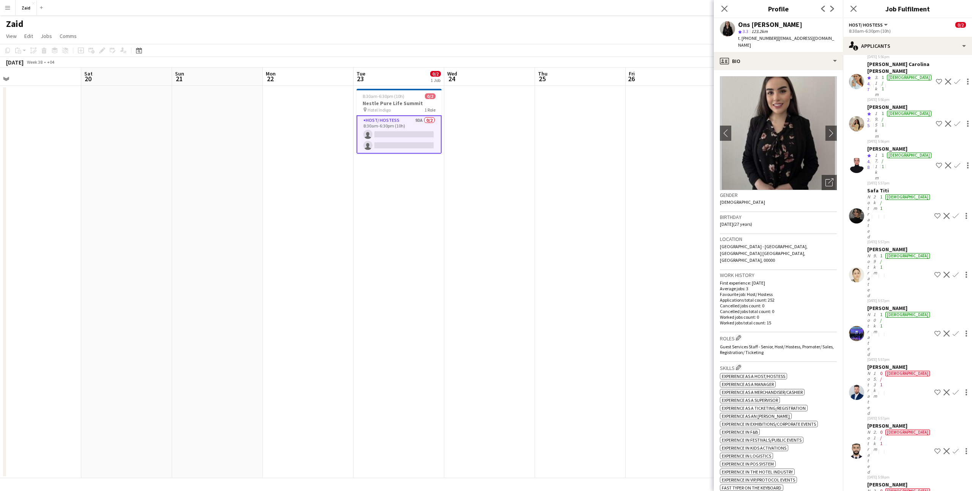
scroll to position [1216, 0]
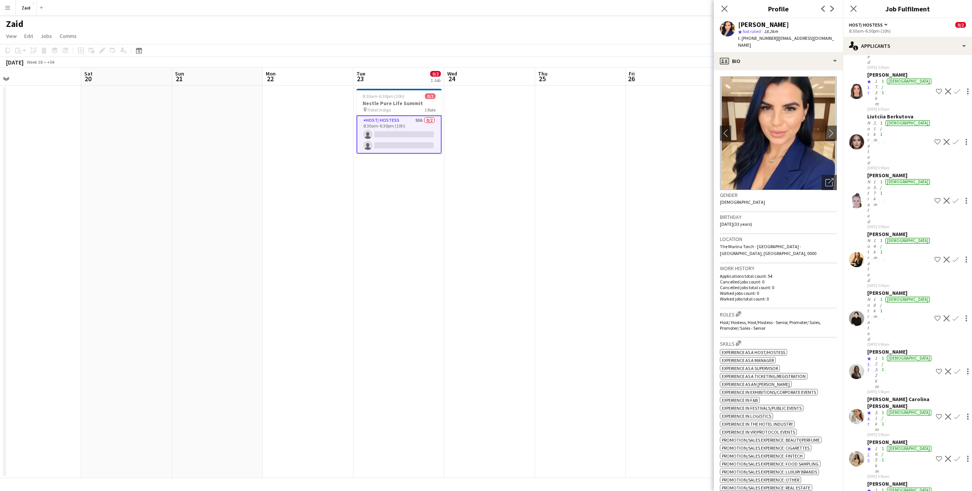
scroll to position [883, 0]
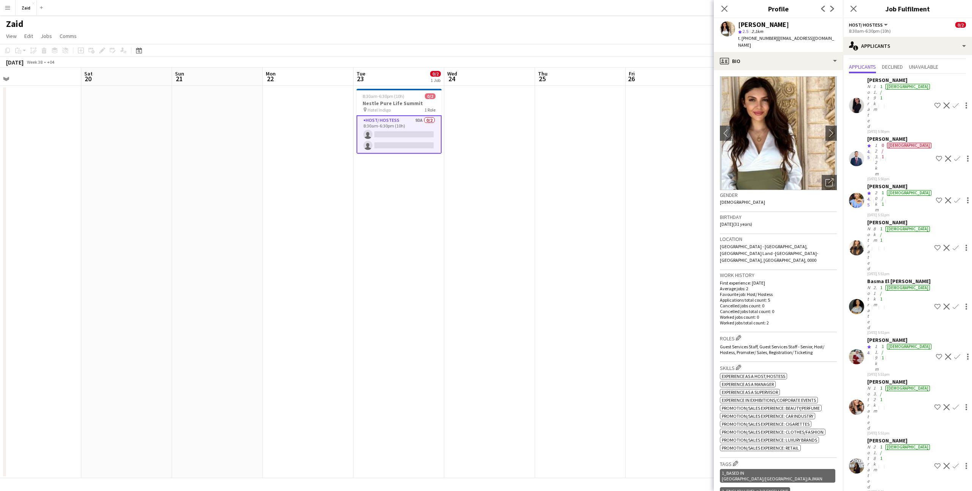
scroll to position [0, 0]
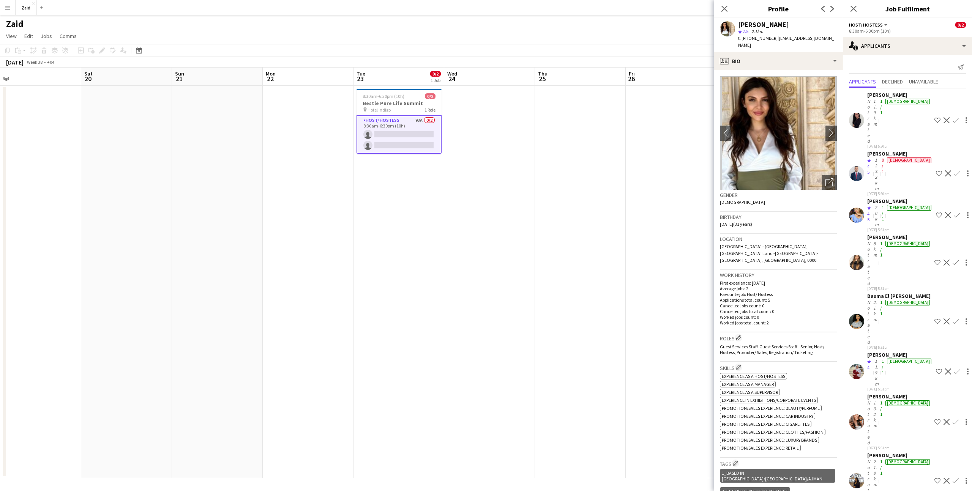
click at [869, 159] on polygon at bounding box center [869, 161] width 4 height 4
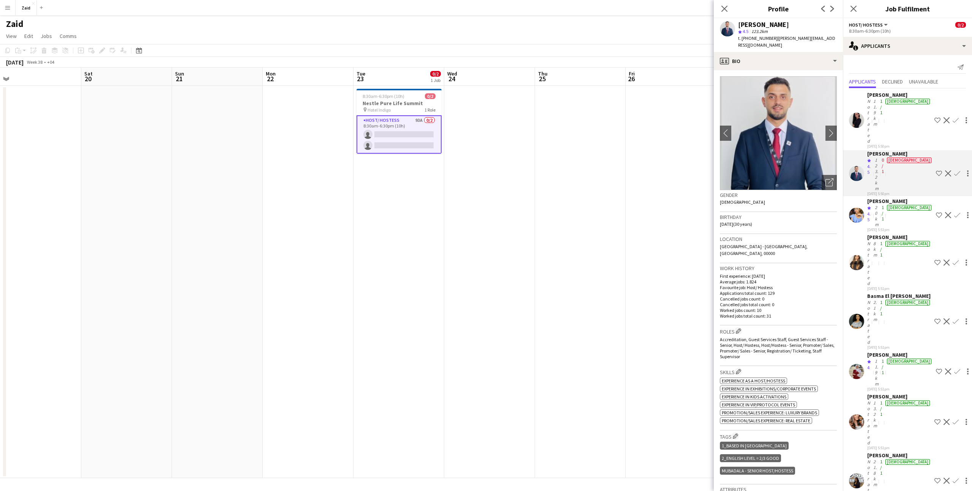
click at [870, 211] on span "4.5" at bounding box center [868, 216] width 3 height 11
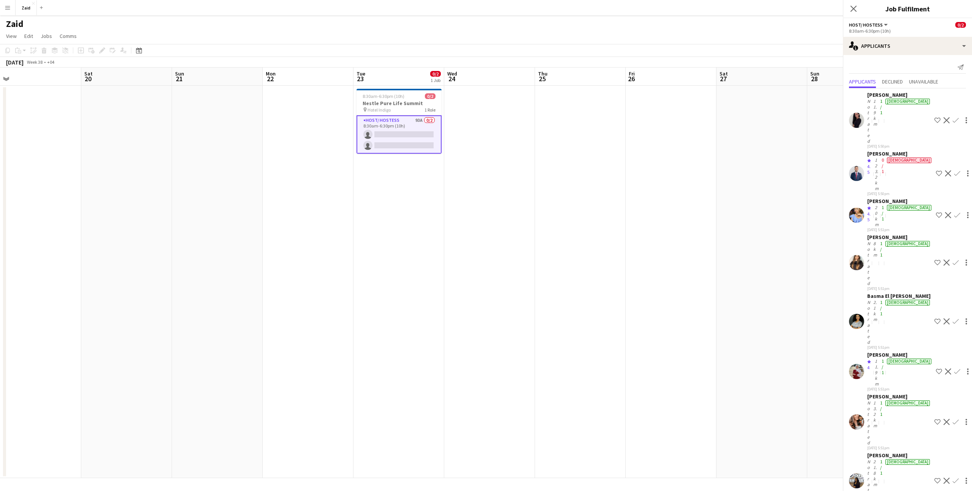
click at [871, 241] on div "Not rated" at bounding box center [869, 264] width 5 height 46
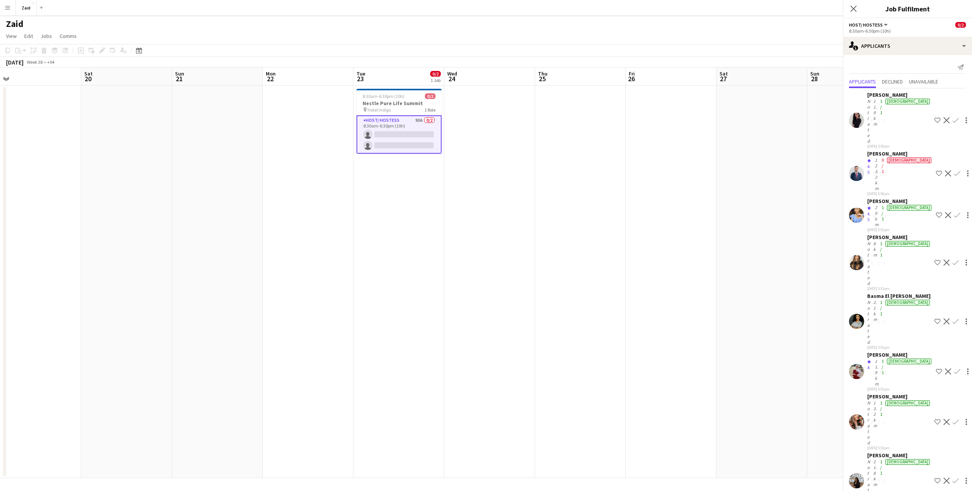
click at [878, 299] on div "2.1km" at bounding box center [874, 322] width 7 height 46
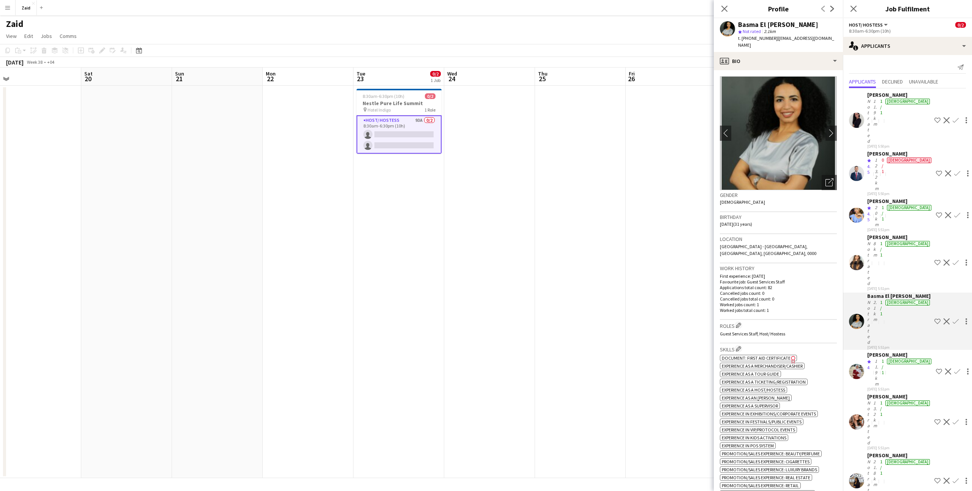
click at [879, 351] on div "Gehad Ali" at bounding box center [900, 354] width 66 height 7
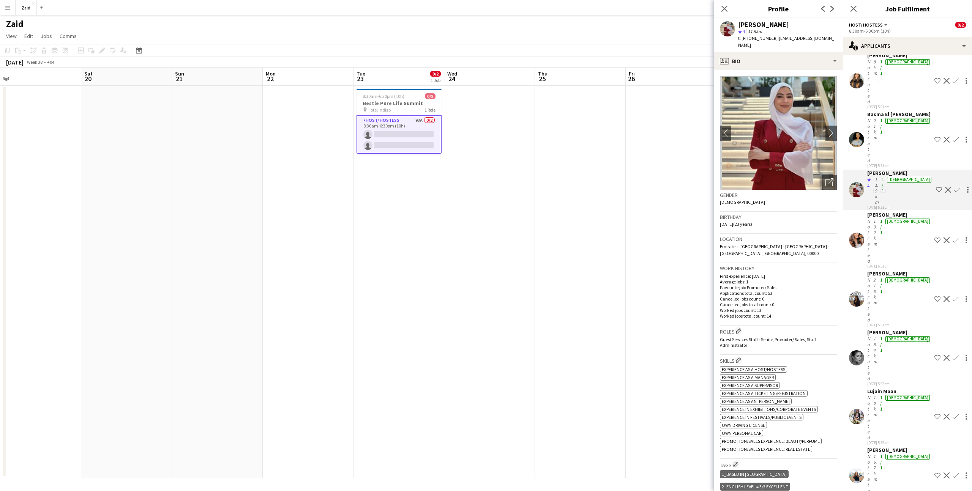
scroll to position [184, 0]
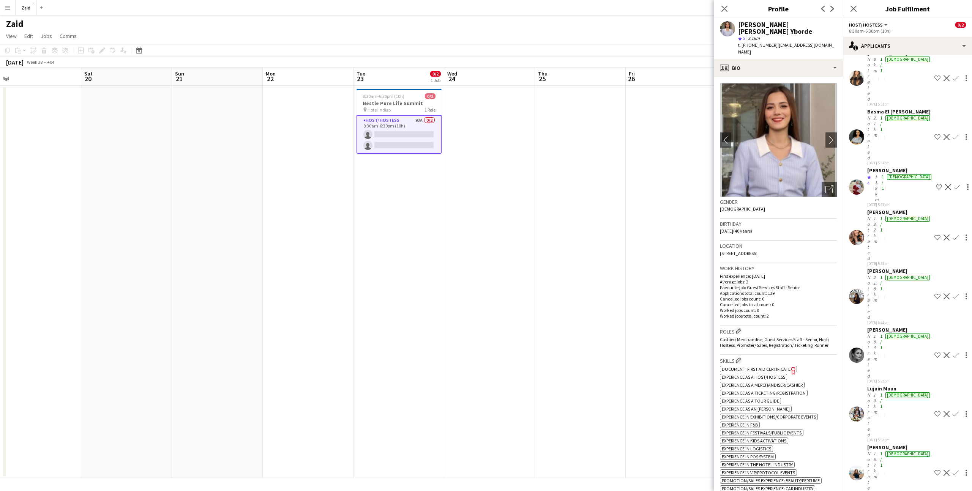
click at [871, 451] on div "Not rated" at bounding box center [869, 474] width 5 height 46
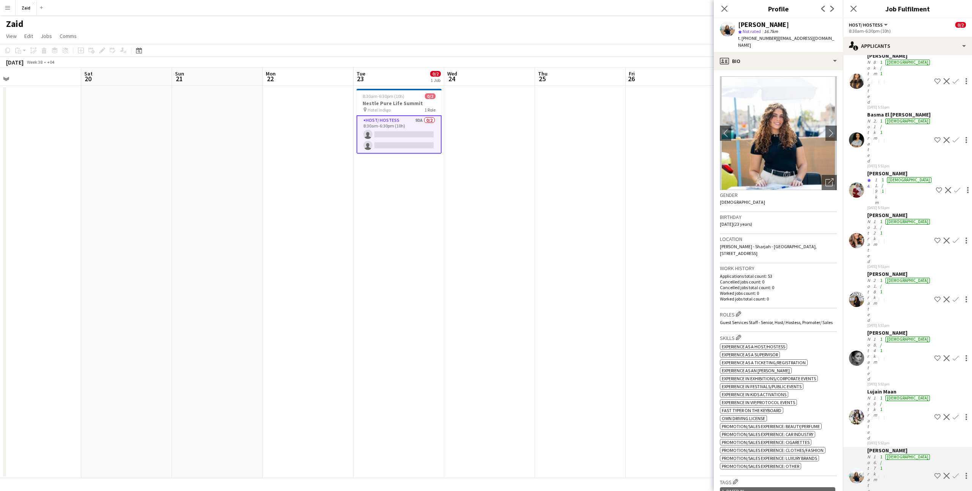
scroll to position [175, 0]
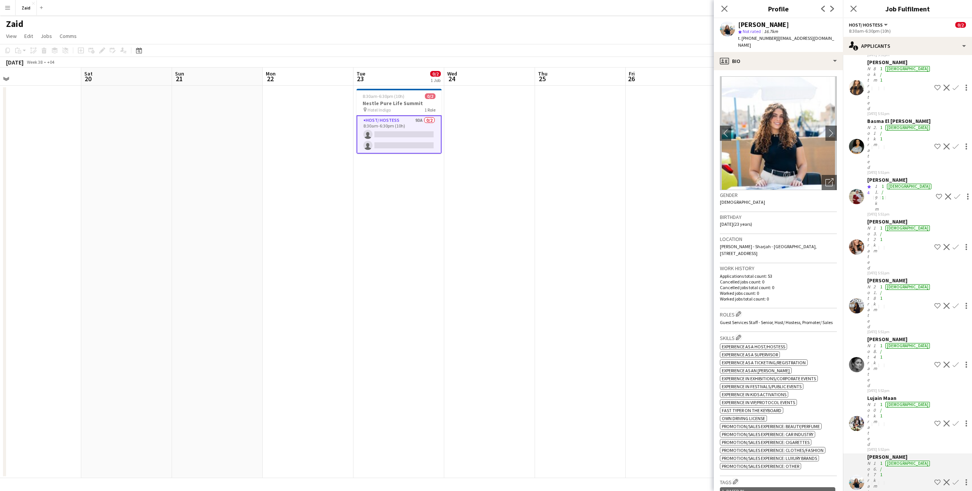
click at [871, 402] on div "Not rated" at bounding box center [869, 425] width 5 height 46
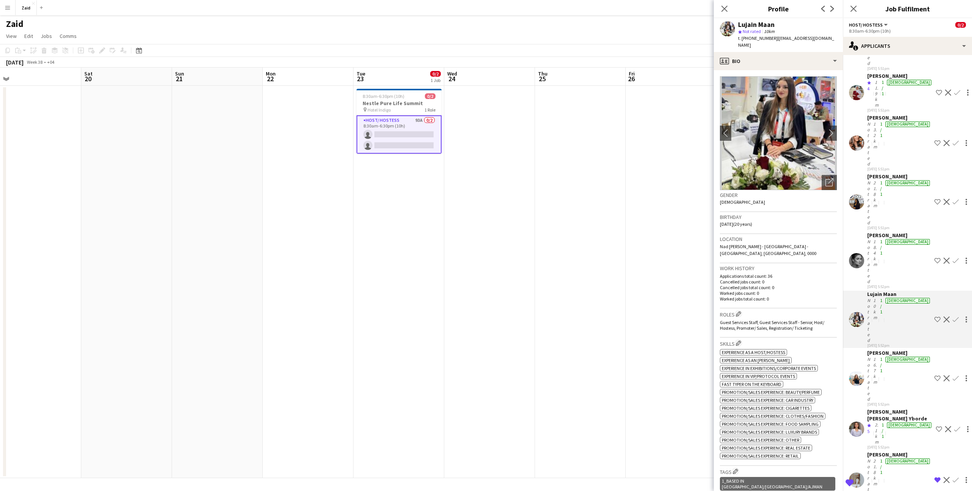
scroll to position [324, 0]
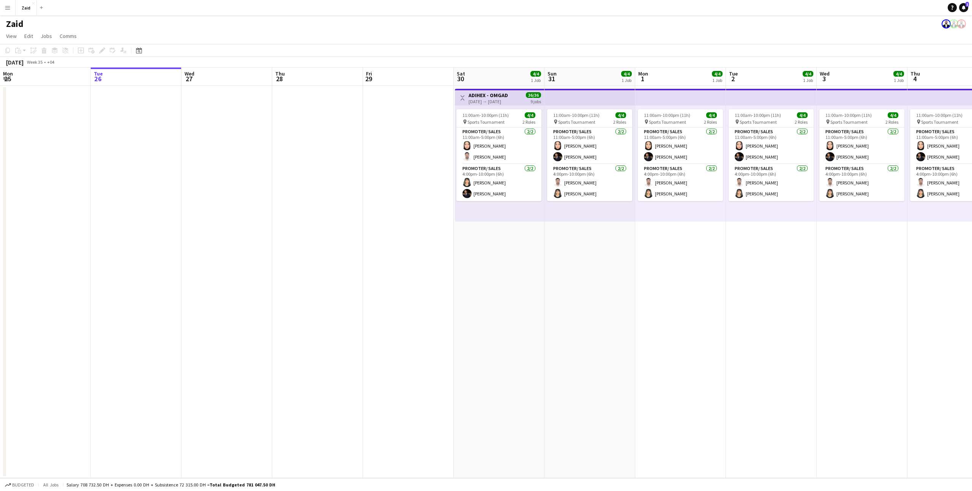
click at [9, 8] on app-icon "Menu" at bounding box center [8, 8] width 6 height 6
click at [91, 37] on link "My Workforce" at bounding box center [115, 41] width 76 height 15
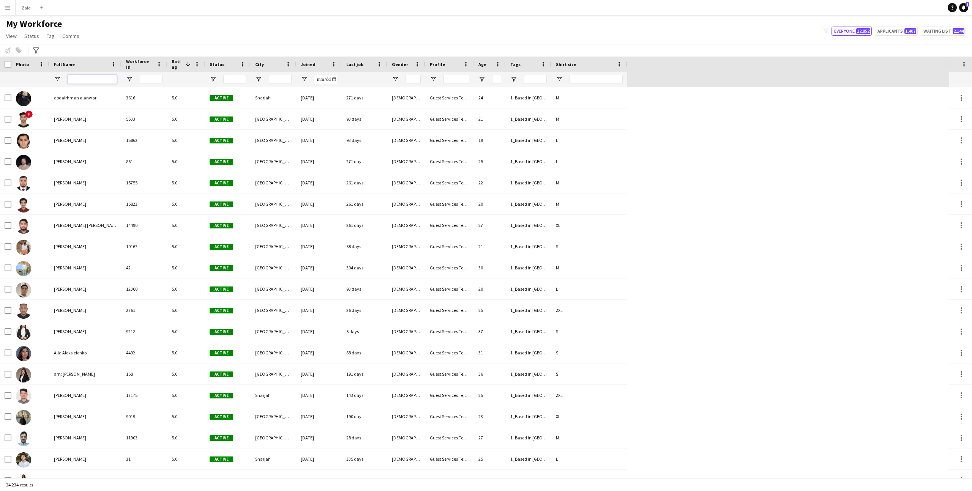
click at [105, 81] on input "Full Name Filter Input" at bounding box center [92, 79] width 49 height 9
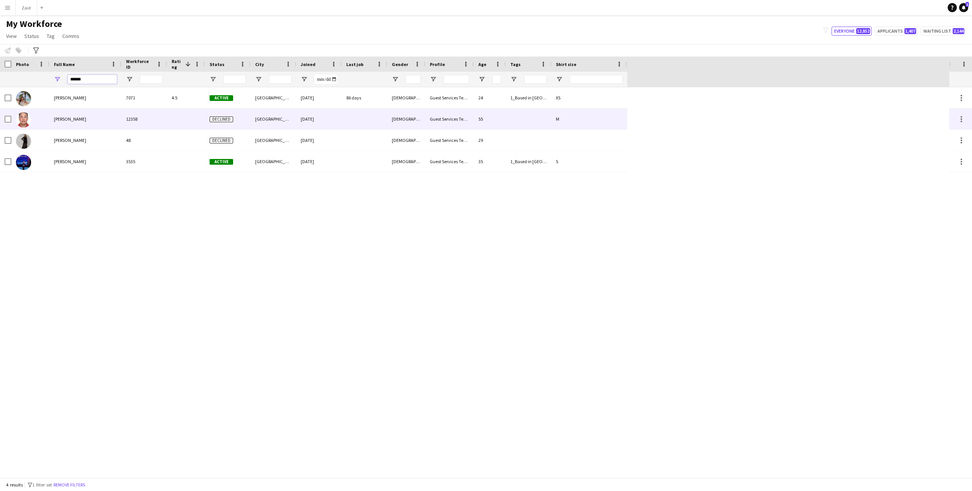
type input "******"
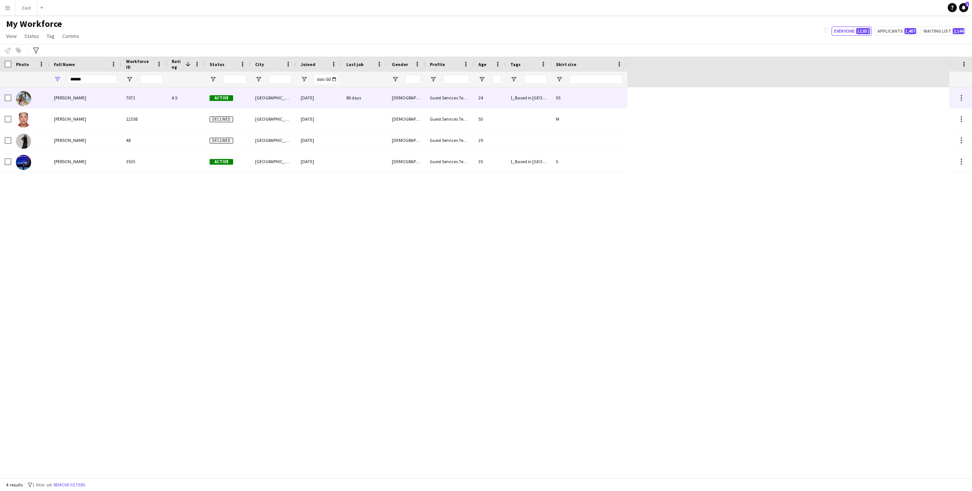
click at [112, 106] on div "[PERSON_NAME]" at bounding box center [85, 97] width 72 height 21
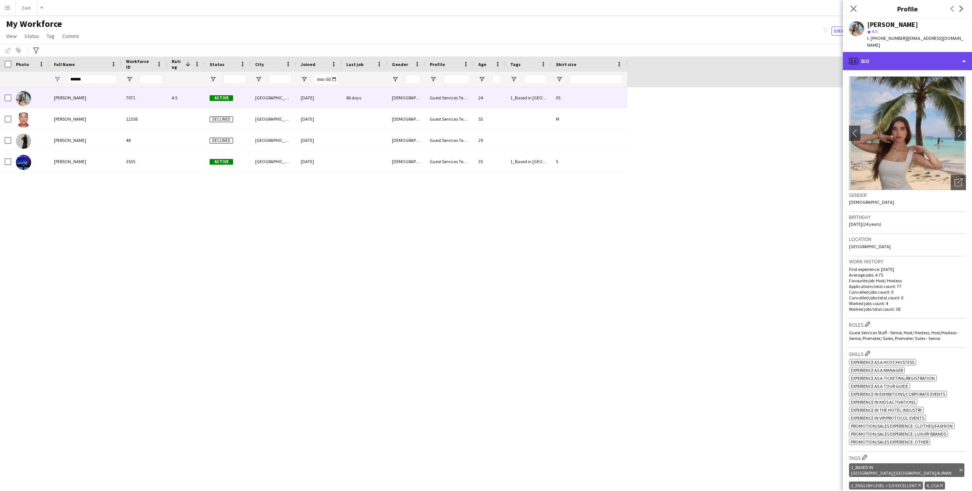
click at [916, 62] on div "profile Bio" at bounding box center [907, 61] width 129 height 18
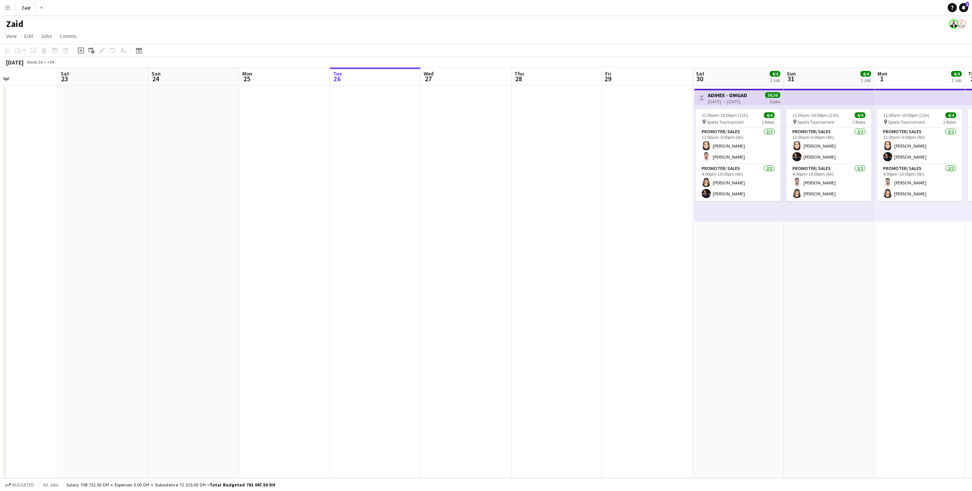
scroll to position [0, 215]
click at [485, 163] on app-date-cell at bounding box center [465, 282] width 91 height 392
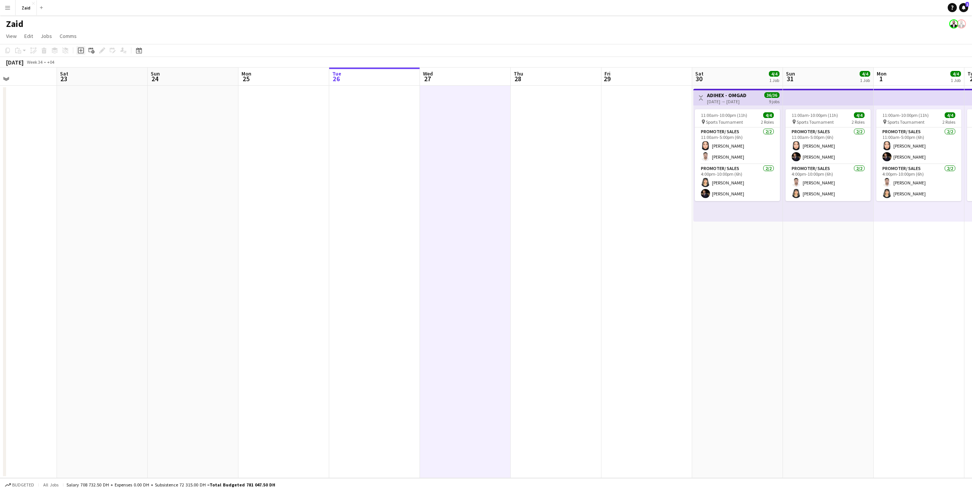
click at [84, 51] on icon "Add job" at bounding box center [81, 50] width 6 height 6
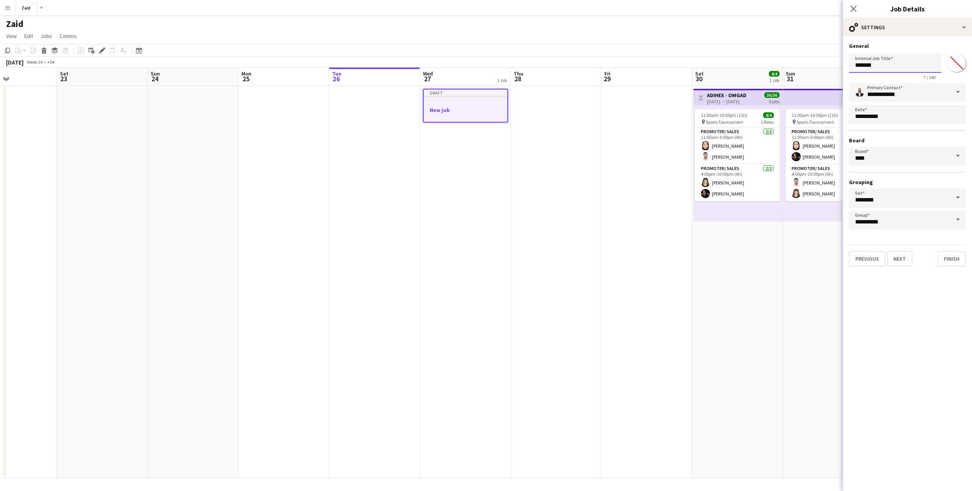
click at [900, 63] on input "*******" at bounding box center [895, 63] width 93 height 19
type input "**********"
click at [901, 259] on button "Next" at bounding box center [899, 258] width 25 height 15
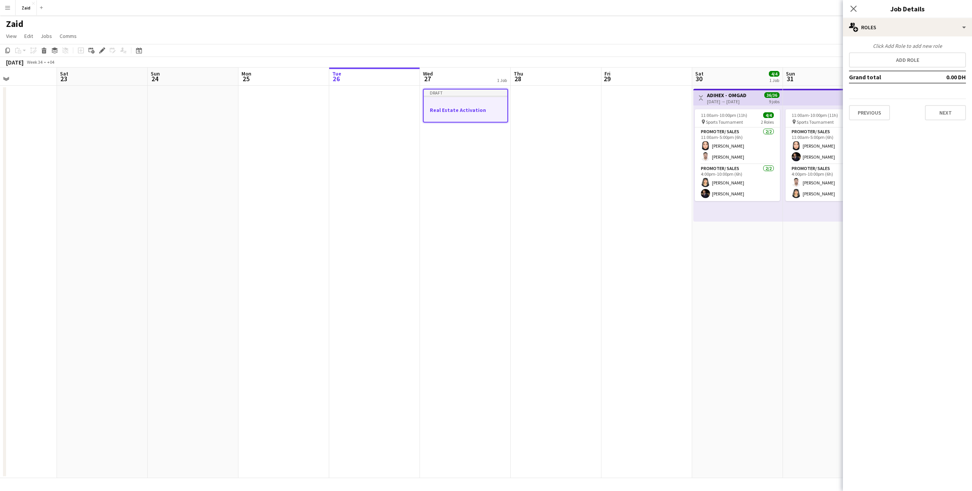
click at [889, 51] on div "Click Add Role to add new role Add role Grand total 0.00 DH Previous Next" at bounding box center [907, 82] width 129 height 78
click at [888, 57] on button "Add role" at bounding box center [907, 59] width 117 height 15
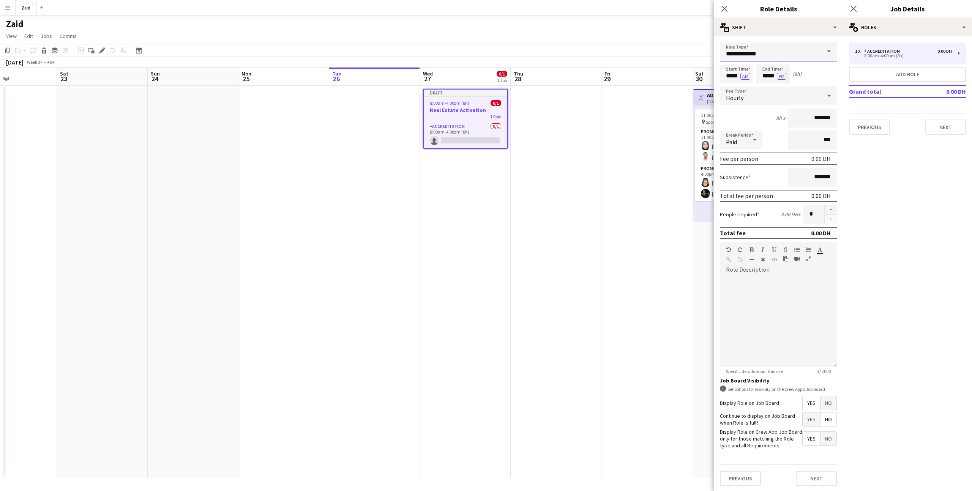
click at [813, 57] on input "**********" at bounding box center [778, 52] width 117 height 19
click at [782, 99] on span "Promoter/ Sales" at bounding box center [778, 99] width 105 height 7
type input "**********"
click at [729, 77] on input "*****" at bounding box center [736, 74] width 33 height 19
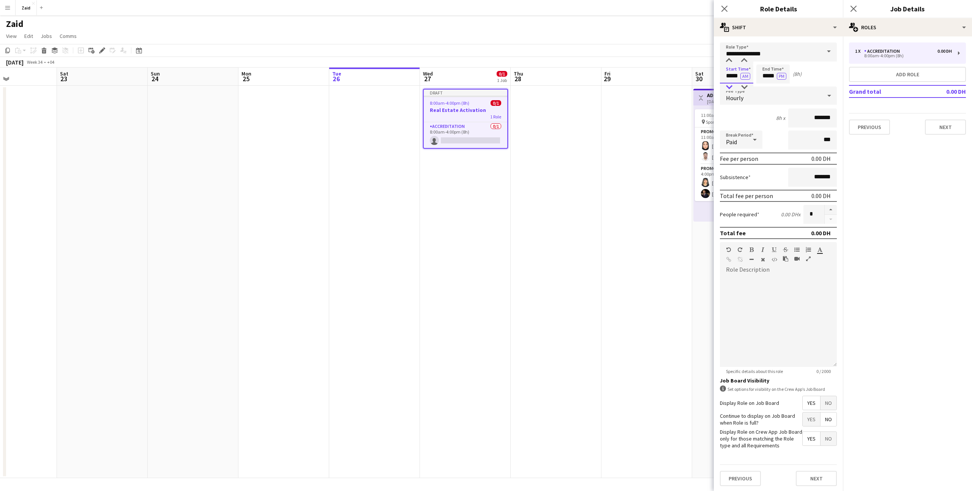
click at [732, 84] on div at bounding box center [728, 88] width 15 height 8
type input "*****"
click at [732, 84] on div at bounding box center [728, 88] width 15 height 8
click at [770, 75] on input "*****" at bounding box center [772, 74] width 33 height 19
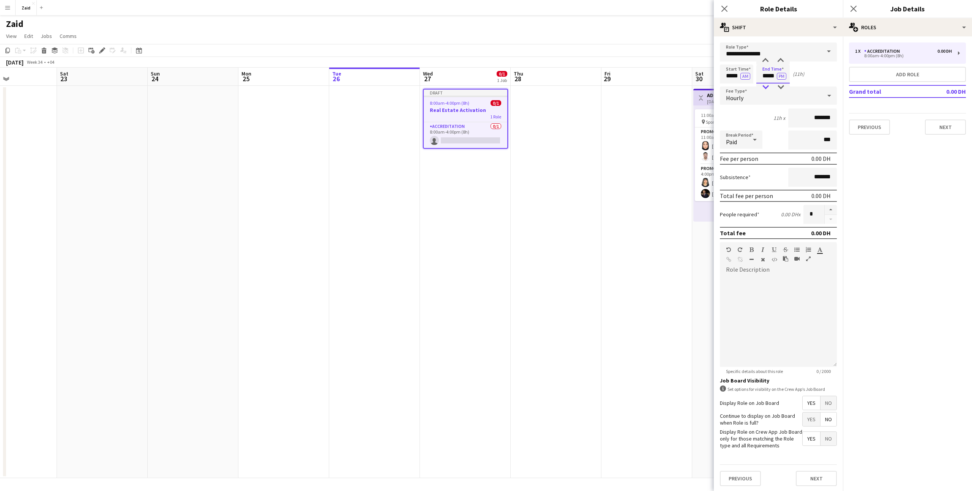
click at [768, 84] on div at bounding box center [765, 88] width 15 height 8
click at [770, 63] on div at bounding box center [765, 61] width 15 height 8
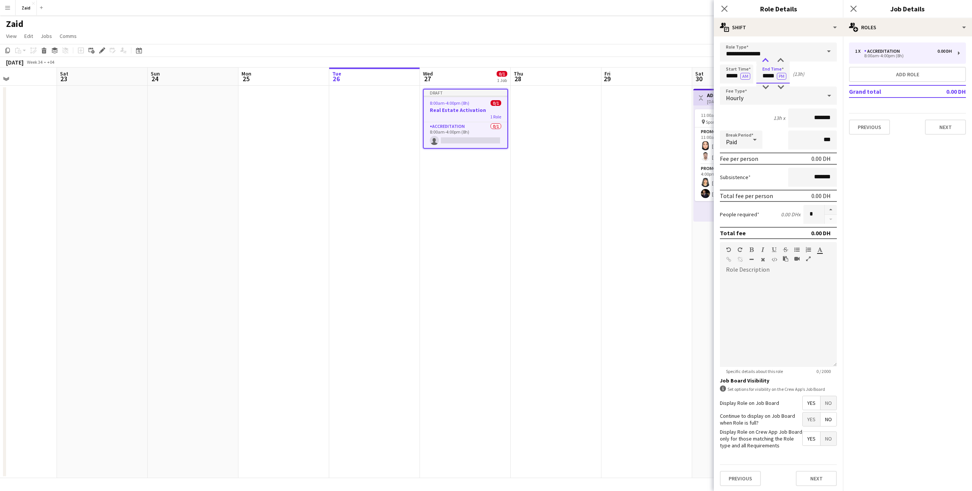
click at [770, 63] on div at bounding box center [765, 61] width 15 height 8
type input "*****"
click at [770, 63] on div at bounding box center [765, 61] width 15 height 8
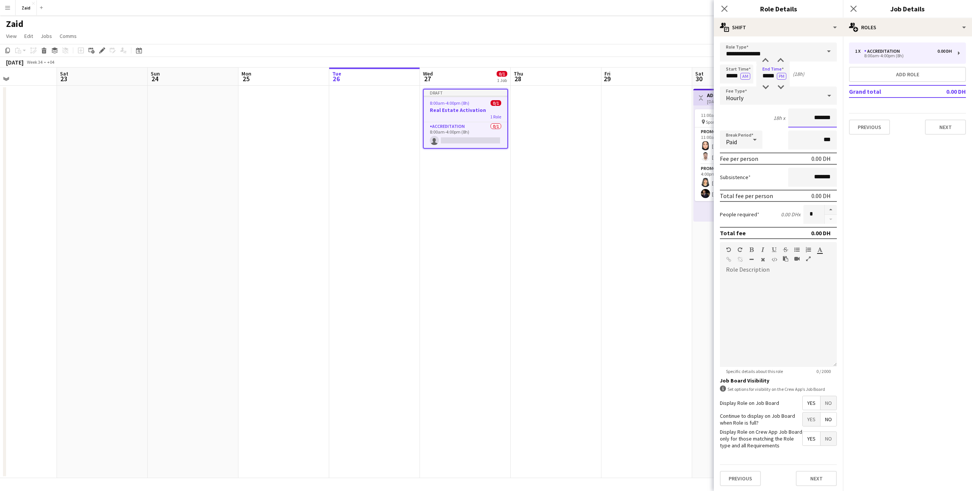
click at [813, 121] on input "*******" at bounding box center [812, 118] width 49 height 19
click at [811, 120] on input "*******" at bounding box center [812, 118] width 49 height 19
type input "********"
click input "***"
click div
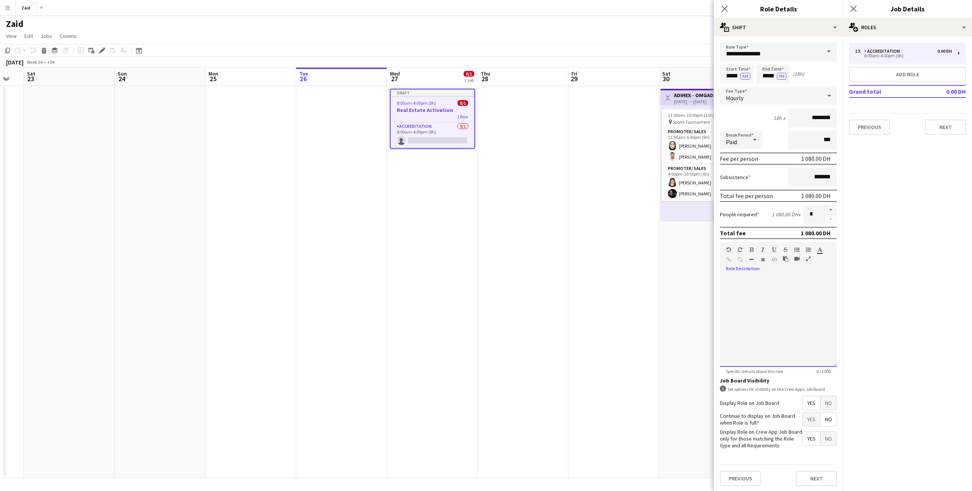
scroll to position [0, 249]
click div
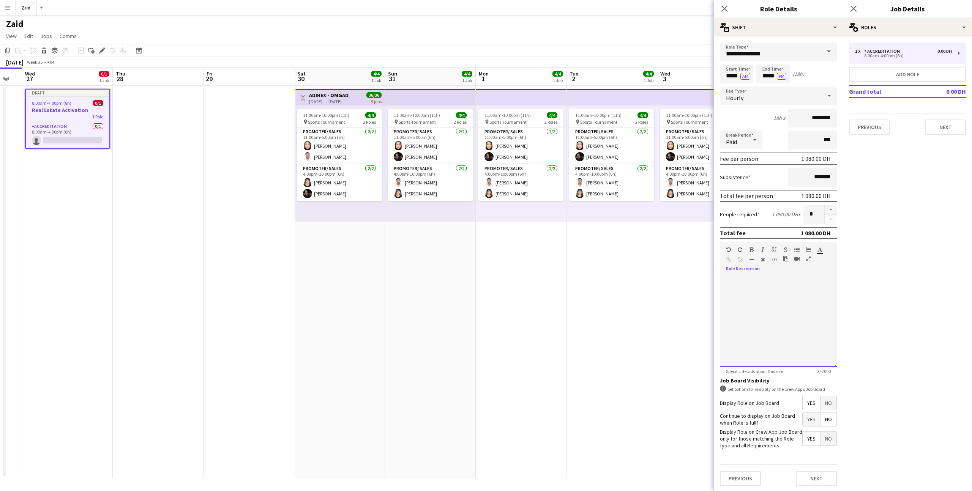
scroll to position [0, 157]
